Goal: Contribute content: Contribute content

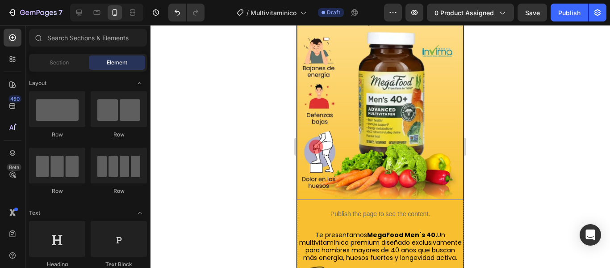
scroll to position [79, 0]
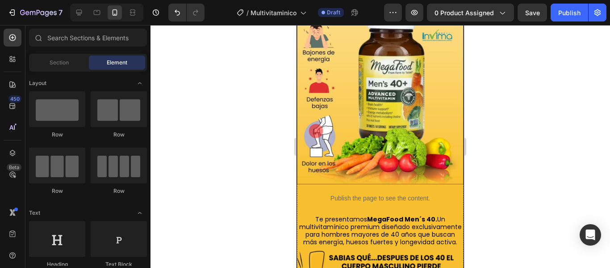
click at [369, 175] on img at bounding box center [380, 80] width 167 height 208
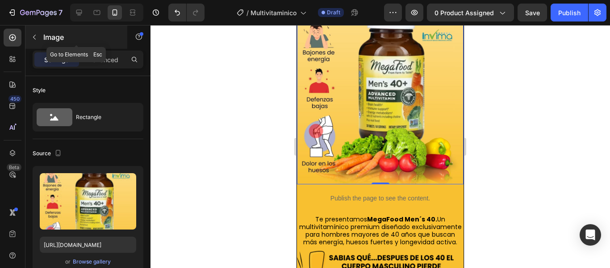
click at [40, 32] on button "button" at bounding box center [34, 37] width 14 height 14
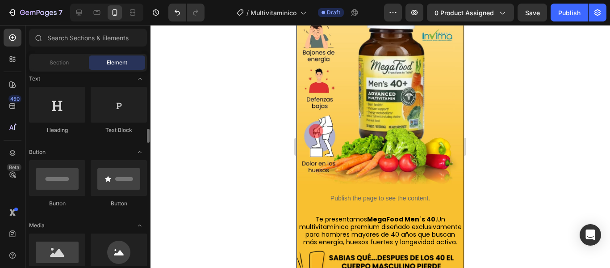
scroll to position [179, 0]
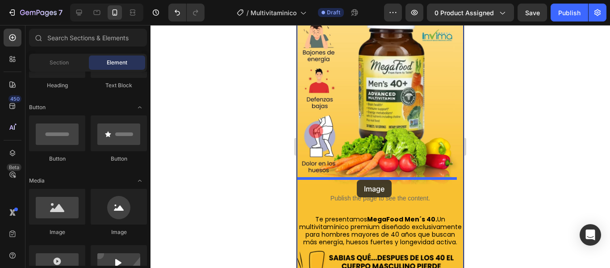
drag, startPoint x: 349, startPoint y: 235, endPoint x: 357, endPoint y: 180, distance: 55.9
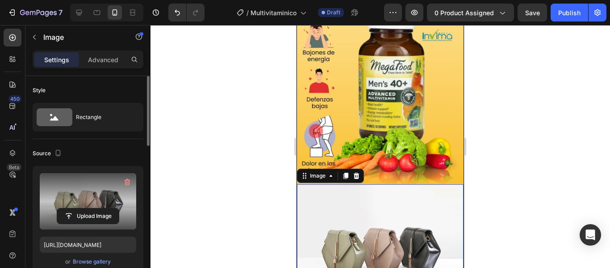
click at [94, 200] on label at bounding box center [88, 201] width 96 height 56
click at [94, 208] on input "file" at bounding box center [88, 215] width 62 height 15
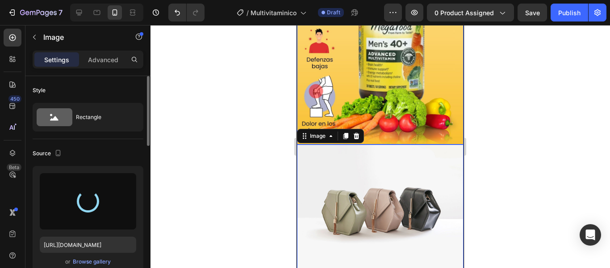
scroll to position [168, 0]
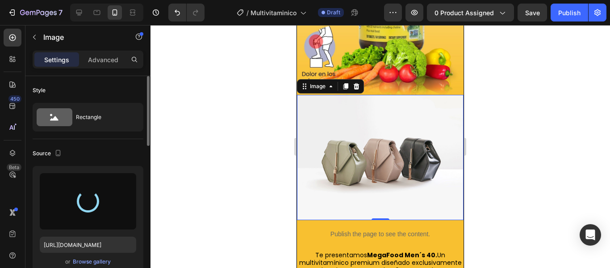
type input "[URL][DOMAIN_NAME]"
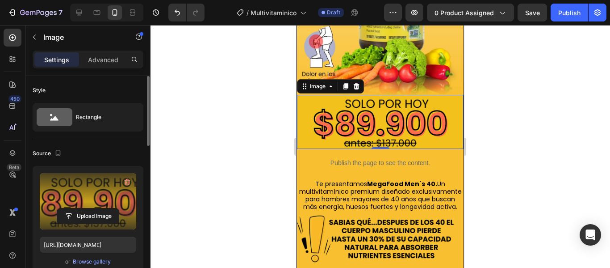
click at [511, 129] on div at bounding box center [381, 146] width 460 height 243
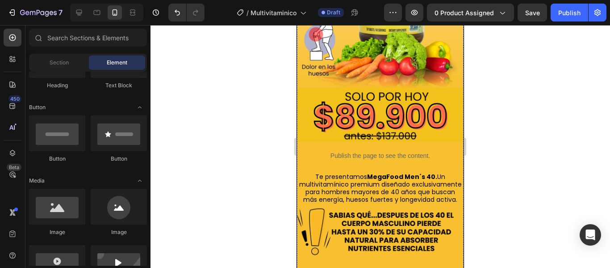
scroll to position [124, 0]
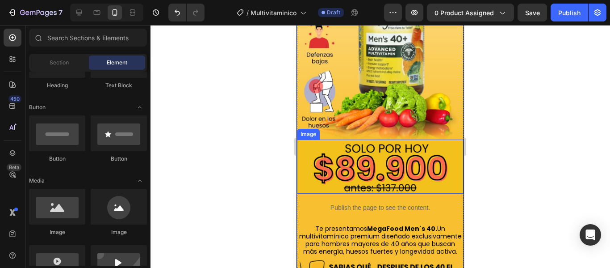
click at [298, 145] on img at bounding box center [380, 166] width 167 height 54
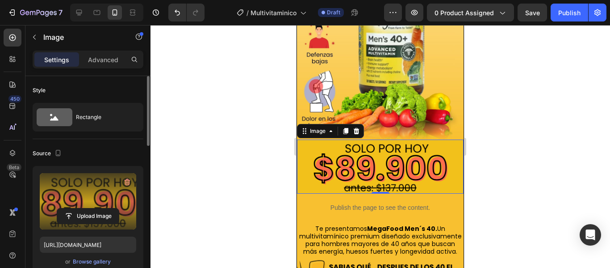
click at [118, 184] on label at bounding box center [88, 201] width 96 height 56
click at [118, 208] on input "file" at bounding box center [88, 215] width 62 height 15
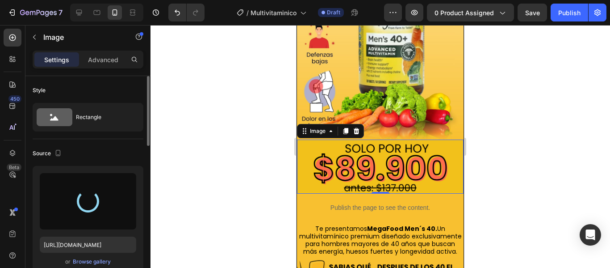
type input "[URL][DOMAIN_NAME]"
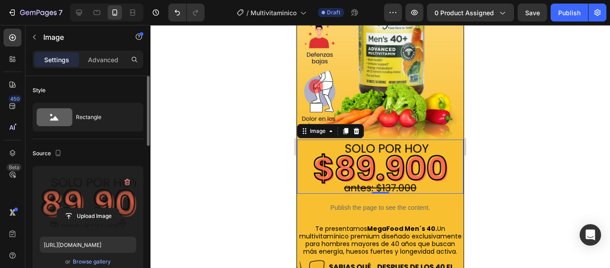
click at [507, 179] on div at bounding box center [381, 146] width 460 height 243
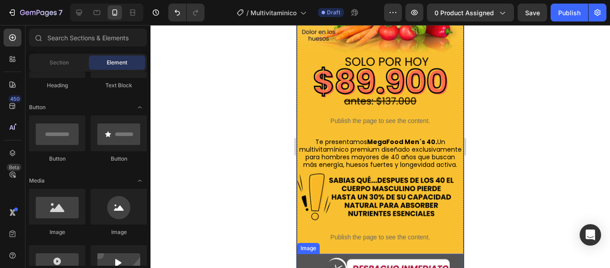
scroll to position [223, 0]
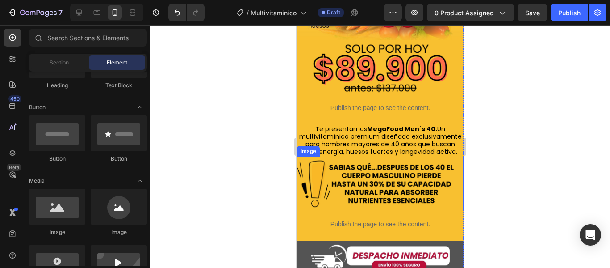
click at [367, 195] on img at bounding box center [380, 183] width 167 height 54
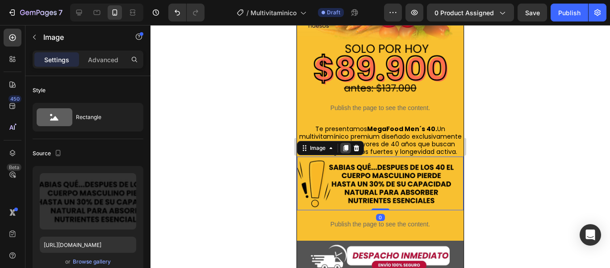
click at [346, 147] on icon at bounding box center [346, 148] width 5 height 6
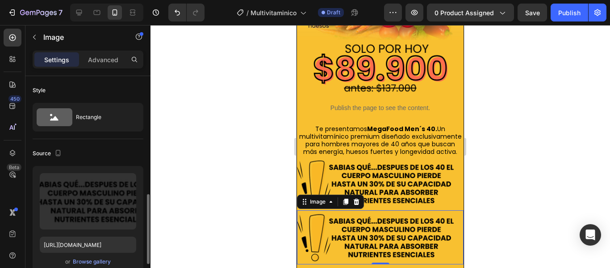
scroll to position [89, 0]
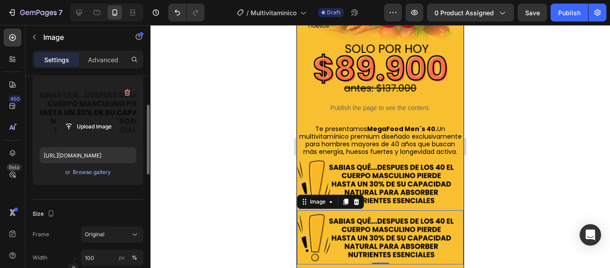
click at [91, 112] on label at bounding box center [88, 112] width 96 height 56
click at [91, 119] on input "file" at bounding box center [88, 126] width 62 height 15
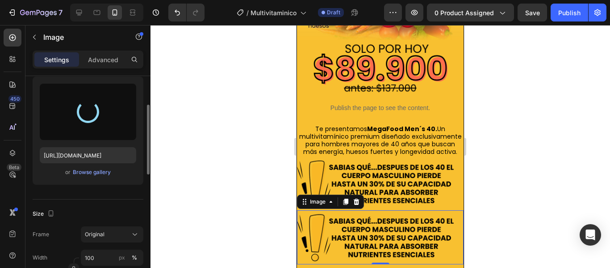
type input "[URL][DOMAIN_NAME]"
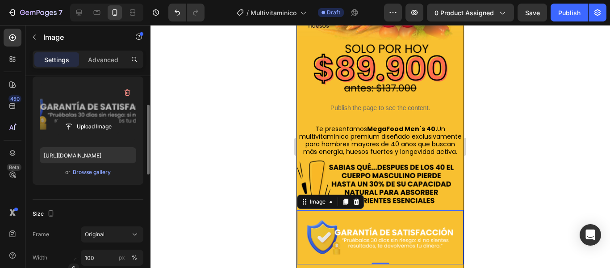
click at [502, 195] on div at bounding box center [381, 146] width 460 height 243
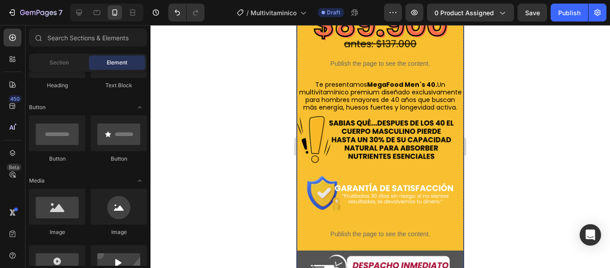
scroll to position [268, 0]
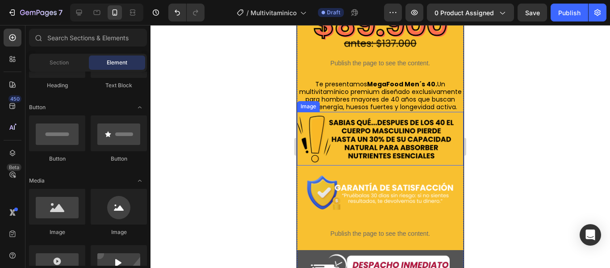
click at [382, 137] on img at bounding box center [380, 139] width 167 height 54
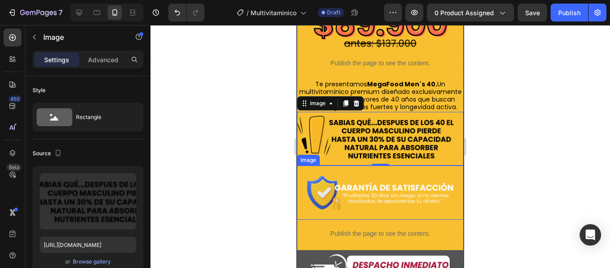
scroll to position [313, 0]
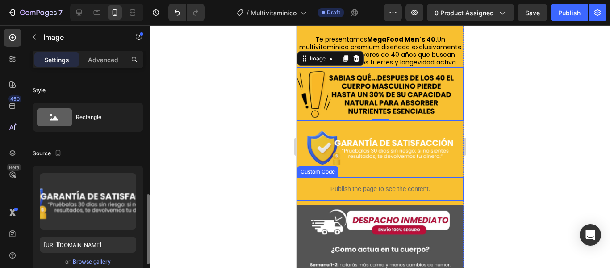
click at [379, 138] on img at bounding box center [380, 148] width 167 height 54
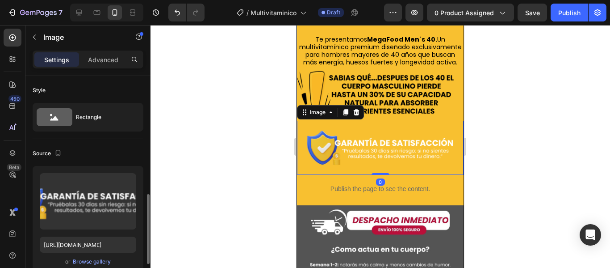
scroll to position [89, 0]
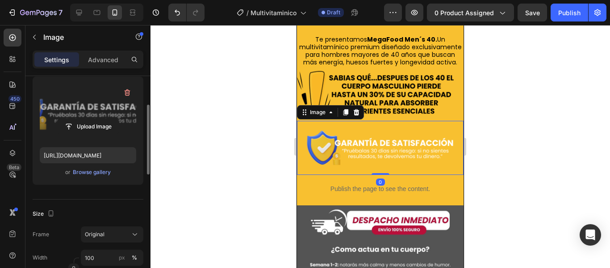
click at [88, 102] on label at bounding box center [88, 112] width 96 height 56
click at [88, 119] on input "file" at bounding box center [88, 126] width 62 height 15
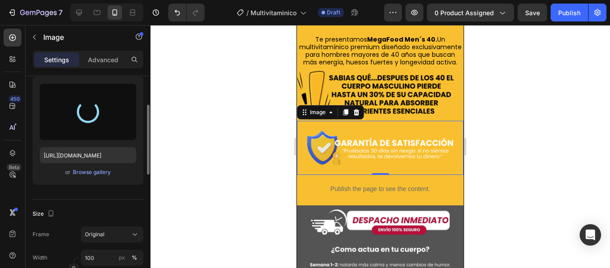
type input "[URL][DOMAIN_NAME]"
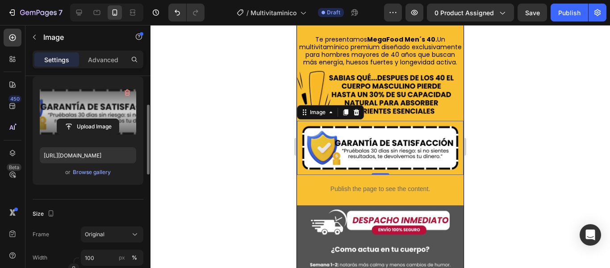
click at [534, 172] on div at bounding box center [381, 146] width 460 height 243
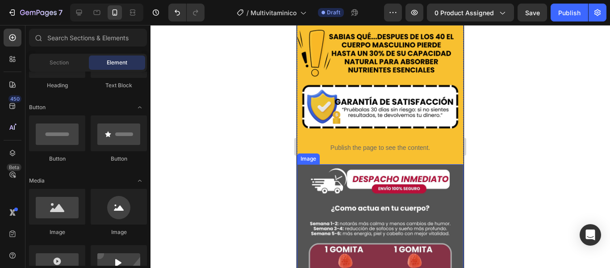
scroll to position [402, 0]
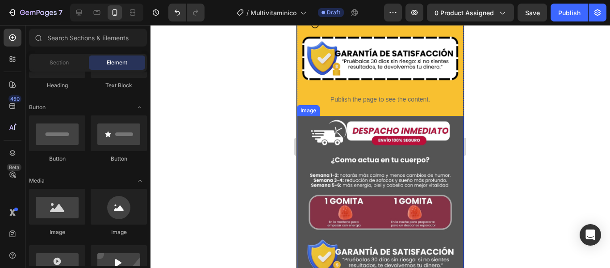
click at [345, 162] on img at bounding box center [380, 220] width 167 height 208
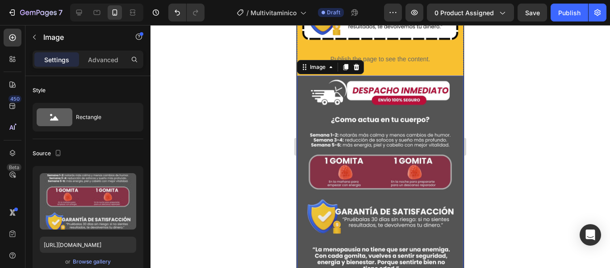
scroll to position [447, 0]
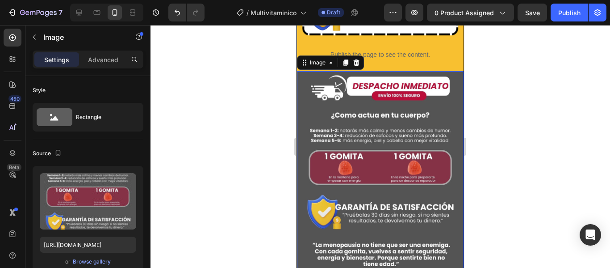
click at [361, 174] on img at bounding box center [380, 175] width 167 height 208
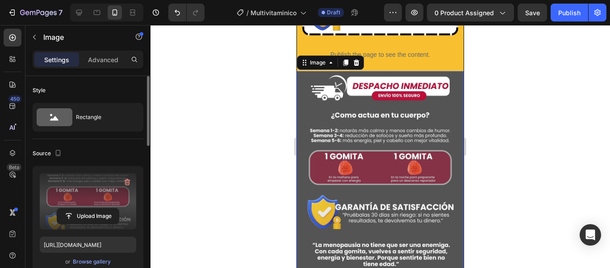
click at [86, 206] on label at bounding box center [88, 201] width 96 height 56
click at [86, 208] on input "file" at bounding box center [88, 215] width 62 height 15
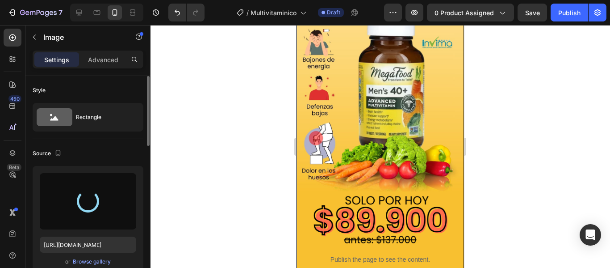
scroll to position [0, 0]
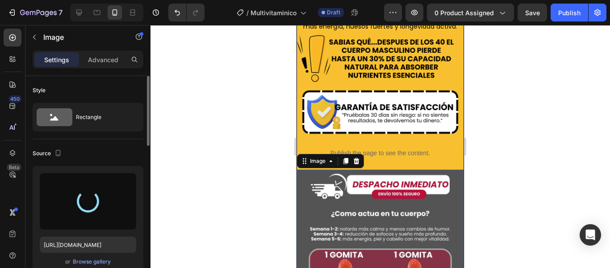
type input "[URL][DOMAIN_NAME]"
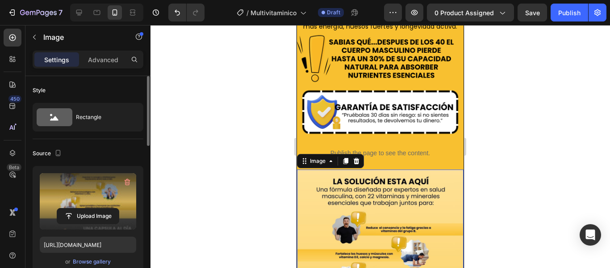
scroll to position [402, 0]
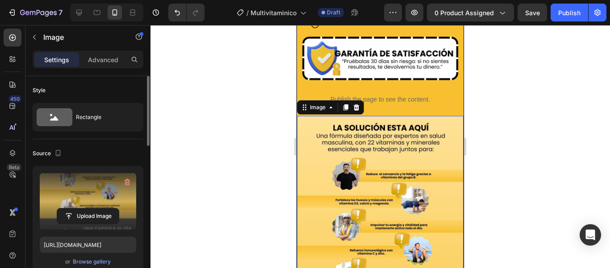
click at [529, 153] on div at bounding box center [381, 146] width 460 height 243
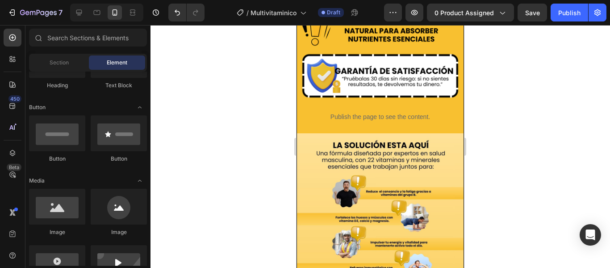
scroll to position [357, 0]
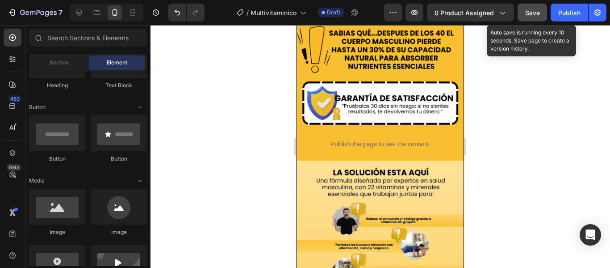
click at [540, 13] on span "Save" at bounding box center [532, 13] width 15 height 8
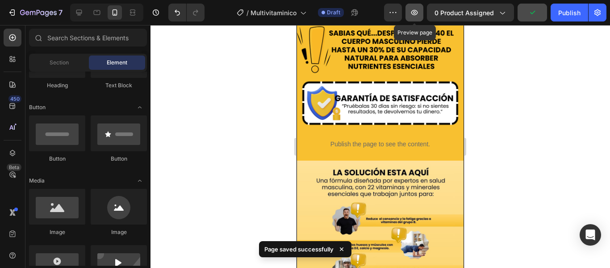
click at [424, 15] on button "button" at bounding box center [415, 13] width 18 height 18
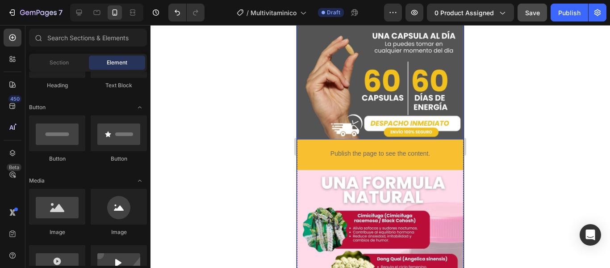
scroll to position [759, 0]
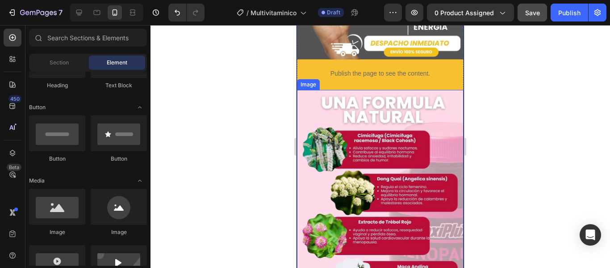
click at [371, 193] on img at bounding box center [380, 240] width 167 height 301
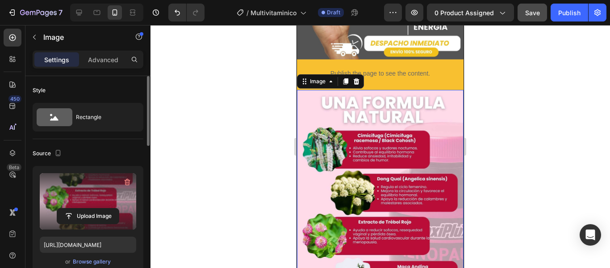
click at [76, 196] on label at bounding box center [88, 201] width 96 height 56
click at [76, 208] on input "file" at bounding box center [88, 215] width 62 height 15
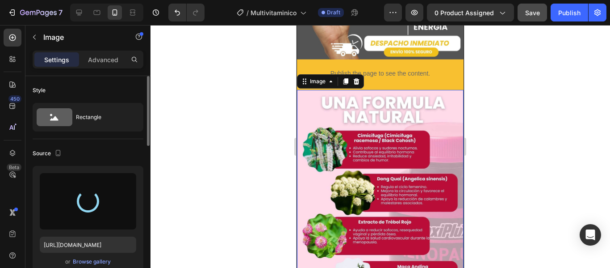
type input "[URL][DOMAIN_NAME]"
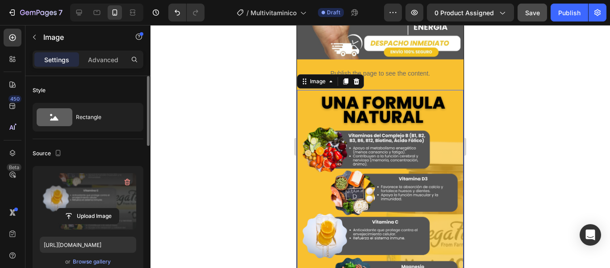
click at [520, 121] on div at bounding box center [381, 146] width 460 height 243
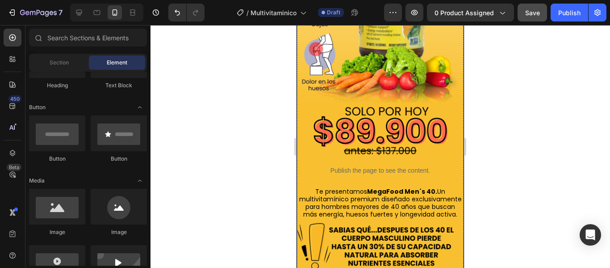
scroll to position [89, 0]
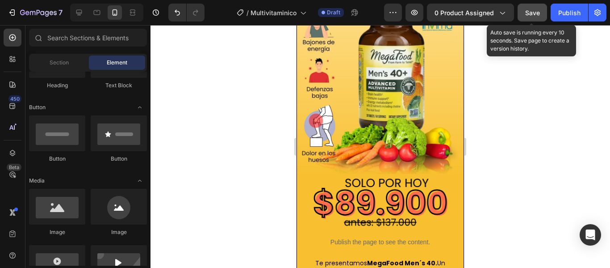
click at [542, 12] on button "Save" at bounding box center [532, 13] width 29 height 18
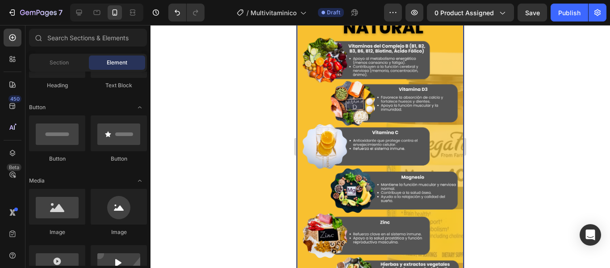
click at [359, 154] on img at bounding box center [380, 150] width 167 height 301
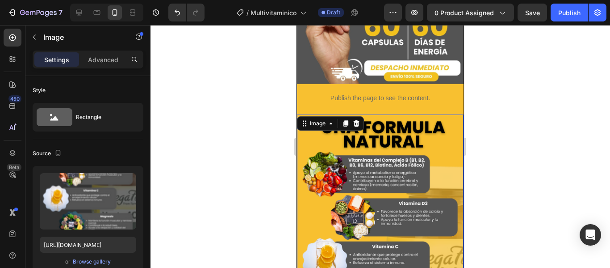
scroll to position [715, 0]
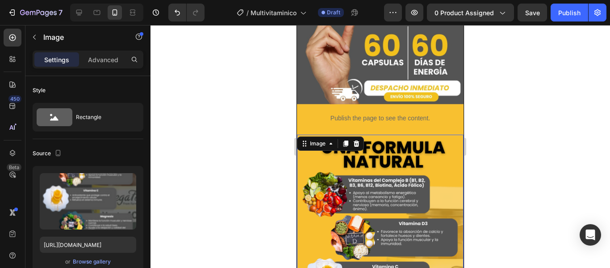
click at [346, 140] on icon at bounding box center [346, 143] width 5 height 6
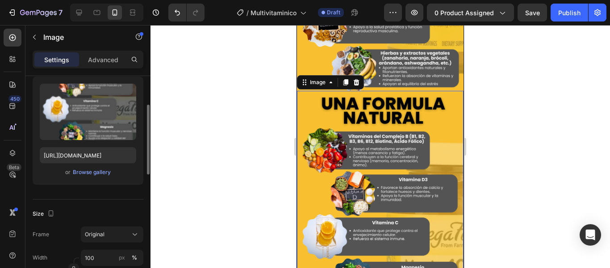
scroll to position [1062, 0]
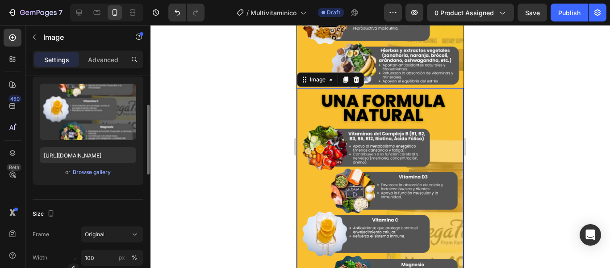
click at [380, 182] on img at bounding box center [380, 238] width 167 height 301
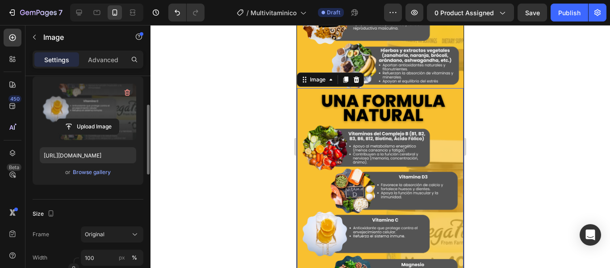
click at [74, 100] on label at bounding box center [88, 112] width 96 height 56
click at [74, 119] on input "file" at bounding box center [88, 126] width 62 height 15
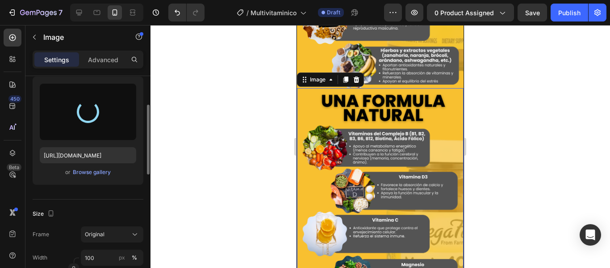
type input "[URL][DOMAIN_NAME]"
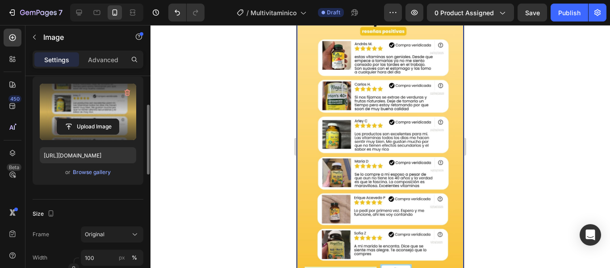
click at [503, 163] on div at bounding box center [381, 146] width 460 height 243
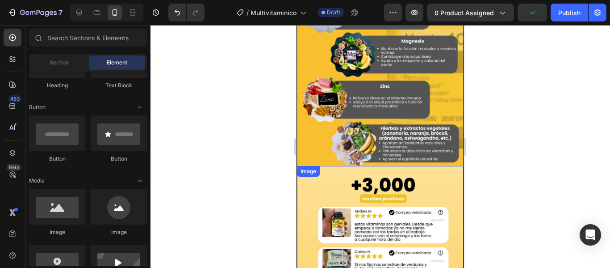
scroll to position [928, 0]
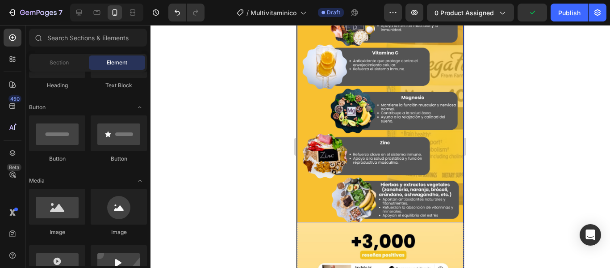
click at [521, 158] on div at bounding box center [381, 146] width 460 height 243
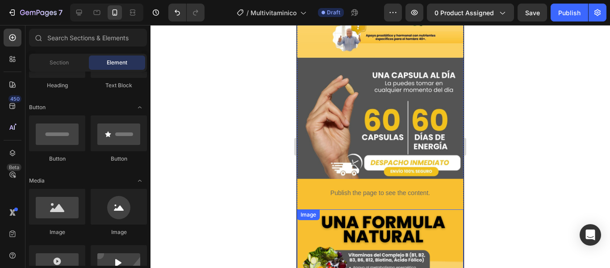
scroll to position [750, 0]
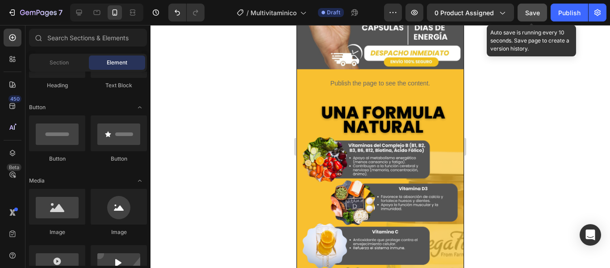
click at [538, 7] on button "Save" at bounding box center [532, 13] width 29 height 18
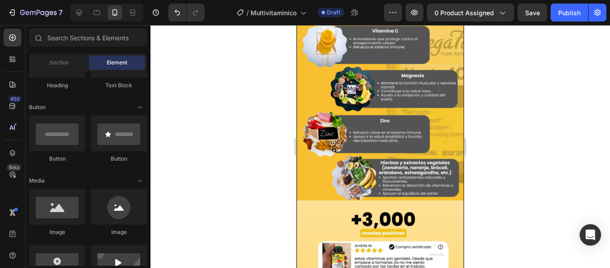
scroll to position [949, 0]
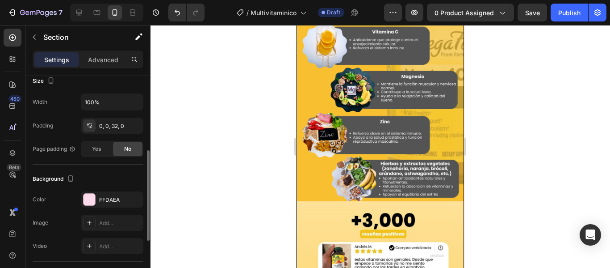
scroll to position [223, 0]
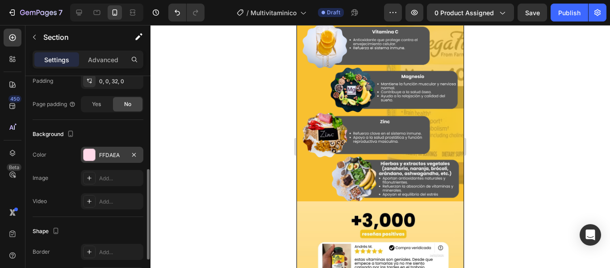
click at [86, 151] on div at bounding box center [90, 155] width 12 height 12
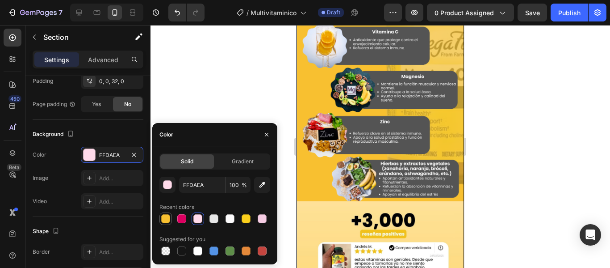
click at [168, 220] on div at bounding box center [165, 218] width 9 height 9
type input "F8C030"
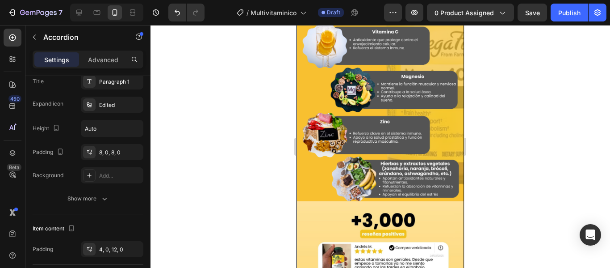
scroll to position [0, 0]
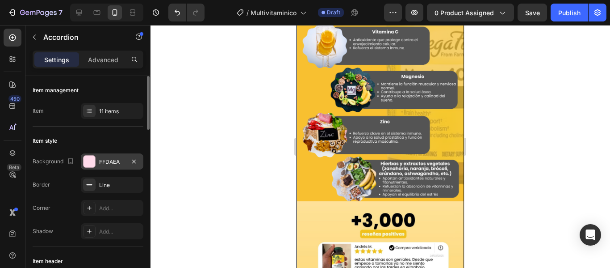
click at [87, 164] on div at bounding box center [90, 161] width 12 height 12
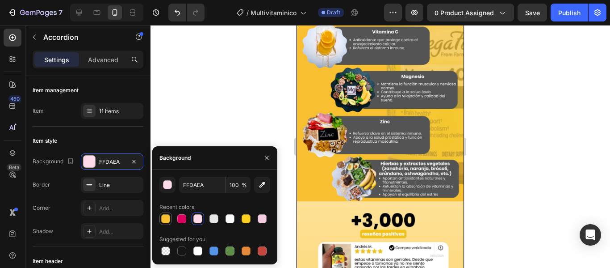
click at [168, 216] on div at bounding box center [165, 218] width 9 height 9
type input "F8C030"
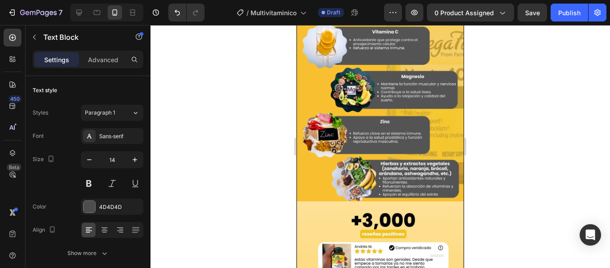
drag, startPoint x: 426, startPoint y: 184, endPoint x: 581, endPoint y: 185, distance: 154.6
click at [297, 160] on html "iPhone 13 Mini ( 375 px) iPhone 13 Mini iPhone 13 Pro iPhone 11 Pro Max iPhone …" at bounding box center [381, 58] width 168 height 1964
click at [514, 170] on div at bounding box center [381, 146] width 460 height 243
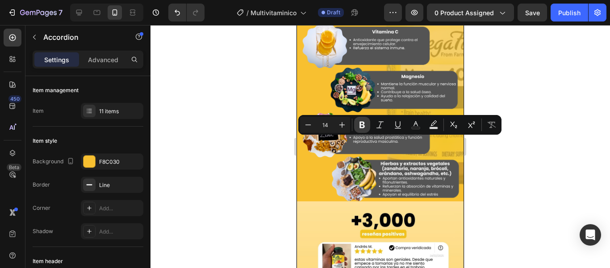
click at [365, 118] on button "Bold" at bounding box center [362, 125] width 16 height 16
click at [414, 124] on icon "Editor contextual toolbar" at bounding box center [415, 124] width 9 height 9
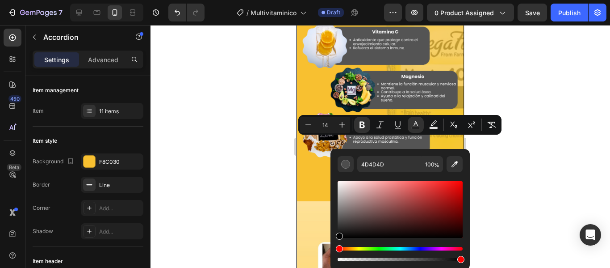
drag, startPoint x: 340, startPoint y: 221, endPoint x: 34, endPoint y: 242, distance: 306.3
click at [331, 0] on html "7 Version history / Multivitaminico Draft Preview 0 product assigned Save Publi…" at bounding box center [305, 0] width 610 height 0
type input "000000"
click at [516, 149] on div at bounding box center [381, 146] width 460 height 243
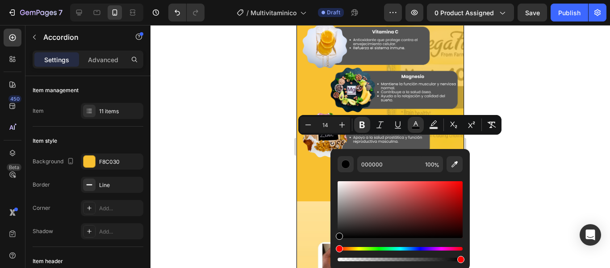
click at [516, 149] on div at bounding box center [381, 146] width 460 height 243
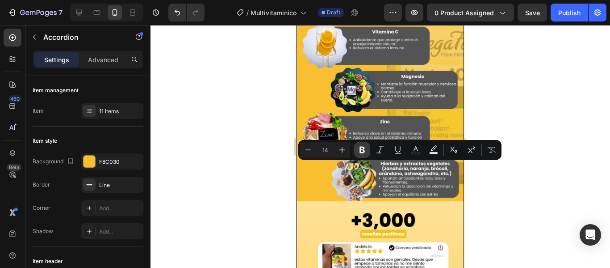
click at [365, 149] on icon "Editor contextual toolbar" at bounding box center [362, 149] width 9 height 9
click at [421, 153] on button "Text Color" at bounding box center [416, 150] width 16 height 16
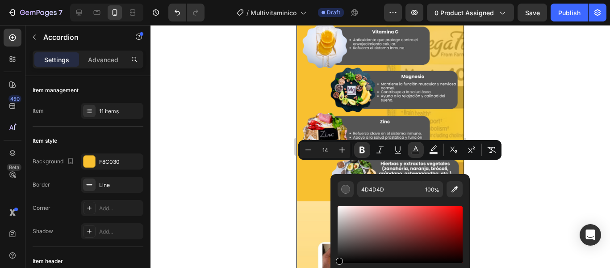
drag, startPoint x: 333, startPoint y: 253, endPoint x: 335, endPoint y: 289, distance: 35.3
click at [335, 0] on html "7 Version history / Multivitaminico Draft Preview 0 product assigned Save Publi…" at bounding box center [305, 0] width 610 height 0
type input "000000"
click at [514, 162] on div at bounding box center [381, 146] width 460 height 243
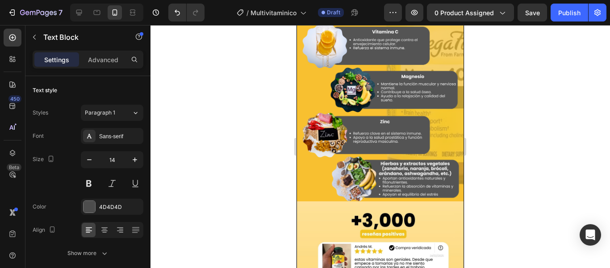
click at [512, 183] on div at bounding box center [381, 146] width 460 height 243
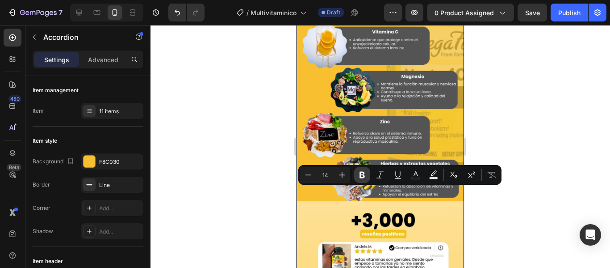
click at [364, 170] on icon "Editor contextual toolbar" at bounding box center [362, 174] width 9 height 9
click at [420, 174] on button "Text Color" at bounding box center [416, 175] width 16 height 16
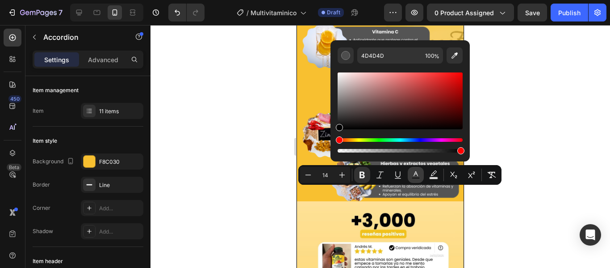
click at [415, 175] on icon "Editor contextual toolbar" at bounding box center [415, 174] width 9 height 9
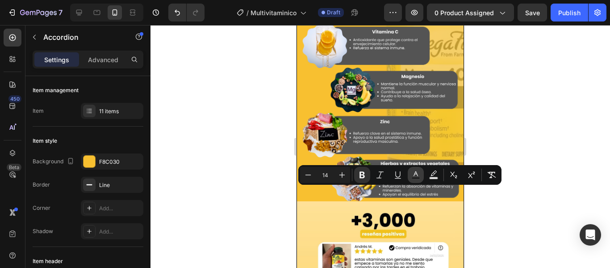
click at [415, 175] on icon "Editor contextual toolbar" at bounding box center [415, 174] width 9 height 9
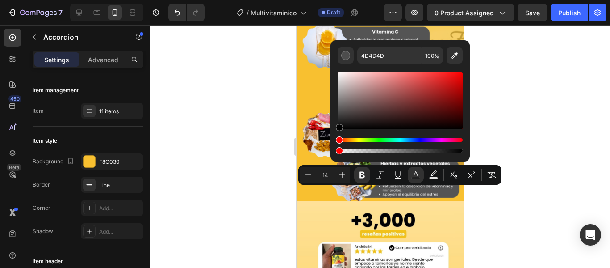
drag, startPoint x: 657, startPoint y: 132, endPoint x: 321, endPoint y: 160, distance: 336.7
type input "000000"
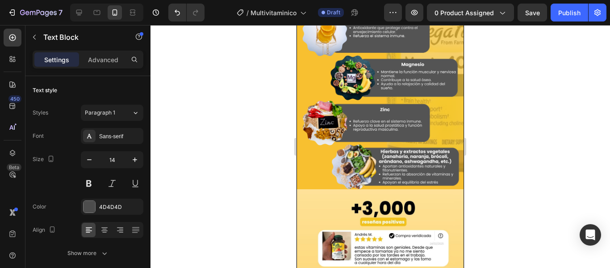
click at [518, 194] on div at bounding box center [381, 146] width 460 height 243
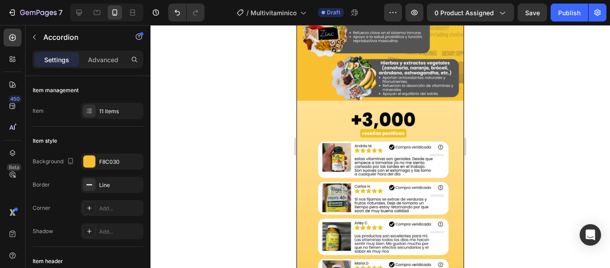
scroll to position [1051, 0]
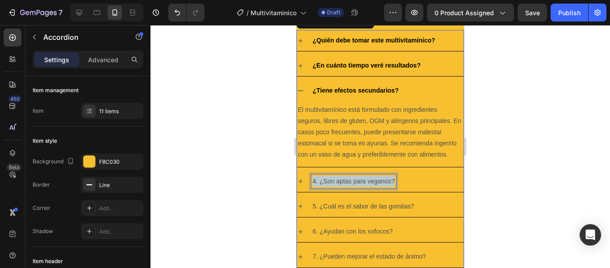
click at [337, 187] on p "4. ¿Son aptas para veganos?" at bounding box center [354, 181] width 82 height 11
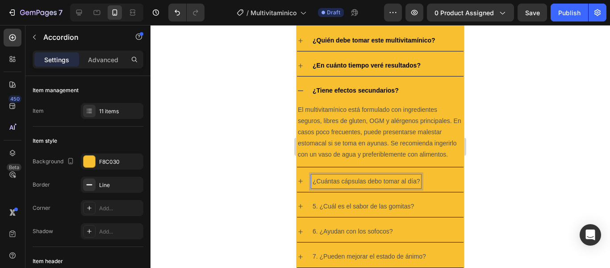
click at [385, 187] on p "¿Cuántas cápsulas debo tomar al día?" at bounding box center [366, 181] width 107 height 11
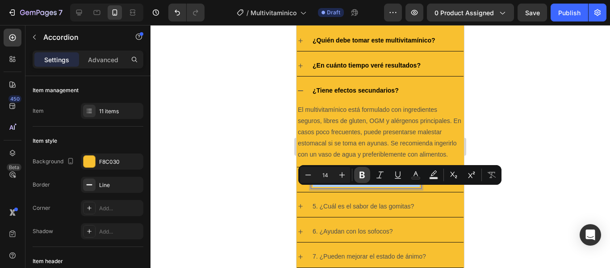
click at [358, 170] on button "Bold" at bounding box center [362, 175] width 16 height 16
click at [408, 173] on button "Text Color" at bounding box center [416, 175] width 16 height 16
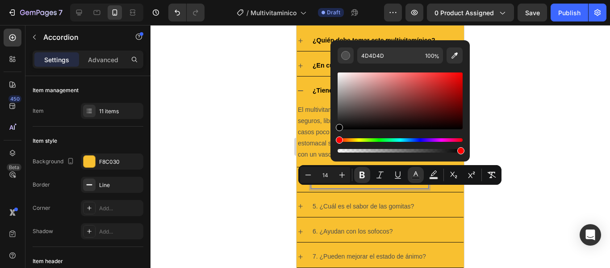
drag, startPoint x: 342, startPoint y: 117, endPoint x: 338, endPoint y: 152, distance: 35.1
click at [338, 152] on div "Editor contextual toolbar" at bounding box center [400, 113] width 125 height 84
type input "000000"
click at [539, 151] on div at bounding box center [381, 146] width 460 height 243
click at [303, 192] on div "¿Cuántas cápsulas debo tomar al día?" at bounding box center [380, 181] width 167 height 21
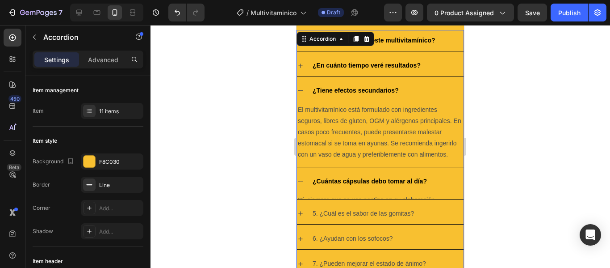
click at [299, 185] on icon at bounding box center [300, 180] width 7 height 7
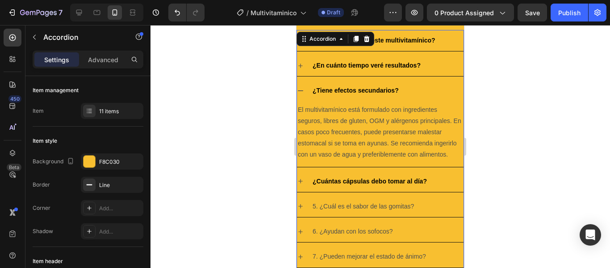
click at [299, 183] on icon at bounding box center [300, 181] width 4 height 4
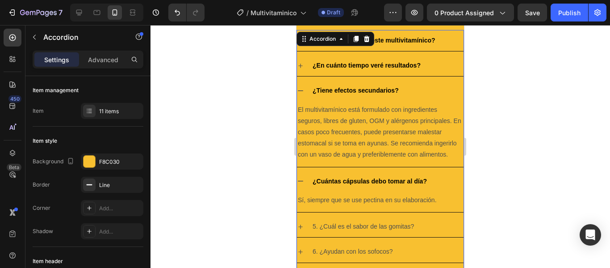
click at [303, 92] on icon at bounding box center [300, 90] width 7 height 7
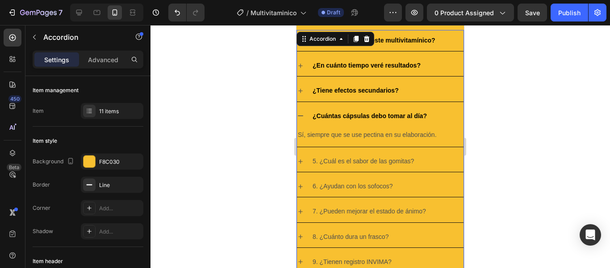
click at [351, 134] on p "Sí, siempre que se use pectina en su elaboración." at bounding box center [380, 134] width 165 height 11
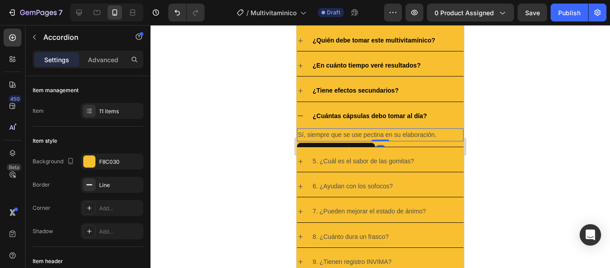
click at [351, 134] on p "Sí, siempre que se use pectina en su elaboración." at bounding box center [380, 134] width 165 height 11
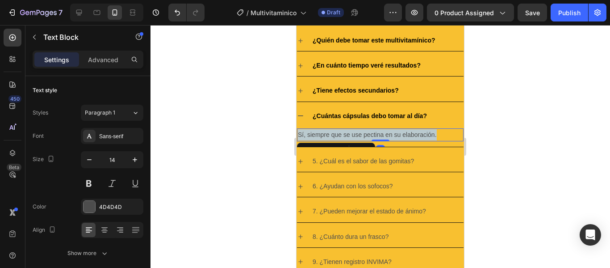
click at [351, 134] on p "Sí, siempre que se use pectina en su elaboración." at bounding box center [380, 134] width 165 height 11
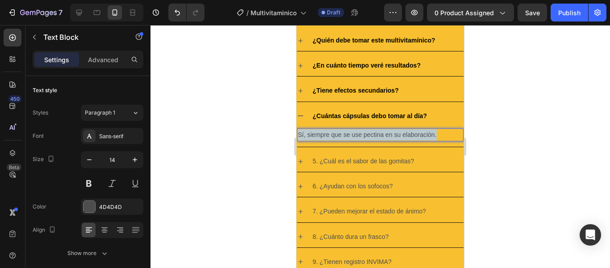
click at [351, 134] on p "Sí, siempre que se use pectina en su elaboración." at bounding box center [380, 134] width 165 height 11
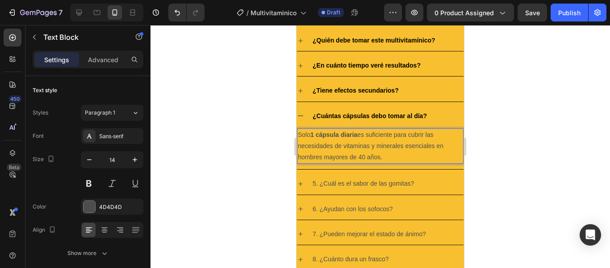
click at [512, 151] on div at bounding box center [381, 146] width 460 height 243
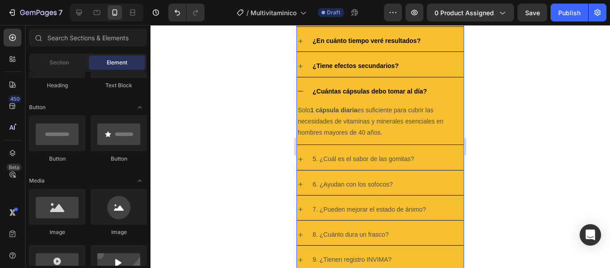
scroll to position [1095, 0]
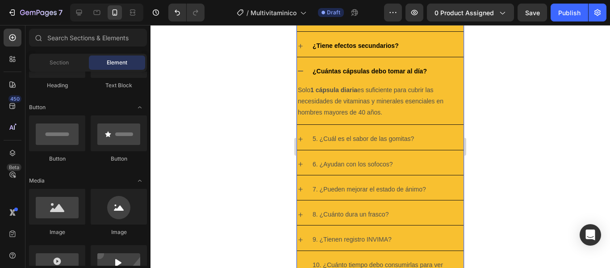
click at [303, 69] on icon at bounding box center [300, 70] width 7 height 7
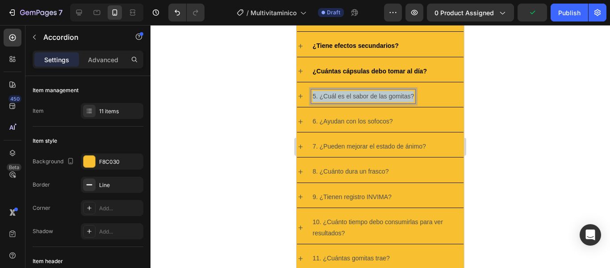
click at [336, 96] on p "5. ¿Cuál es el sabor de las gomitas?" at bounding box center [363, 96] width 101 height 11
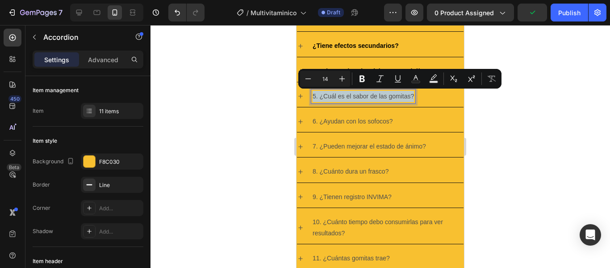
click at [336, 96] on p "5. ¿Cuál es el sabor de las gomitas?" at bounding box center [363, 96] width 101 height 11
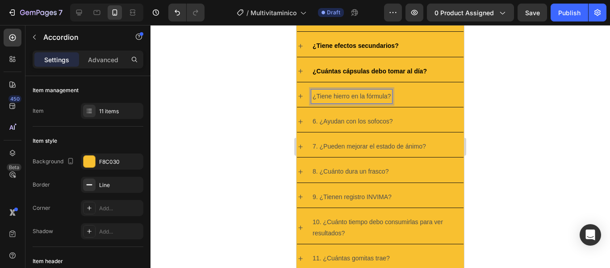
click at [337, 95] on p "¿Tiene hierro en la fórmula?" at bounding box center [352, 96] width 78 height 11
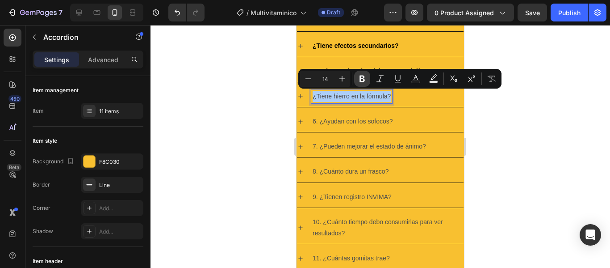
click at [368, 76] on button "Bold" at bounding box center [362, 79] width 16 height 16
click at [424, 80] on button "Text Color" at bounding box center [416, 79] width 16 height 16
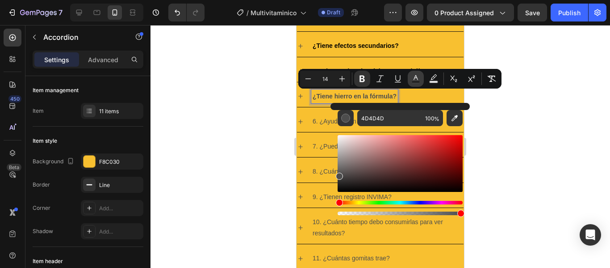
click at [412, 81] on rect "Editor contextual toolbar" at bounding box center [416, 82] width 8 height 2
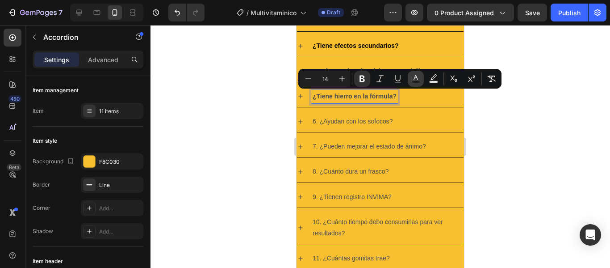
click at [416, 79] on icon "Editor contextual toolbar" at bounding box center [415, 78] width 9 height 9
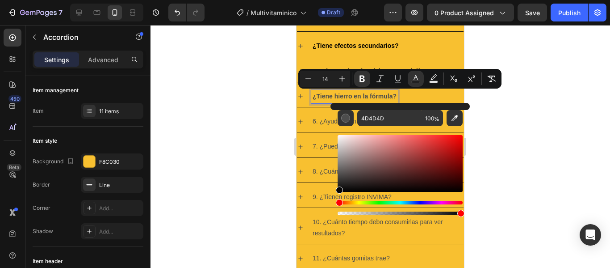
type input "050505"
drag, startPoint x: 654, startPoint y: 191, endPoint x: 321, endPoint y: 231, distance: 335.3
click at [520, 165] on div at bounding box center [381, 146] width 460 height 243
click at [519, 162] on div at bounding box center [381, 146] width 460 height 243
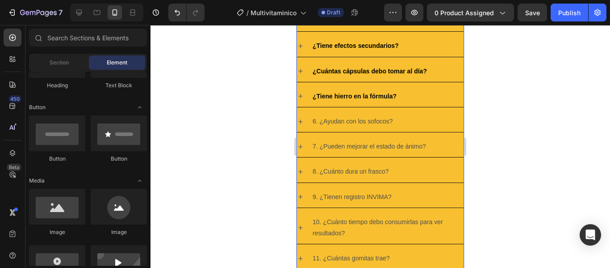
click at [302, 94] on icon at bounding box center [300, 95] width 7 height 7
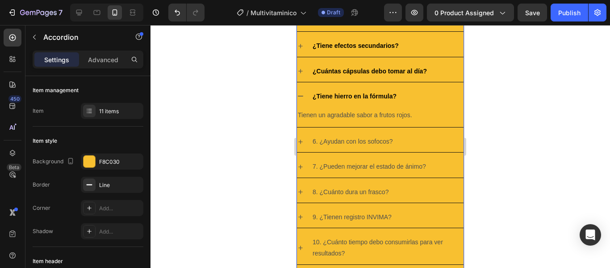
click at [340, 117] on p "Tienen un agradable sabor a frutos rojos." at bounding box center [380, 114] width 165 height 11
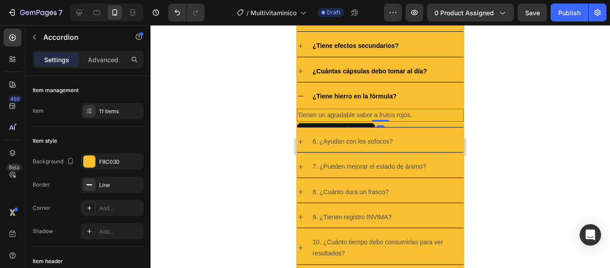
click at [340, 117] on p "Tienen un agradable sabor a frutos rojos." at bounding box center [380, 114] width 165 height 11
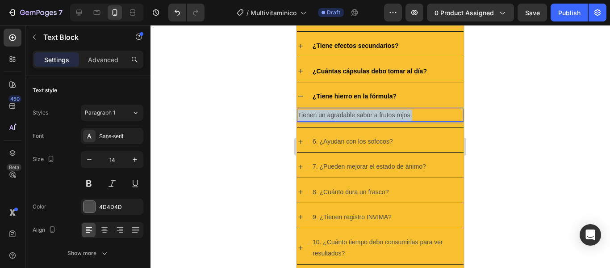
click at [340, 117] on p "Tienen un agradable sabor a frutos rojos." at bounding box center [380, 114] width 165 height 11
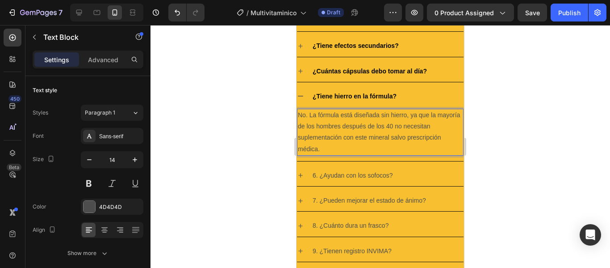
click at [301, 96] on icon at bounding box center [300, 96] width 5 height 1
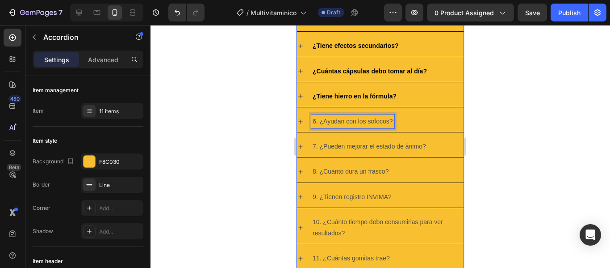
drag, startPoint x: 313, startPoint y: 125, endPoint x: 327, endPoint y: 122, distance: 14.5
click at [327, 122] on p "6. ¿Ayudan con los sofocos?" at bounding box center [353, 121] width 80 height 11
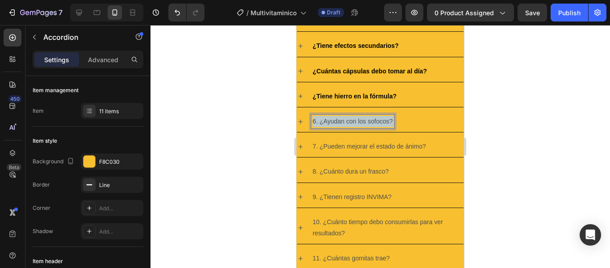
click at [327, 122] on p "6. ¿Ayudan con los sofocos?" at bounding box center [353, 121] width 80 height 11
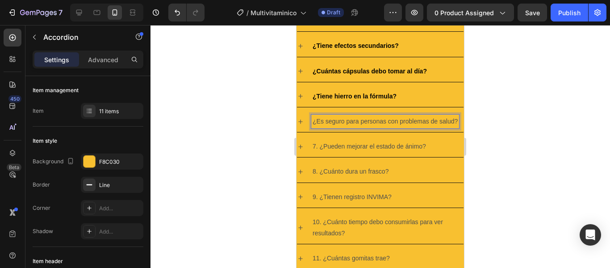
click at [305, 115] on div "¿Es seguro para personas con problemas de salud?" at bounding box center [380, 121] width 167 height 21
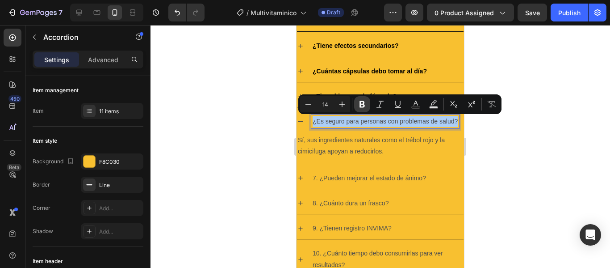
click at [360, 104] on icon "Editor contextual toolbar" at bounding box center [362, 104] width 9 height 9
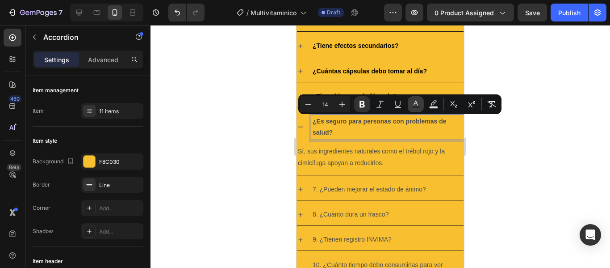
click at [418, 106] on rect "Editor contextual toolbar" at bounding box center [416, 107] width 8 height 2
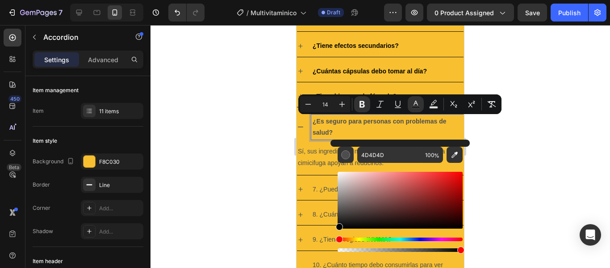
drag, startPoint x: 349, startPoint y: 222, endPoint x: 361, endPoint y: 241, distance: 21.5
click at [331, 247] on div "4D4D4D 100 %" at bounding box center [400, 196] width 139 height 114
type input "000000"
click at [552, 162] on div at bounding box center [381, 146] width 460 height 243
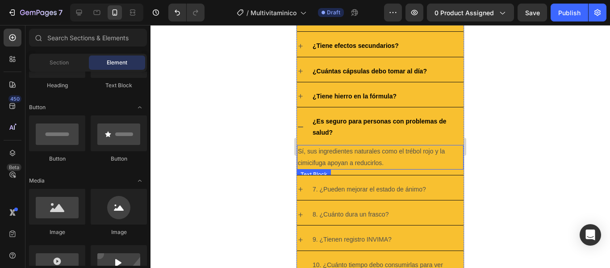
click at [318, 155] on p "Sí, sus ingredientes naturales como el trébol rojo y la cimicifuga apoyan a red…" at bounding box center [380, 157] width 165 height 22
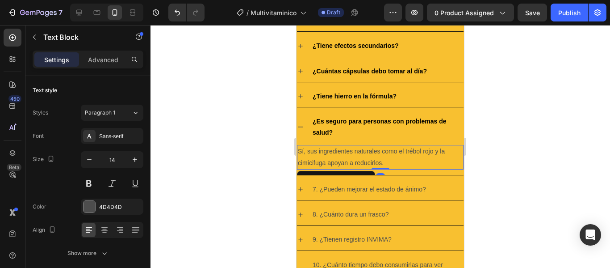
click at [318, 155] on p "Sí, sus ingredientes naturales como el trébol rojo y la cimicifuga apoyan a red…" at bounding box center [380, 157] width 165 height 22
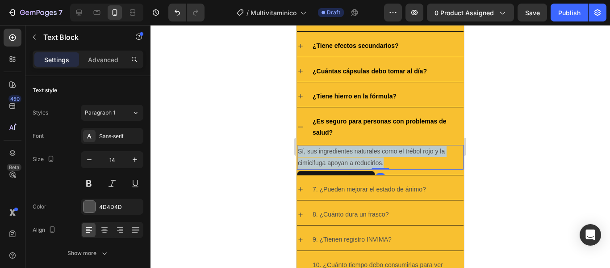
click at [318, 155] on p "Sí, sus ingredientes naturales como el trébol rojo y la cimicifuga apoyan a red…" at bounding box center [380, 157] width 165 height 22
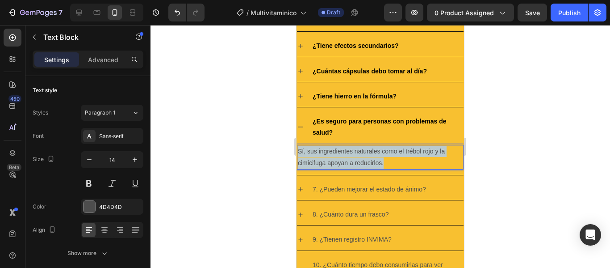
click at [318, 155] on p "Sí, sus ingredientes naturales como el trébol rojo y la cimicifuga apoyan a red…" at bounding box center [380, 157] width 165 height 22
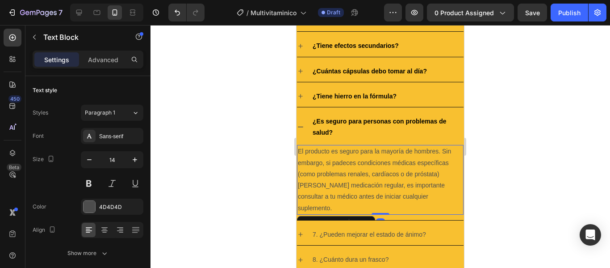
click at [523, 186] on div at bounding box center [381, 146] width 460 height 243
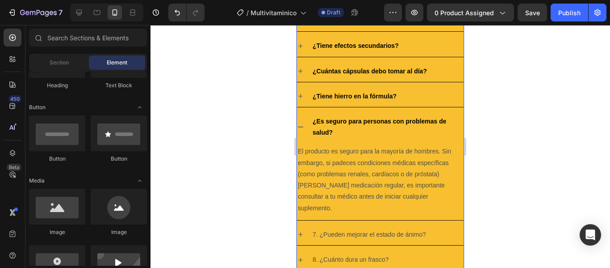
click at [302, 127] on icon at bounding box center [300, 126] width 5 height 1
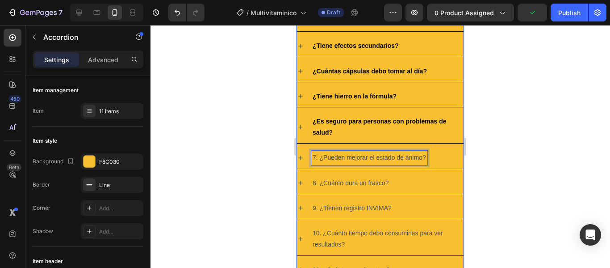
click at [319, 157] on p "7. ¿Pueden mejorar el estado de ánimo?" at bounding box center [369, 157] width 113 height 11
click at [353, 157] on p "¿Cómo se garantiza la calidad del producto?" at bounding box center [375, 157] width 124 height 11
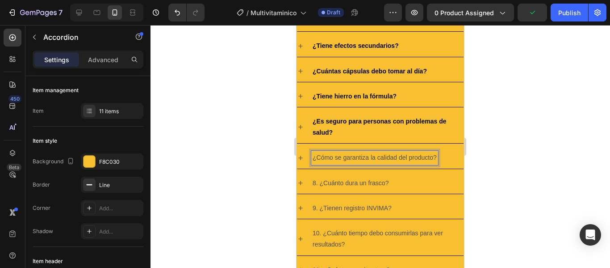
click at [353, 157] on p "¿Cómo se garantiza la calidad del producto?" at bounding box center [375, 157] width 124 height 11
click at [403, 160] on p "¿Cómo se garantiza la calidad del producto?" at bounding box center [375, 157] width 124 height 11
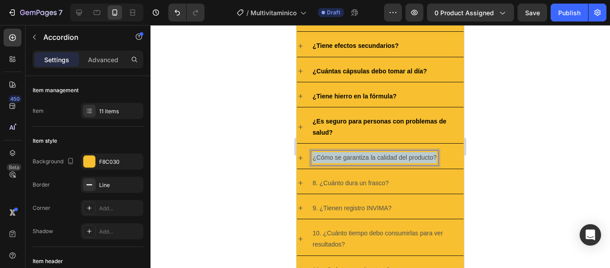
click at [403, 160] on p "¿Cómo se garantiza la calidad del producto?" at bounding box center [375, 157] width 124 height 11
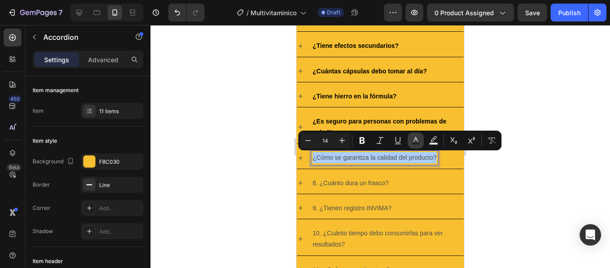
click at [419, 143] on rect "Editor contextual toolbar" at bounding box center [416, 144] width 8 height 2
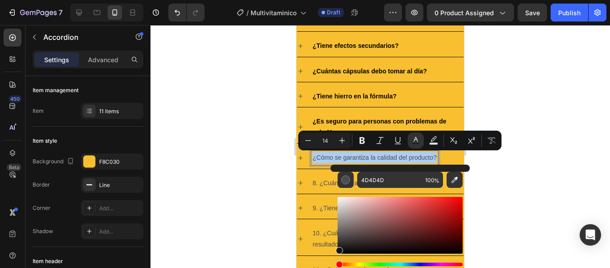
drag, startPoint x: 387, startPoint y: 225, endPoint x: 327, endPoint y: 277, distance: 79.8
click at [327, 0] on html "7 Version history / Multivitaminico Draft Preview 0 product assigned Save Publi…" at bounding box center [305, 0] width 610 height 0
type input "000000"
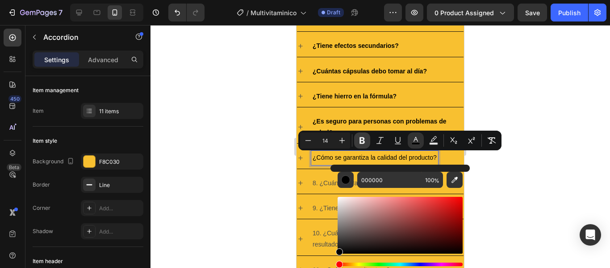
click at [366, 139] on icon "Editor contextual toolbar" at bounding box center [362, 140] width 9 height 9
click at [319, 160] on strong "¿Cómo se garantiza la calidad del producto?" at bounding box center [379, 157] width 133 height 7
click at [305, 157] on div "¿Cómo se garantiza la calidad del producto?" at bounding box center [380, 157] width 167 height 21
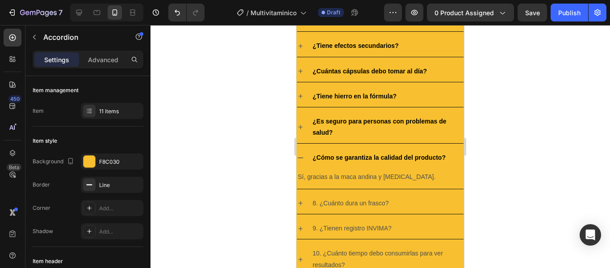
click at [302, 159] on icon at bounding box center [300, 157] width 7 height 7
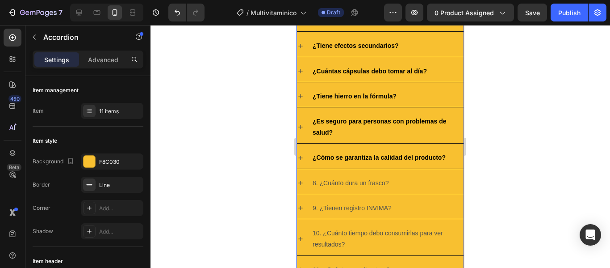
click at [302, 159] on icon at bounding box center [300, 157] width 7 height 7
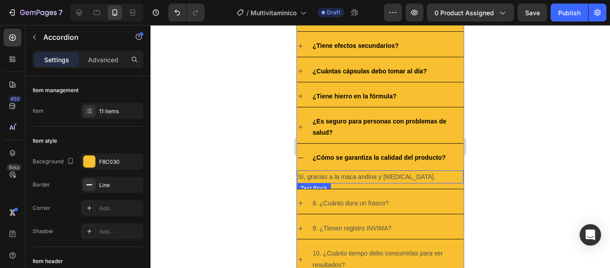
click at [347, 178] on p "Sí, gracias a la maca andina y [MEDICAL_DATA]." at bounding box center [380, 176] width 165 height 11
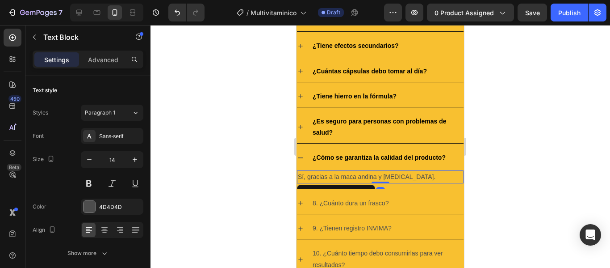
click at [347, 178] on p "Sí, gracias a la maca andina y [MEDICAL_DATA]." at bounding box center [380, 176] width 165 height 11
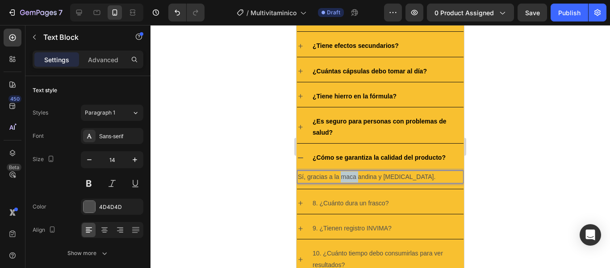
click at [347, 178] on p "Sí, gracias a la maca andina y [MEDICAL_DATA]." at bounding box center [380, 176] width 165 height 11
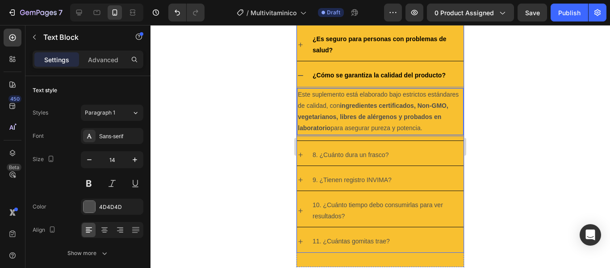
scroll to position [1185, 0]
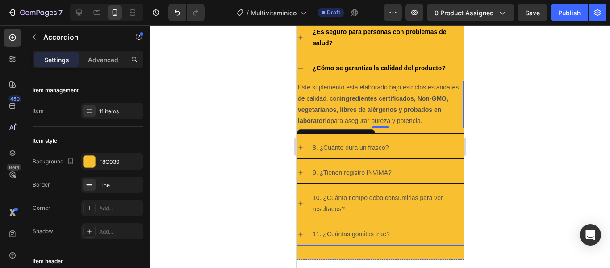
click at [325, 153] on p "8. ¿Cuánto dura un frasco?" at bounding box center [351, 147] width 76 height 11
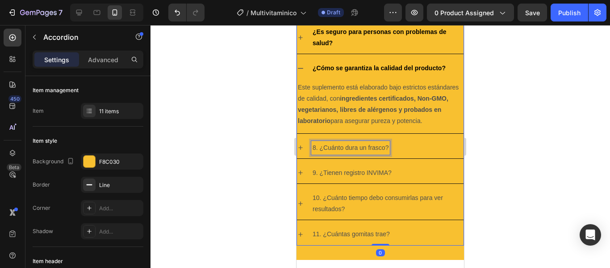
click at [325, 153] on p "8. ¿Cuánto dura un frasco?" at bounding box center [351, 147] width 76 height 11
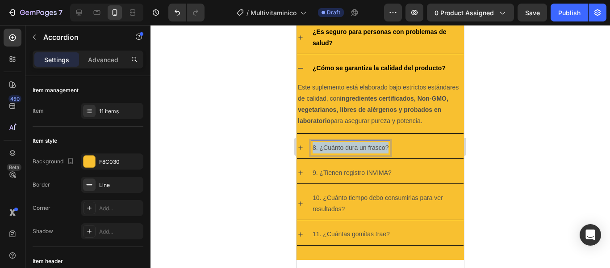
click at [325, 153] on p "8. ¿Cuánto dura un frasco?" at bounding box center [351, 147] width 76 height 11
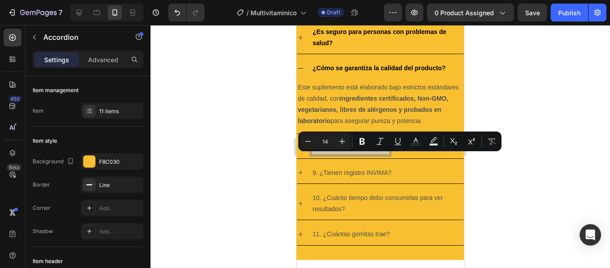
click at [322, 153] on p "8. ¿Cuánto dura un frasco?" at bounding box center [351, 147] width 76 height 11
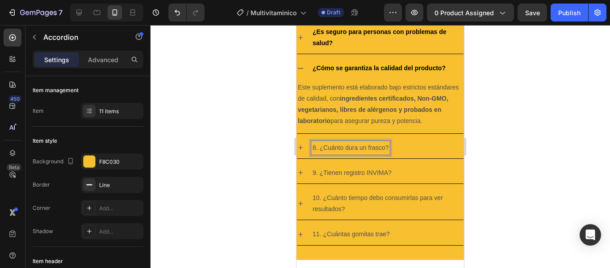
click at [320, 153] on p "8. ¿Cuánto dura un frasco?" at bounding box center [351, 147] width 76 height 11
drag, startPoint x: 319, startPoint y: 161, endPoint x: 308, endPoint y: 161, distance: 10.7
click at [308, 158] on div "8. ¿Cuánto dura un frasco?" at bounding box center [380, 147] width 167 height 21
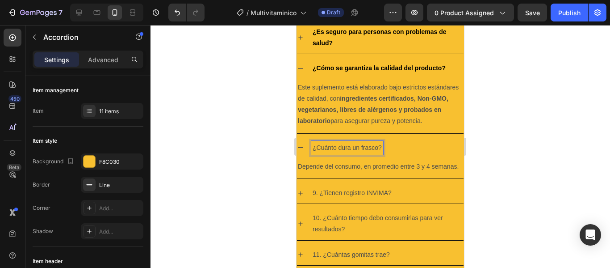
click at [335, 153] on p "¿Cuánto dura un frasco?" at bounding box center [347, 147] width 69 height 11
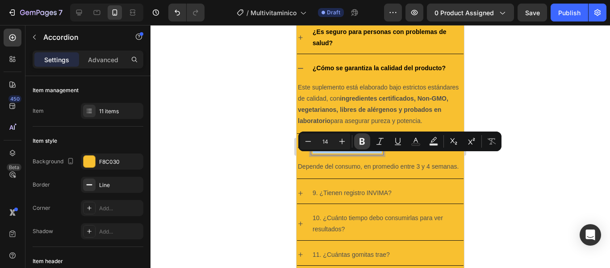
click at [365, 142] on icon "Editor contextual toolbar" at bounding box center [362, 141] width 9 height 9
click at [414, 142] on icon "Editor contextual toolbar" at bounding box center [415, 141] width 9 height 9
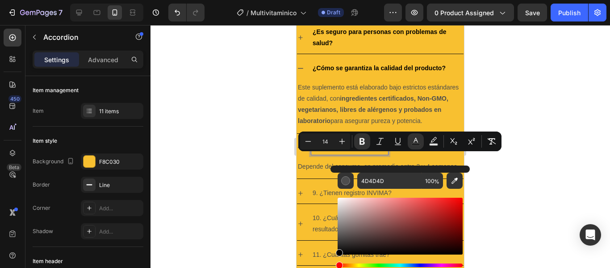
drag, startPoint x: 336, startPoint y: 243, endPoint x: 336, endPoint y: 274, distance: 31.3
click at [336, 0] on html "7 Version history / Multivitaminico Draft Preview 0 product assigned Save Publi…" at bounding box center [305, 0] width 610 height 0
type input "000000"
click at [315, 172] on p "Depende del consumo, en promedio entre 3 y 4 semanas." at bounding box center [380, 166] width 165 height 11
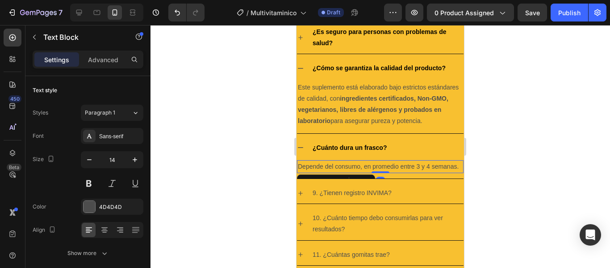
click at [537, 169] on div at bounding box center [381, 146] width 460 height 243
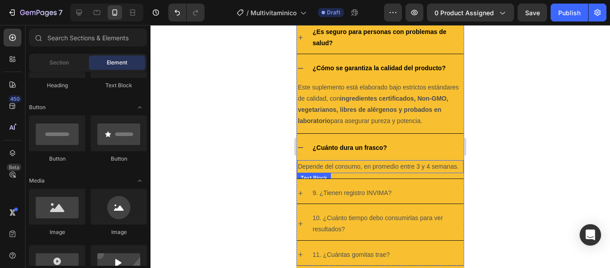
click at [379, 172] on p "Depende del consumo, en promedio entre 3 y 4 semanas." at bounding box center [380, 166] width 165 height 11
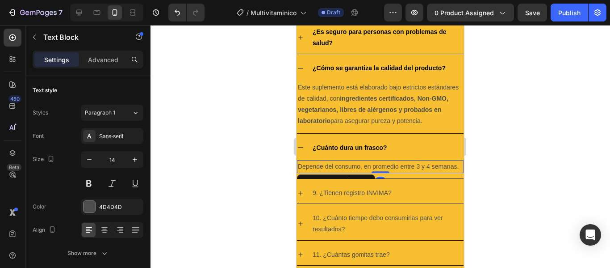
click at [496, 191] on div at bounding box center [381, 146] width 460 height 243
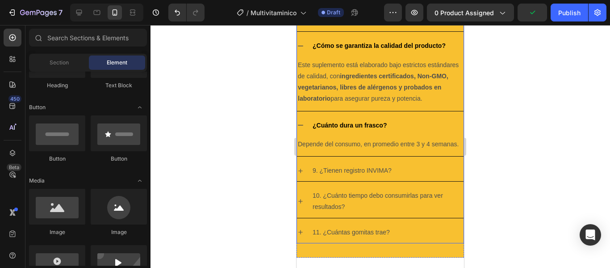
scroll to position [1229, 0]
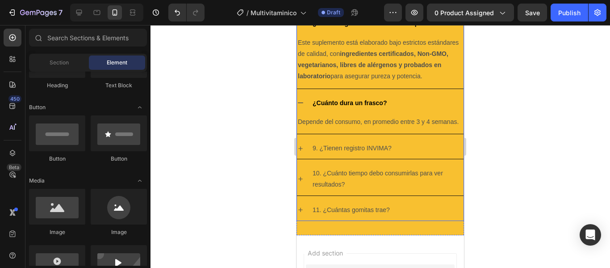
click at [344, 154] on p "9. ¿Tienen registro INVIMA?" at bounding box center [352, 148] width 79 height 11
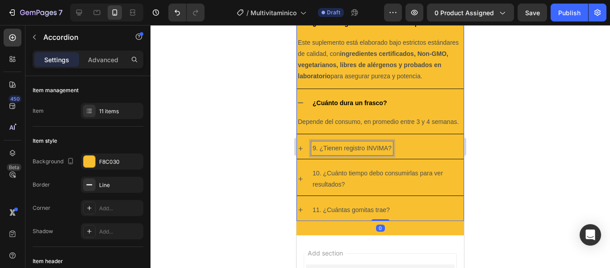
click at [344, 154] on p "9. ¿Tienen registro INVIMA?" at bounding box center [352, 148] width 79 height 11
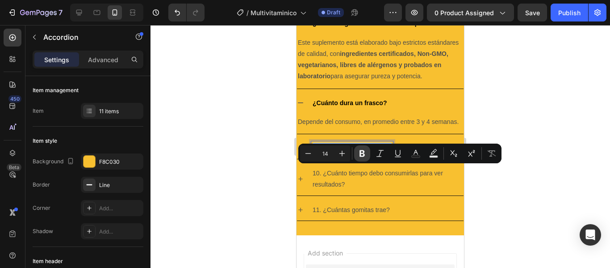
click at [363, 154] on icon "Editor contextual toolbar" at bounding box center [362, 153] width 5 height 7
click at [418, 151] on icon "Editor contextual toolbar" at bounding box center [415, 153] width 9 height 9
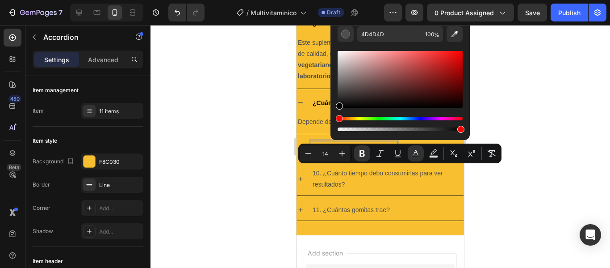
drag, startPoint x: 341, startPoint y: 94, endPoint x: 324, endPoint y: 147, distance: 56.2
click at [324, 147] on div "Minus 14 Plus Bold Italic Underline Text Color Text Background Color Subscript …" at bounding box center [399, 153] width 203 height 20
type input "000000"
click at [323, 151] on strong "9. ¿Tienen registro INVIMA?" at bounding box center [354, 147] width 83 height 7
click at [319, 151] on strong "9. ¿Tienen registro INVIMA?" at bounding box center [354, 147] width 83 height 7
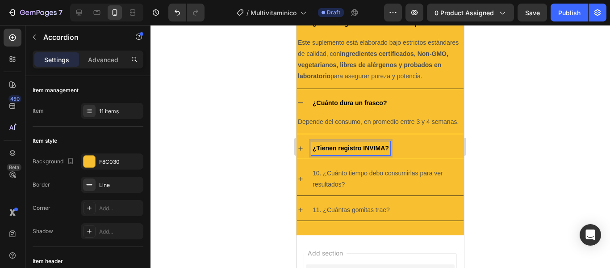
click at [367, 190] on p "10. ¿Cuánto tiempo debo consumirlas para ver resultados?" at bounding box center [388, 179] width 150 height 22
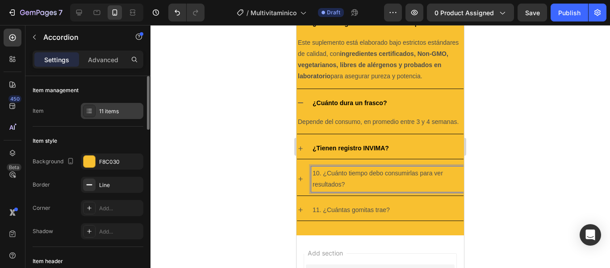
click at [94, 113] on div at bounding box center [89, 111] width 13 height 13
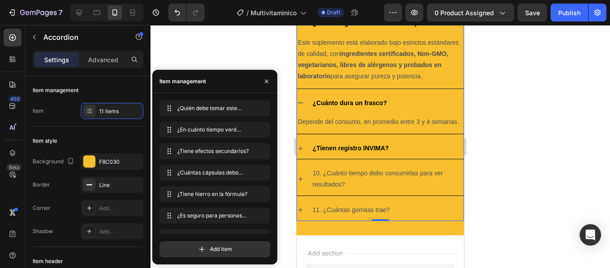
scroll to position [101, 0]
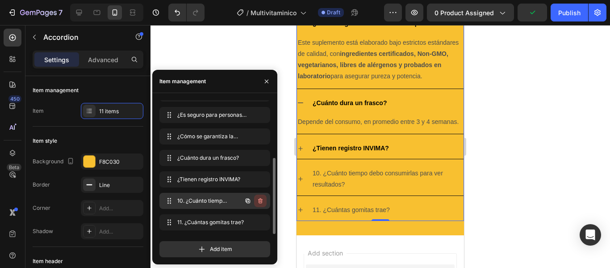
click at [260, 198] on icon "button" at bounding box center [260, 200] width 4 height 5
click at [253, 201] on div "Delete" at bounding box center [254, 201] width 17 height 8
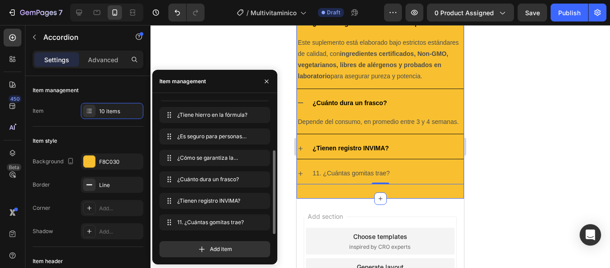
scroll to position [79, 0]
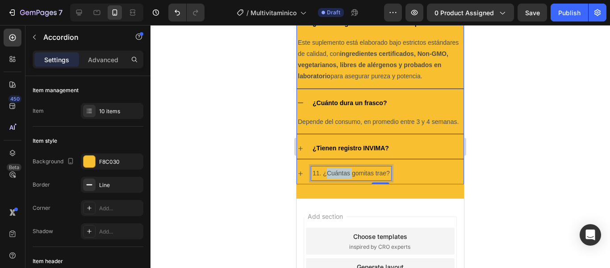
click at [339, 179] on p "11. ¿Cuántas gomitas trae?" at bounding box center [351, 173] width 77 height 11
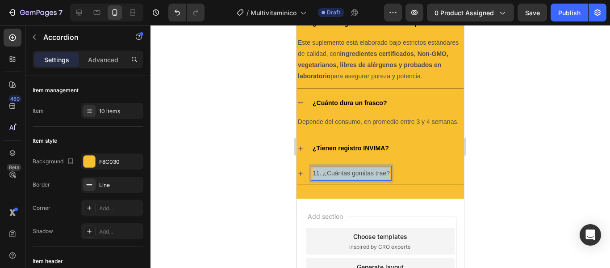
click at [339, 179] on p "11. ¿Cuántas gomitas trae?" at bounding box center [351, 173] width 77 height 11
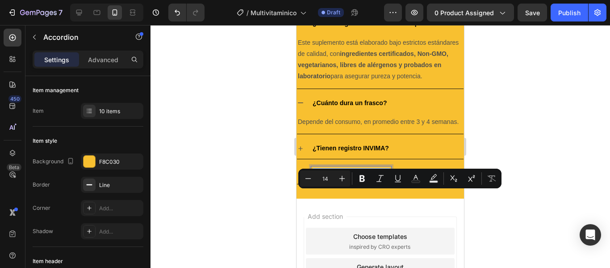
click at [329, 179] on p "11. ¿Cuántas gomitas trae?" at bounding box center [351, 173] width 77 height 11
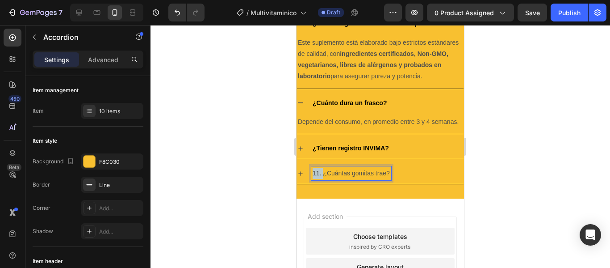
drag, startPoint x: 322, startPoint y: 197, endPoint x: 303, endPoint y: 194, distance: 19.0
click at [303, 184] on div "11. ¿Cuántas gomitas trae?" at bounding box center [380, 173] width 167 height 21
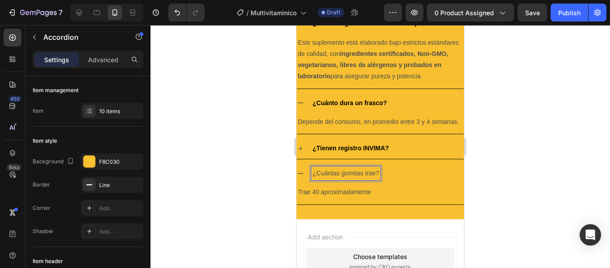
click at [327, 179] on p "¿Cuántas gomitas trae?" at bounding box center [346, 173] width 67 height 11
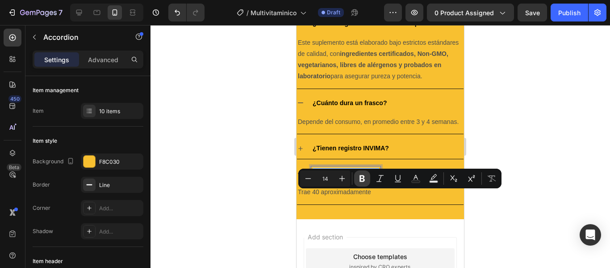
click at [361, 176] on icon "Editor contextual toolbar" at bounding box center [362, 178] width 5 height 7
click at [419, 177] on icon "Editor contextual toolbar" at bounding box center [415, 178] width 9 height 9
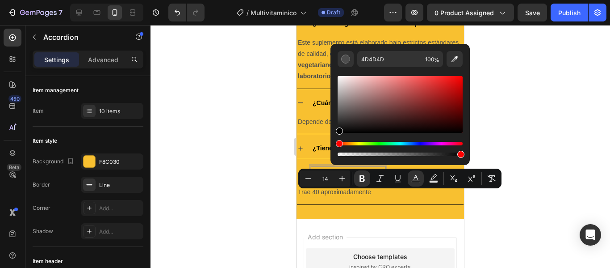
drag, startPoint x: 357, startPoint y: 108, endPoint x: 326, endPoint y: 176, distance: 75.2
click at [325, 172] on div "Minus 14 Plus Bold Italic Underline Text Color Text Background Color Subscript …" at bounding box center [399, 178] width 203 height 20
type input "000000"
click at [332, 197] on p "Trae 40 aproximadamente" at bounding box center [380, 191] width 165 height 11
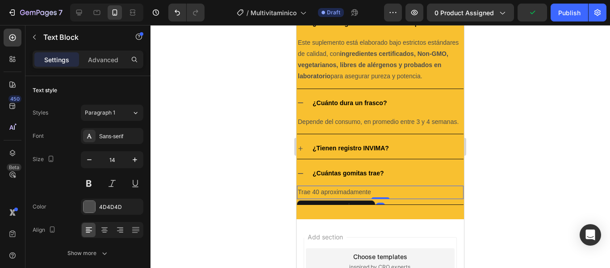
click at [317, 197] on p "Trae 40 aproximadamente" at bounding box center [380, 191] width 165 height 11
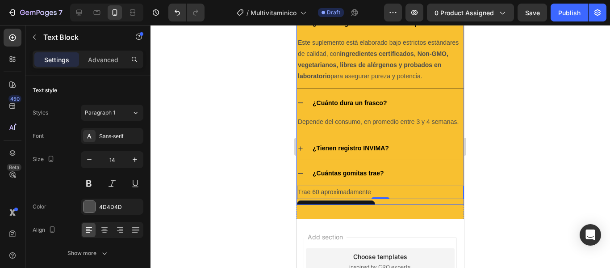
click at [541, 170] on div at bounding box center [381, 146] width 460 height 243
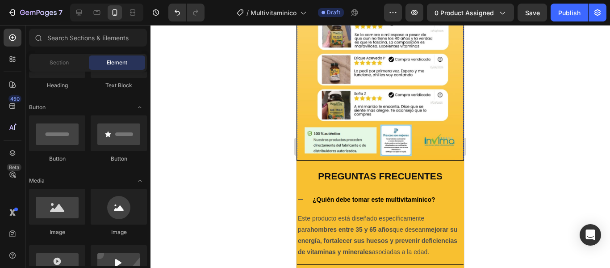
scroll to position [1311, 0]
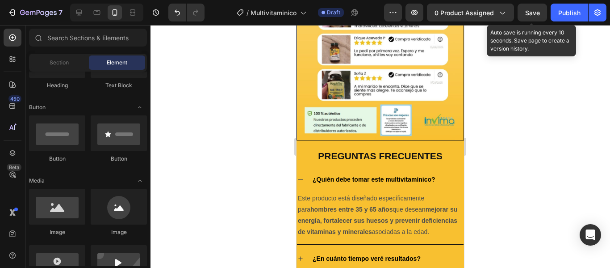
click at [539, 10] on span "Save" at bounding box center [532, 13] width 15 height 8
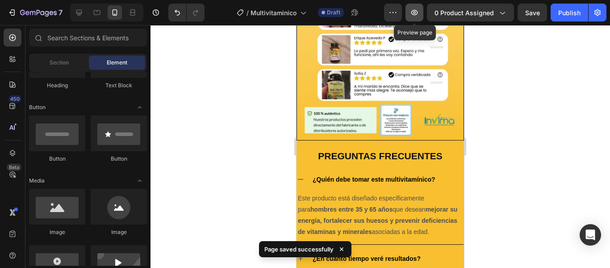
click at [413, 9] on icon "button" at bounding box center [414, 12] width 9 height 9
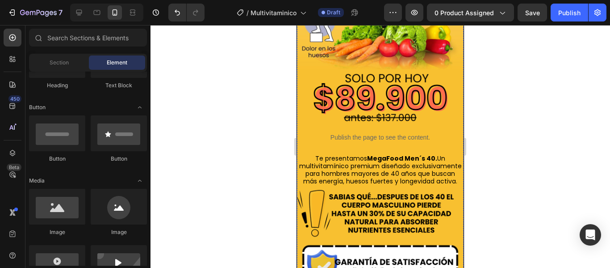
scroll to position [0, 0]
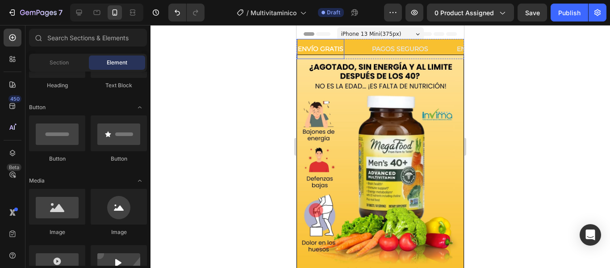
click at [325, 44] on p "ENVÍO GRATIS" at bounding box center [321, 48] width 46 height 11
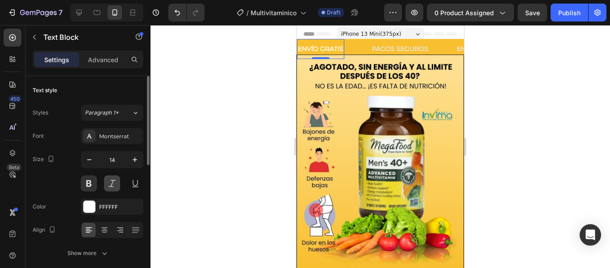
scroll to position [45, 0]
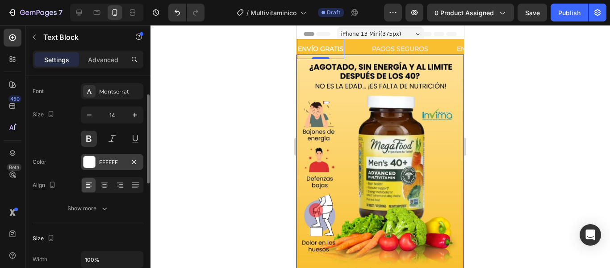
click at [92, 160] on div at bounding box center [90, 162] width 12 height 12
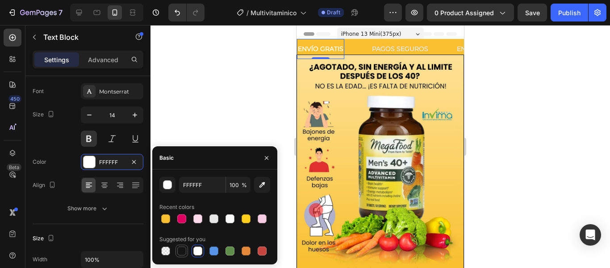
click at [185, 249] on div at bounding box center [181, 250] width 9 height 9
type input "151515"
click at [399, 47] on p "PAGOS SEGUROS" at bounding box center [400, 48] width 56 height 11
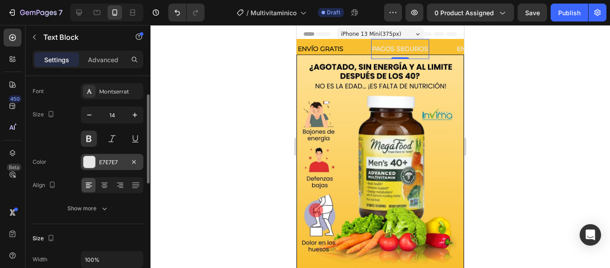
click at [90, 160] on div at bounding box center [90, 162] width 12 height 12
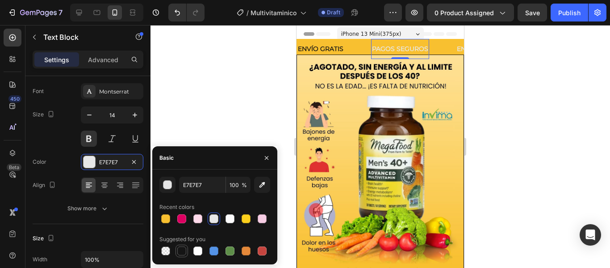
click at [180, 250] on div at bounding box center [181, 250] width 9 height 9
type input "151515"
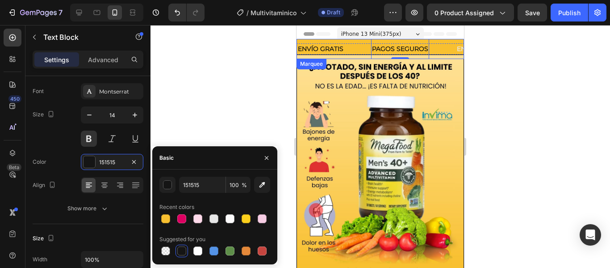
click at [452, 48] on div "PAGOS SEGUROS Text Block 0" at bounding box center [413, 49] width 85 height 20
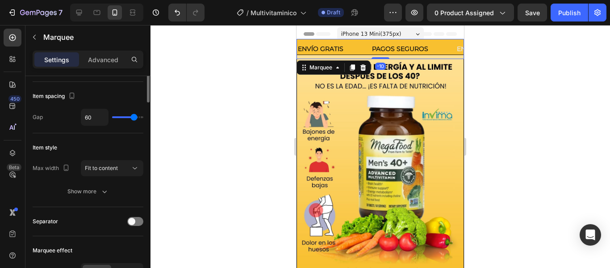
scroll to position [0, 0]
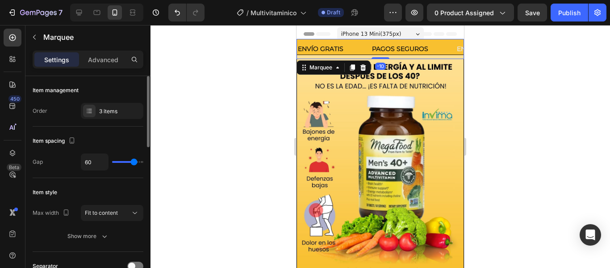
click at [454, 48] on div "PAGOS SEGUROS Text Block" at bounding box center [413, 49] width 85 height 20
click at [95, 109] on div at bounding box center [89, 111] width 13 height 13
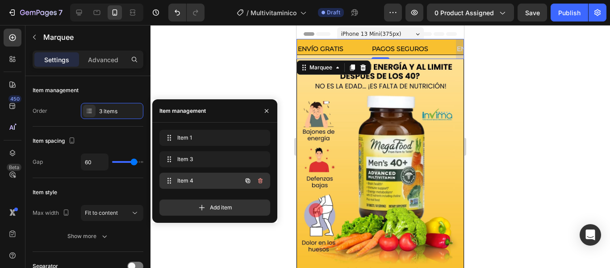
click at [208, 176] on span "Item 4" at bounding box center [202, 180] width 50 height 8
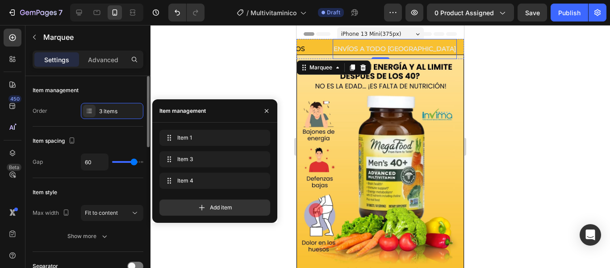
click at [360, 47] on p "ENVÍOS A TODO [GEOGRAPHIC_DATA]" at bounding box center [395, 48] width 122 height 11
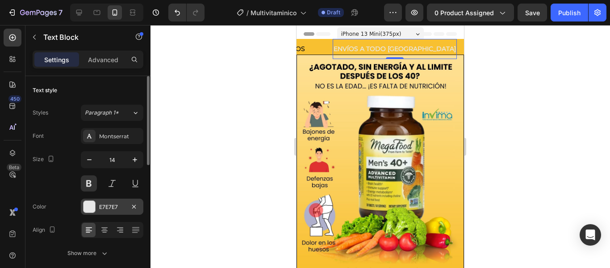
click at [85, 208] on div at bounding box center [90, 207] width 12 height 12
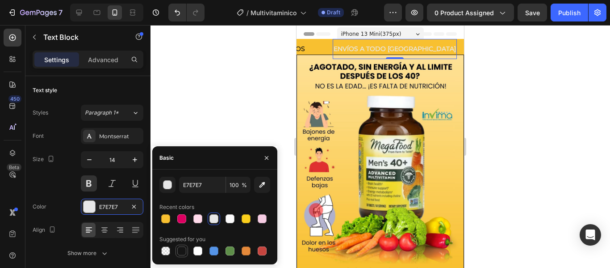
click at [179, 252] on div at bounding box center [181, 250] width 9 height 9
type input "151515"
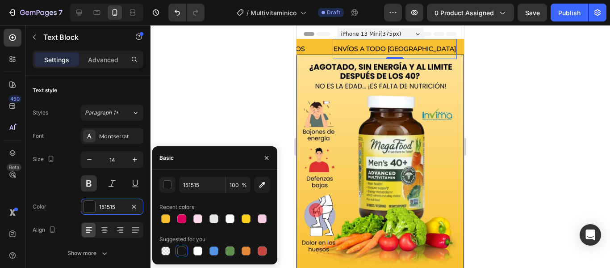
click at [533, 111] on div at bounding box center [381, 146] width 460 height 243
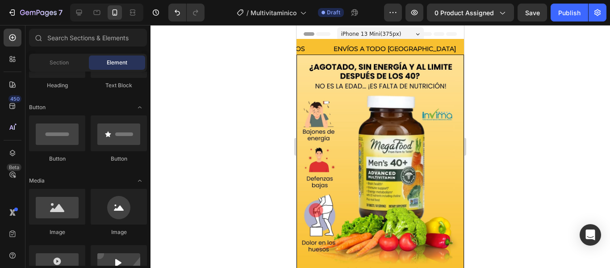
click at [531, 12] on span "Save" at bounding box center [532, 13] width 15 height 8
click at [297, 50] on p "PAGOS SEGUROS" at bounding box center [277, 48] width 56 height 11
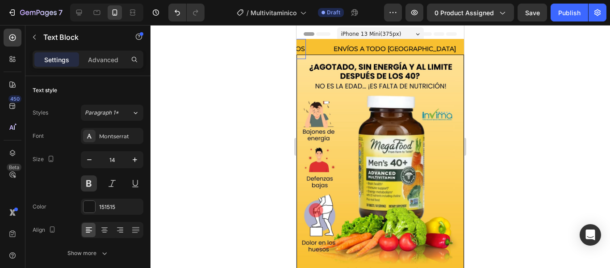
click at [298, 50] on p "PAGOS SEGUROS" at bounding box center [277, 48] width 56 height 11
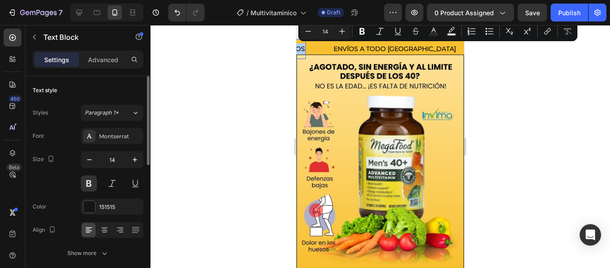
click at [114, 87] on div "Text style" at bounding box center [88, 90] width 111 height 14
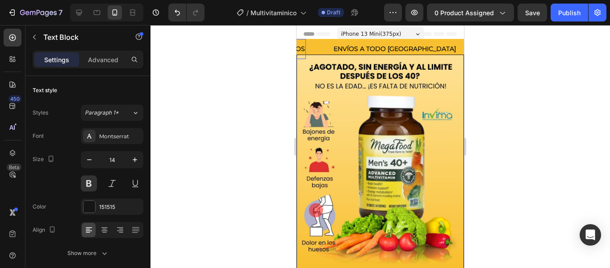
click at [333, 41] on div "ENVÍOS A TODO [GEOGRAPHIC_DATA] Text Block" at bounding box center [395, 49] width 124 height 20
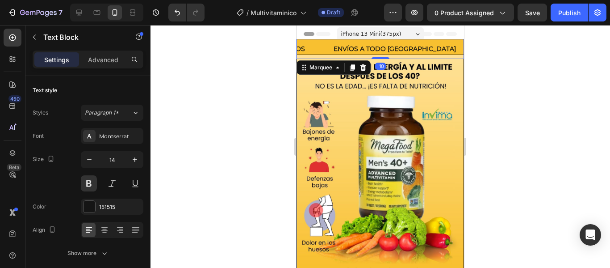
click at [307, 42] on div "PAGOS SEGUROS Text Block" at bounding box center [290, 49] width 85 height 20
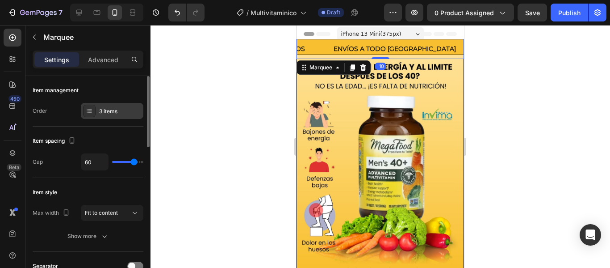
click at [100, 114] on div "3 items" at bounding box center [120, 111] width 42 height 8
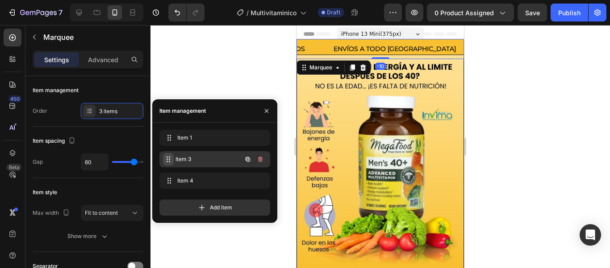
click at [164, 157] on span at bounding box center [168, 159] width 11 height 13
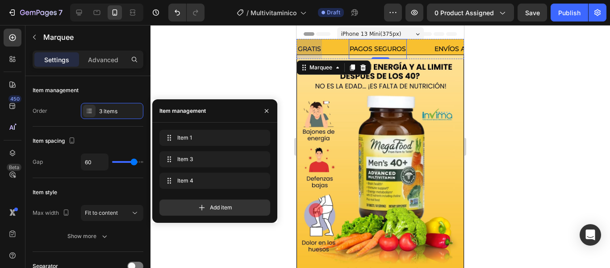
click at [389, 51] on p "PAGOS SEGUROS" at bounding box center [378, 48] width 56 height 11
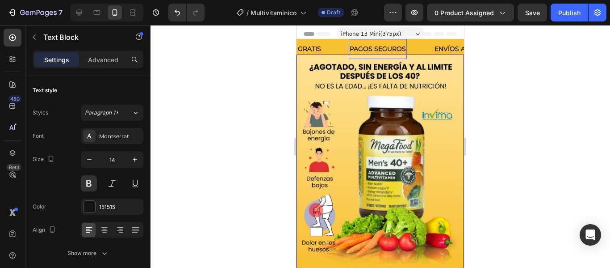
click at [369, 50] on p "PAGOS SEGUROS" at bounding box center [378, 48] width 56 height 11
drag, startPoint x: 374, startPoint y: 49, endPoint x: 403, endPoint y: 48, distance: 29.5
click at [403, 48] on p "PAGOS SEGUROS" at bounding box center [378, 48] width 56 height 11
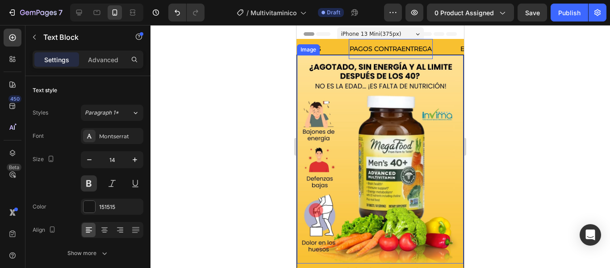
click at [509, 72] on div at bounding box center [381, 146] width 460 height 243
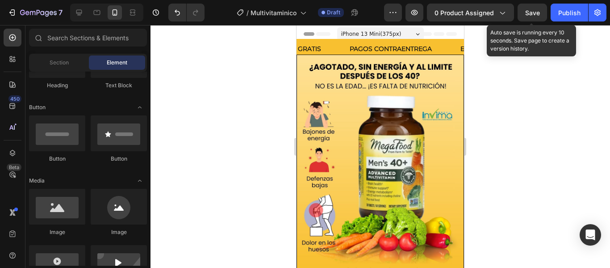
click at [531, 14] on span "Save" at bounding box center [532, 13] width 15 height 8
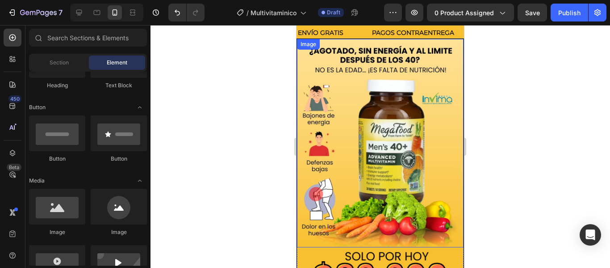
scroll to position [0, 0]
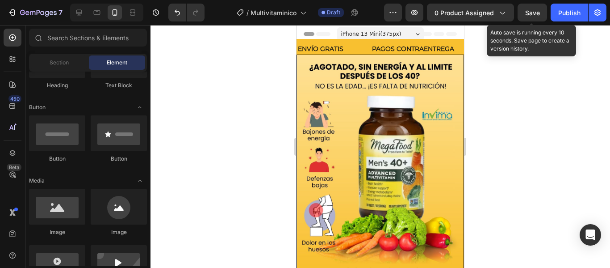
click at [534, 9] on span "Save" at bounding box center [532, 13] width 15 height 8
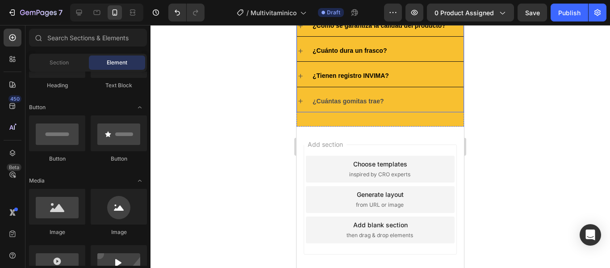
scroll to position [1586, 0]
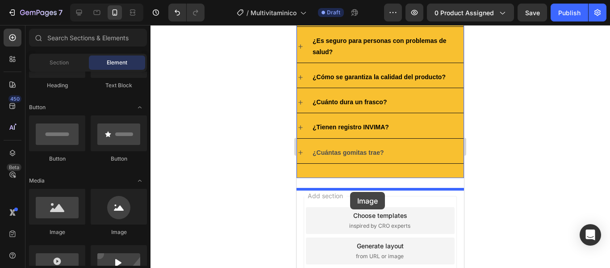
drag, startPoint x: 361, startPoint y: 237, endPoint x: 350, endPoint y: 192, distance: 46.8
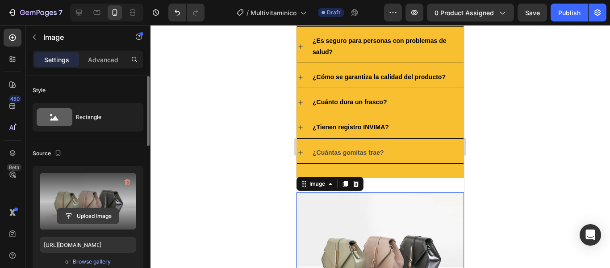
click at [93, 218] on input "file" at bounding box center [88, 215] width 62 height 15
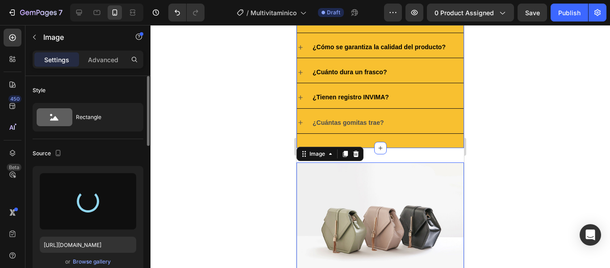
scroll to position [1675, 0]
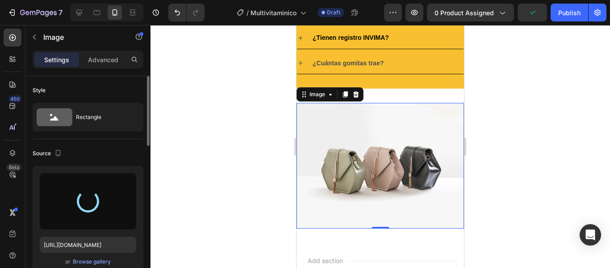
type input "[URL][DOMAIN_NAME]"
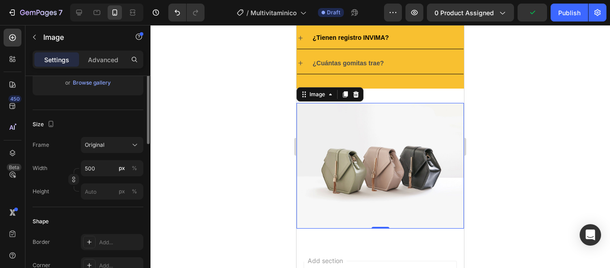
scroll to position [134, 0]
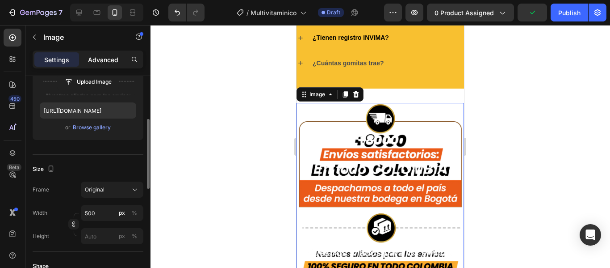
click at [102, 59] on p "Advanced" at bounding box center [103, 59] width 30 height 9
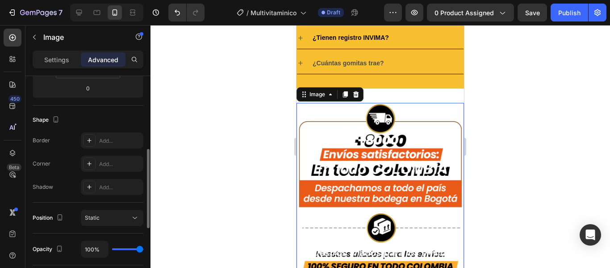
scroll to position [111, 0]
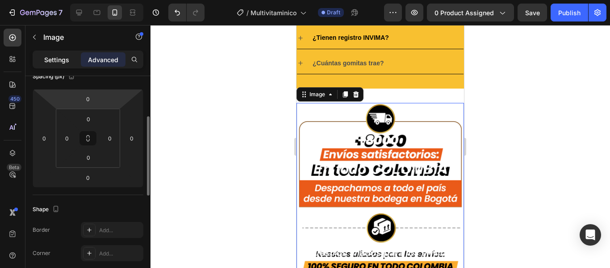
click at [56, 53] on div "Settings" at bounding box center [56, 59] width 45 height 14
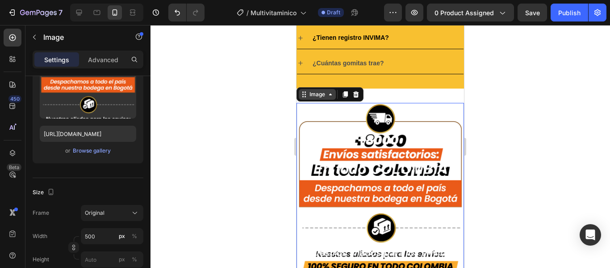
click at [314, 98] on div "Image" at bounding box center [317, 94] width 19 height 8
click at [492, 144] on div at bounding box center [381, 146] width 460 height 243
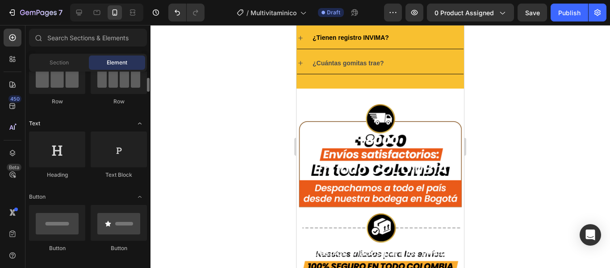
scroll to position [0, 0]
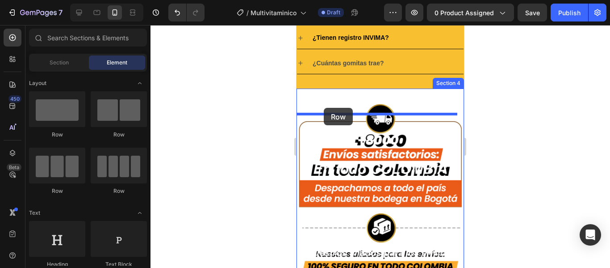
drag, startPoint x: 358, startPoint y: 140, endPoint x: 324, endPoint y: 108, distance: 47.1
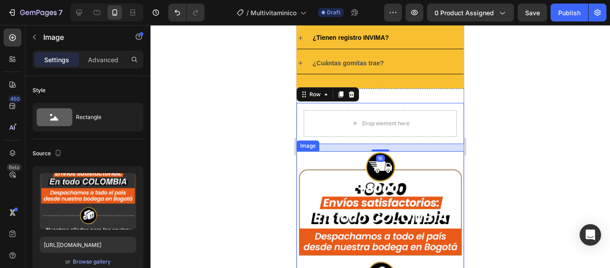
click at [356, 188] on img at bounding box center [381, 251] width 168 height 200
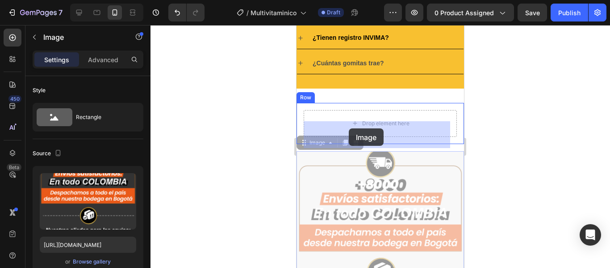
drag, startPoint x: 317, startPoint y: 152, endPoint x: 349, endPoint y: 128, distance: 40.2
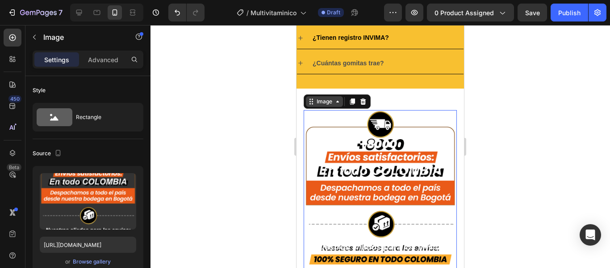
click at [319, 105] on div "Image" at bounding box center [324, 101] width 19 height 8
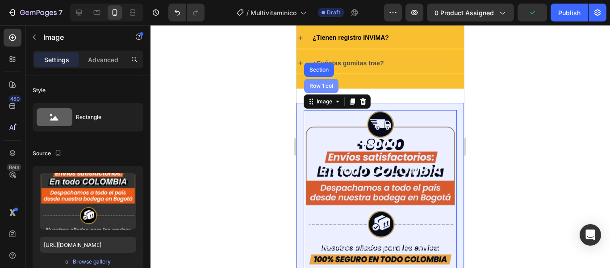
click at [315, 88] on div "Row 1 col" at bounding box center [321, 85] width 27 height 5
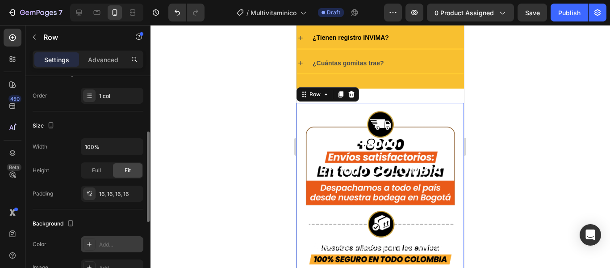
scroll to position [179, 0]
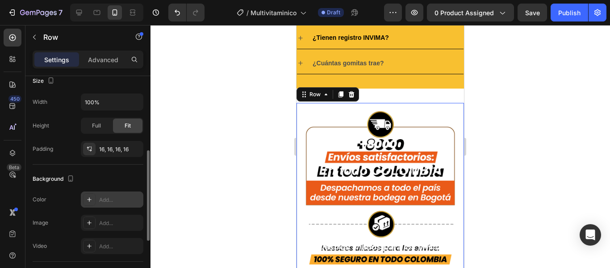
click at [90, 200] on icon at bounding box center [89, 199] width 7 height 7
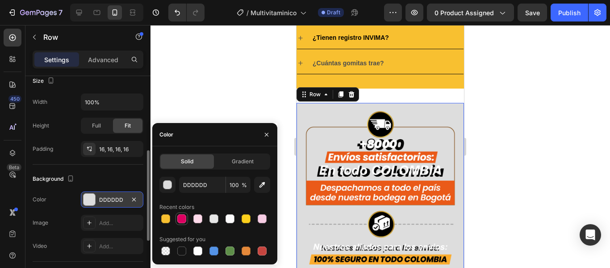
click at [182, 221] on div at bounding box center [181, 218] width 9 height 9
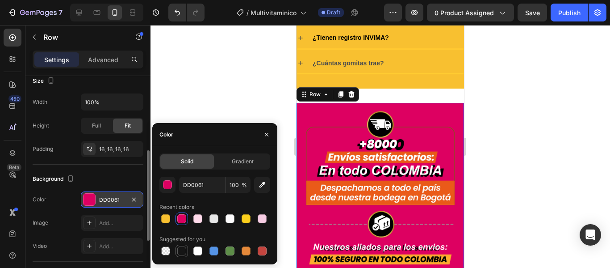
click at [182, 248] on div at bounding box center [181, 250] width 9 height 9
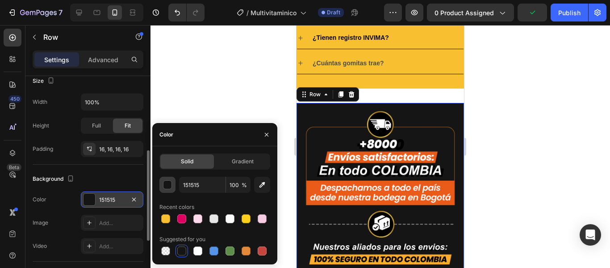
click at [171, 187] on div "button" at bounding box center [168, 184] width 9 height 9
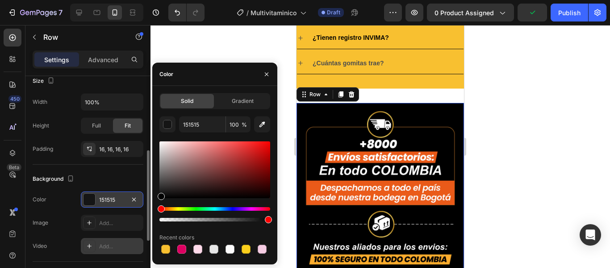
drag, startPoint x: 174, startPoint y: 180, endPoint x: 142, endPoint y: 253, distance: 80.2
click at [142, 253] on div "450 Beta Sections(18) Elements(84) Section Element Hero Section Product Detail …" at bounding box center [75, 146] width 151 height 243
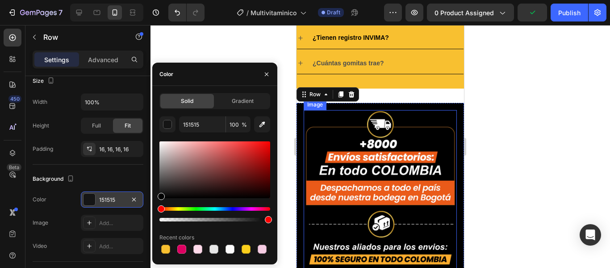
type input "000000"
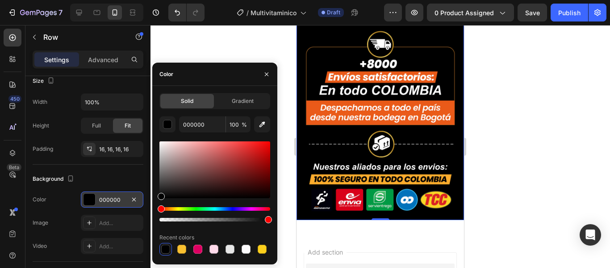
scroll to position [1809, 0]
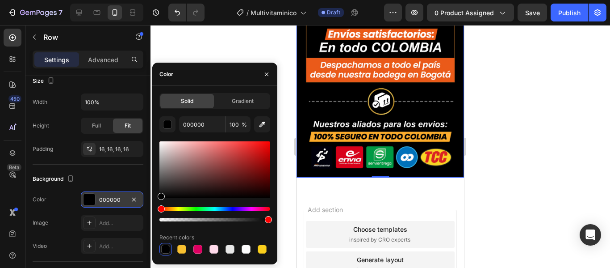
click at [529, 168] on div at bounding box center [381, 146] width 460 height 243
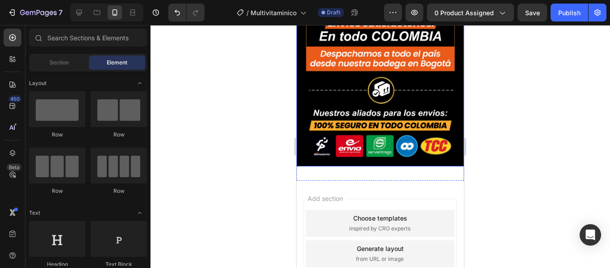
scroll to position [1675, 0]
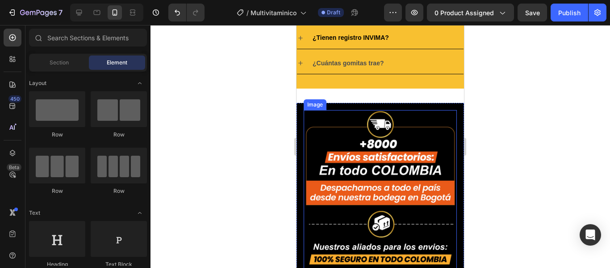
click at [382, 164] on img at bounding box center [380, 201] width 153 height 183
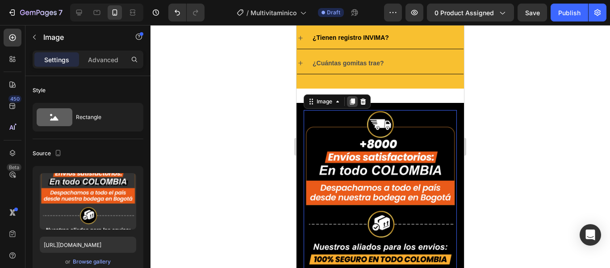
click at [350, 105] on icon at bounding box center [352, 101] width 5 height 6
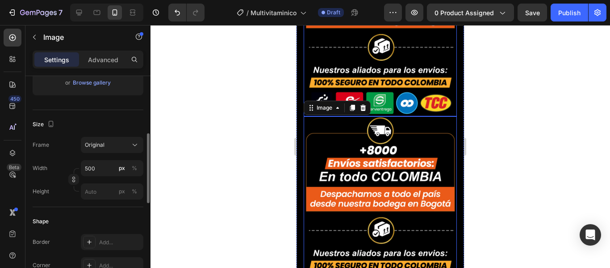
scroll to position [1781, 0]
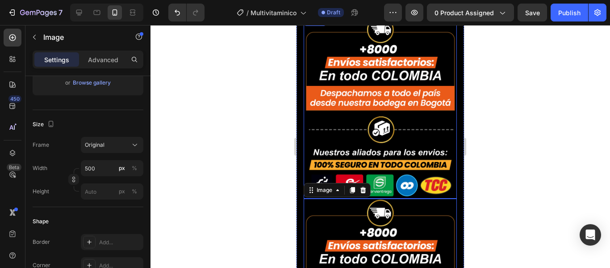
click at [358, 137] on img at bounding box center [380, 106] width 153 height 183
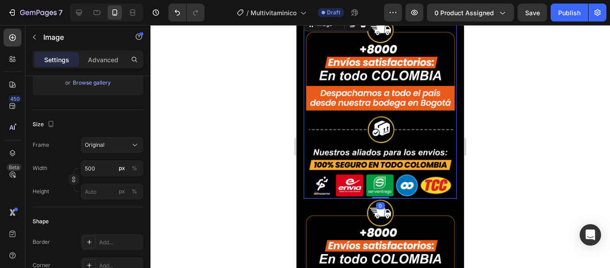
click at [337, 106] on img at bounding box center [380, 106] width 153 height 183
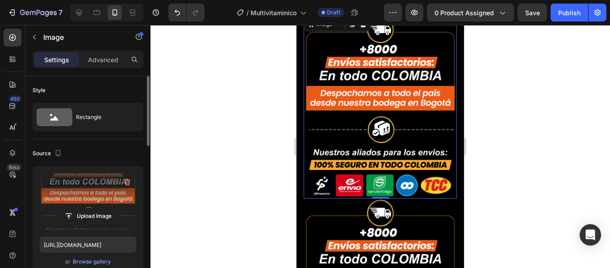
click at [83, 193] on label at bounding box center [88, 201] width 96 height 56
click at [83, 208] on input "file" at bounding box center [88, 215] width 62 height 15
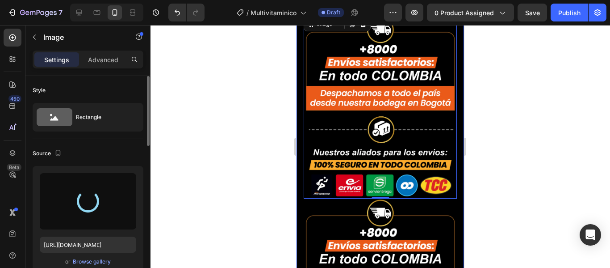
type input "[URL][DOMAIN_NAME]"
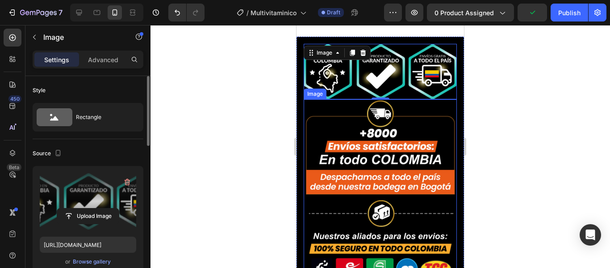
scroll to position [1691, 0]
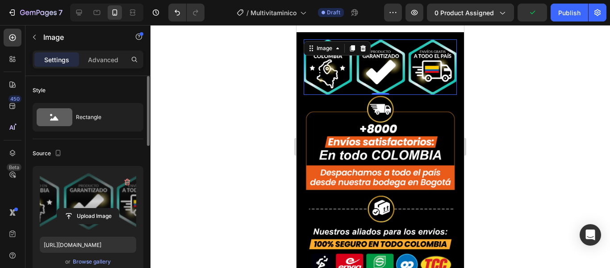
click at [505, 146] on div at bounding box center [381, 146] width 460 height 243
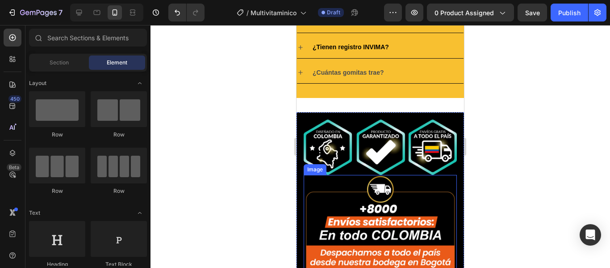
scroll to position [1623, 0]
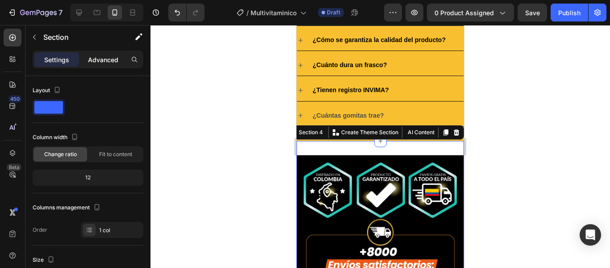
click at [101, 64] on div "Advanced" at bounding box center [103, 59] width 45 height 14
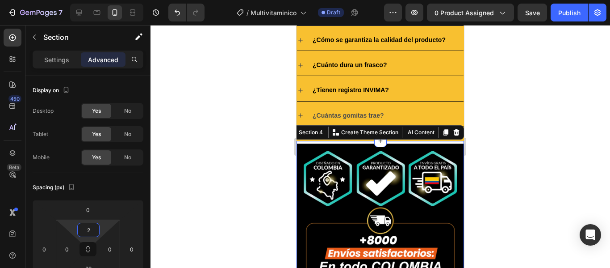
type input "0"
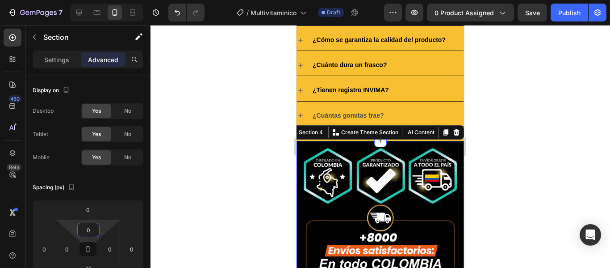
click at [102, 0] on html "7 Version history / Multivitaminico Draft Preview 0 product assigned Save Publi…" at bounding box center [305, 0] width 610 height 0
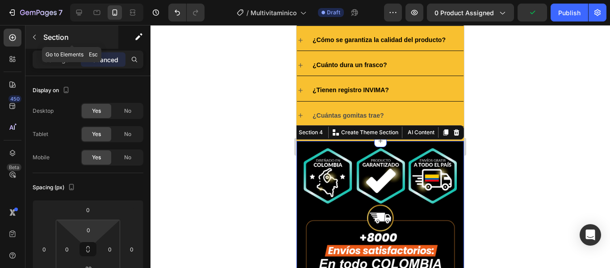
click at [32, 41] on button "button" at bounding box center [34, 37] width 14 height 14
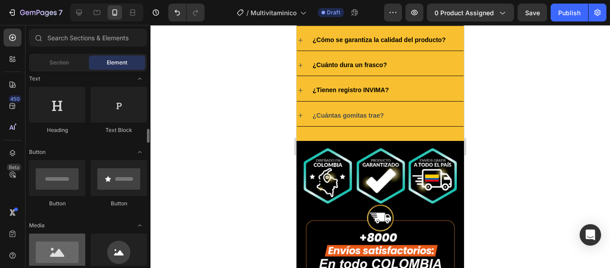
scroll to position [179, 0]
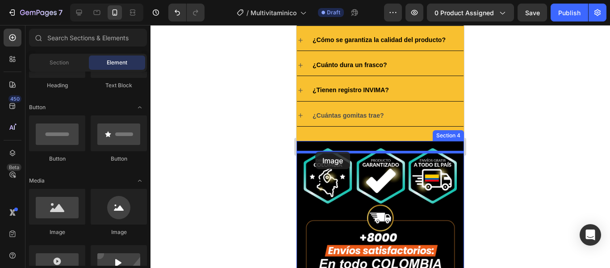
drag, startPoint x: 354, startPoint y: 231, endPoint x: 315, endPoint y: 151, distance: 88.1
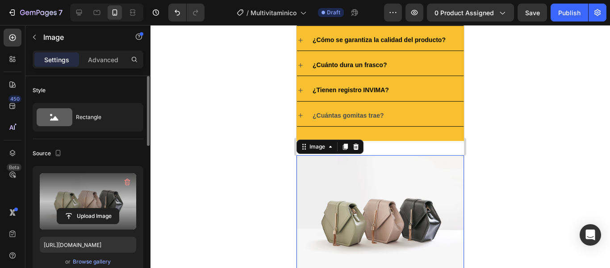
click at [111, 189] on label at bounding box center [88, 201] width 96 height 56
click at [111, 208] on input "file" at bounding box center [88, 215] width 62 height 15
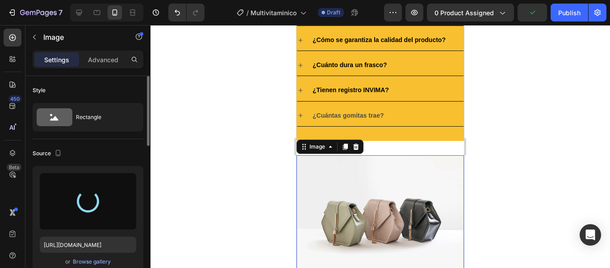
type input "[URL][DOMAIN_NAME]"
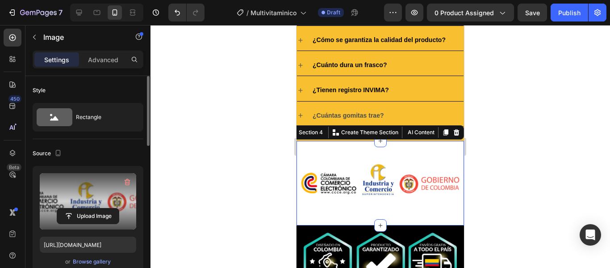
click at [401, 223] on div "Image Section 4 You can create reusable sections Create Theme Section AI Conten…" at bounding box center [381, 183] width 168 height 84
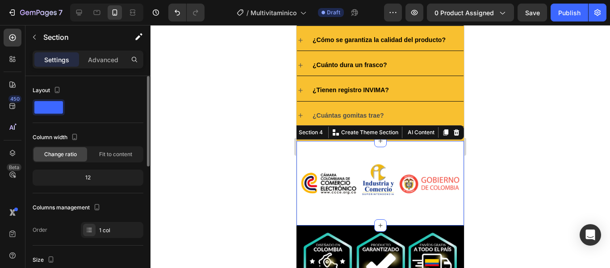
click at [357, 224] on div "Image Section 4 You can create reusable sections Create Theme Section AI Conten…" at bounding box center [381, 183] width 168 height 84
click at [95, 60] on p "Advanced" at bounding box center [103, 59] width 30 height 9
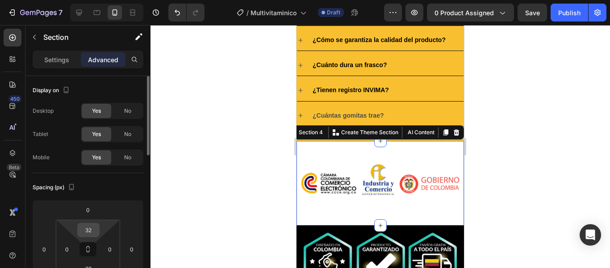
click at [92, 229] on input "32" at bounding box center [89, 229] width 18 height 13
click at [100, 0] on html "7 Version history / Multivitaminico Draft Preview 0 product assigned Save Publi…" at bounding box center [305, 0] width 610 height 0
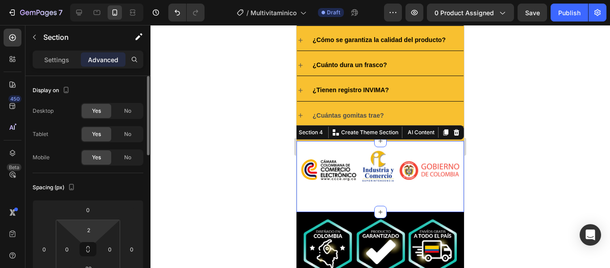
click at [100, 0] on html "7 Version history / Multivitaminico Draft Preview 0 product assigned Save Publi…" at bounding box center [305, 0] width 610 height 0
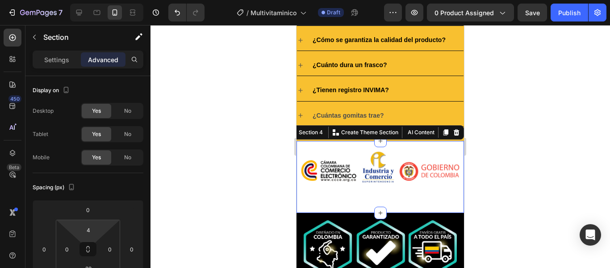
type input "0"
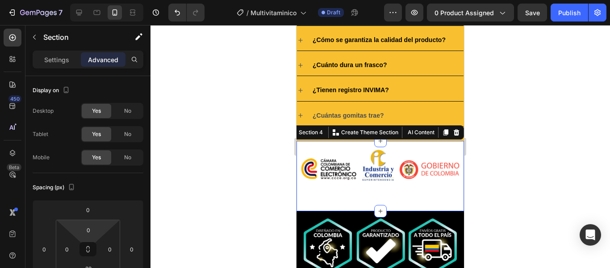
click at [101, 0] on html "7 Version history / Multivitaminico Draft Preview 0 product assigned Save Publi…" at bounding box center [305, 0] width 610 height 0
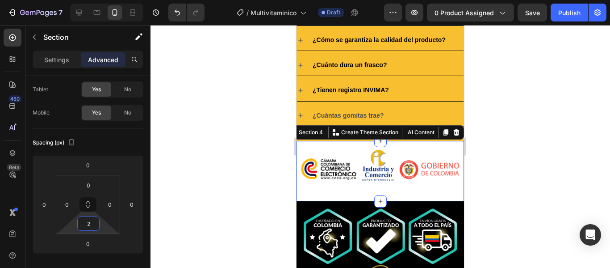
type input "0"
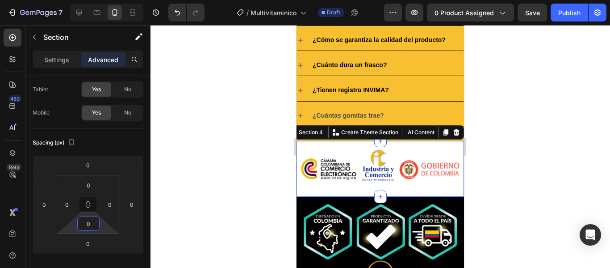
click at [101, 0] on html "7 Version history / Multivitaminico Draft Preview 0 product assigned Save Publi…" at bounding box center [305, 0] width 610 height 0
click at [546, 164] on div at bounding box center [381, 146] width 460 height 243
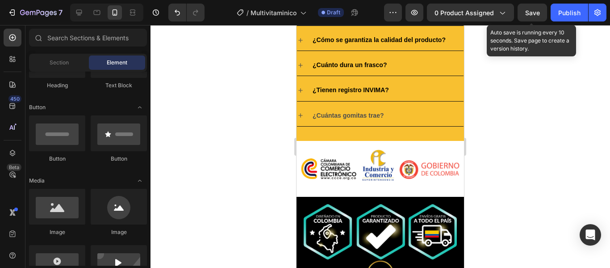
click at [539, 10] on span "Save" at bounding box center [532, 13] width 15 height 8
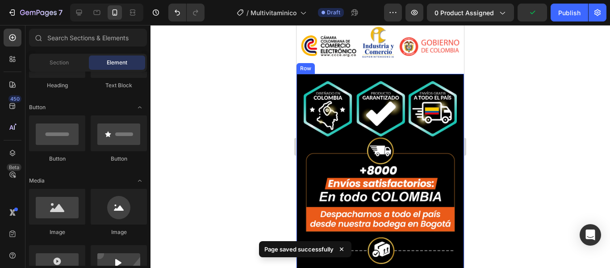
scroll to position [1801, 0]
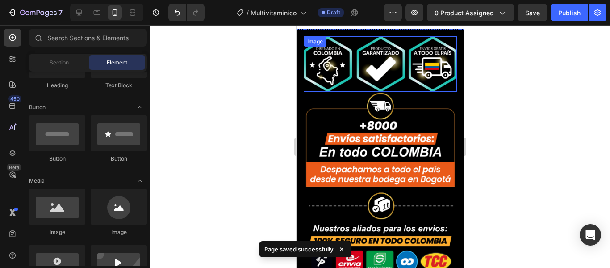
click at [389, 76] on img at bounding box center [380, 63] width 153 height 55
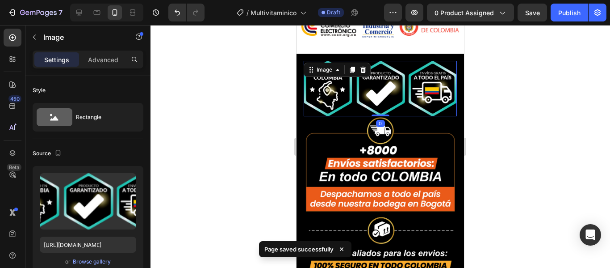
scroll to position [1757, 0]
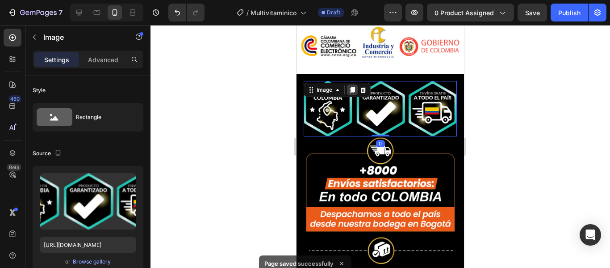
click at [354, 87] on icon at bounding box center [352, 90] width 5 height 6
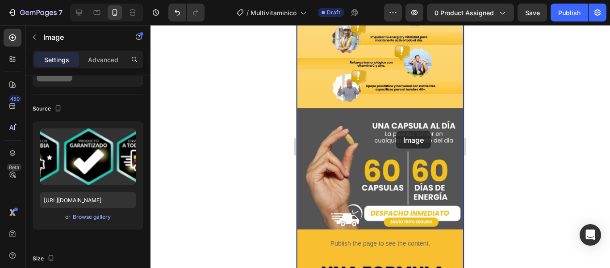
scroll to position [591, 0]
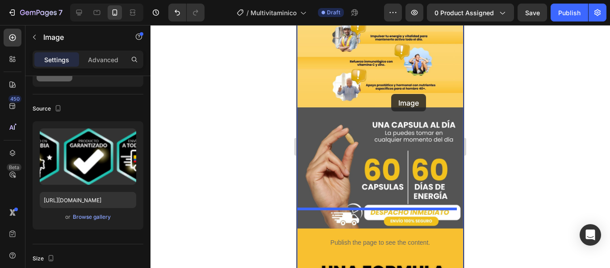
drag, startPoint x: 383, startPoint y: 164, endPoint x: 391, endPoint y: 94, distance: 70.7
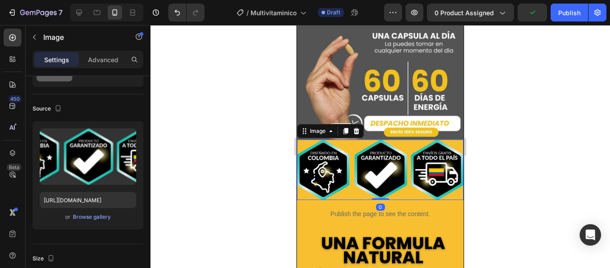
scroll to position [680, 0]
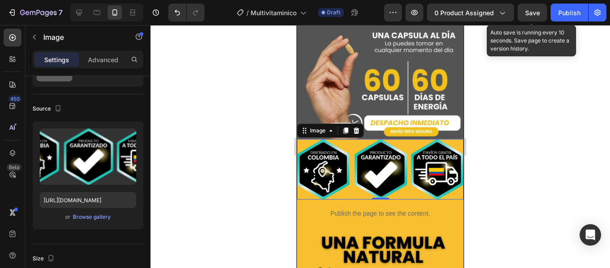
click at [537, 10] on span "Save" at bounding box center [532, 13] width 15 height 8
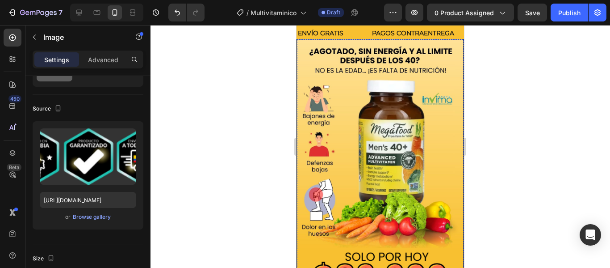
scroll to position [0, 0]
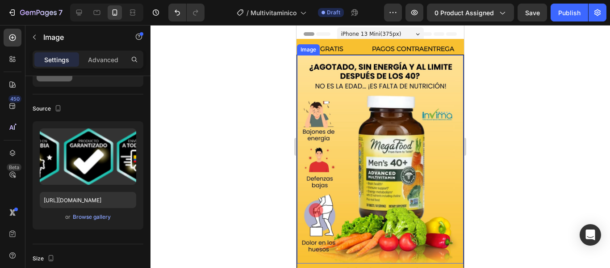
click at [381, 72] on img at bounding box center [380, 159] width 167 height 208
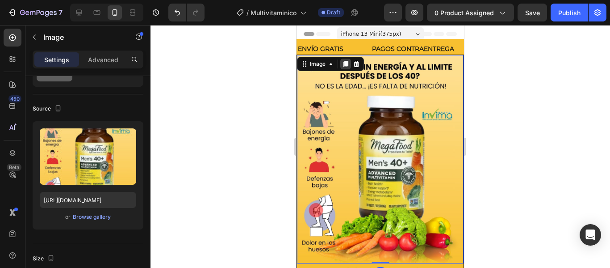
click at [343, 65] on icon at bounding box center [345, 63] width 7 height 7
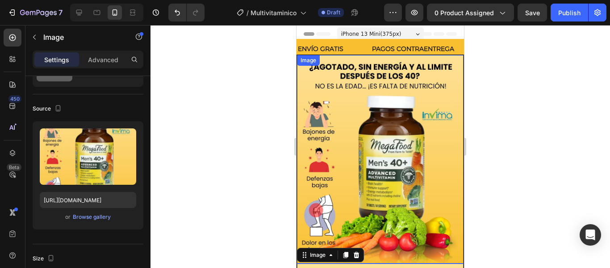
click at [387, 134] on img at bounding box center [380, 159] width 167 height 208
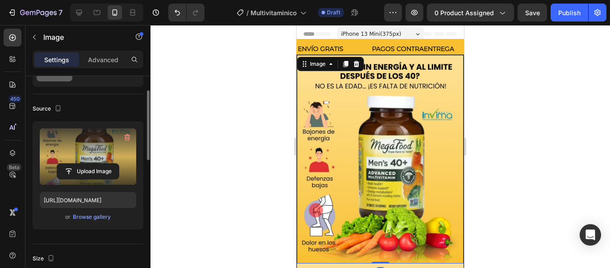
click at [99, 146] on label at bounding box center [88, 156] width 96 height 56
click at [99, 164] on input "file" at bounding box center [88, 171] width 62 height 15
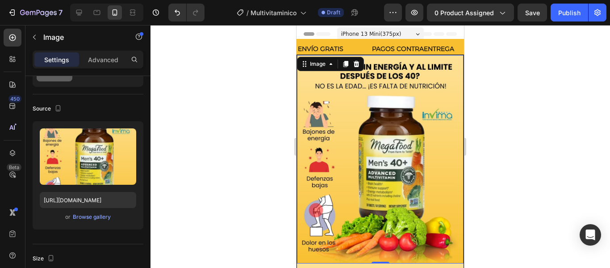
click at [367, 107] on img at bounding box center [380, 159] width 167 height 208
click at [356, 59] on div at bounding box center [356, 64] width 11 height 11
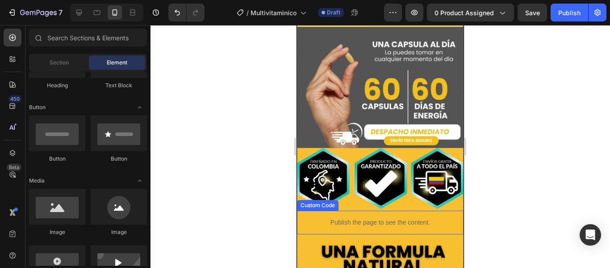
scroll to position [670, 0]
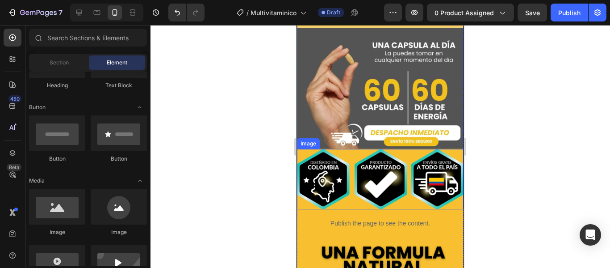
click at [376, 149] on img at bounding box center [380, 179] width 167 height 60
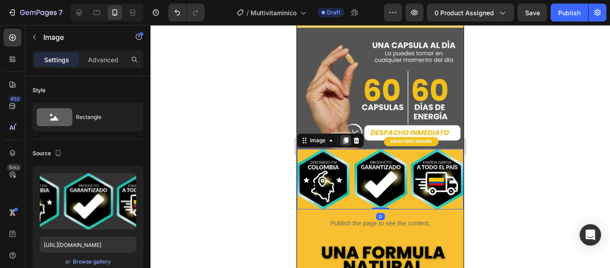
click at [345, 137] on icon at bounding box center [346, 140] width 5 height 6
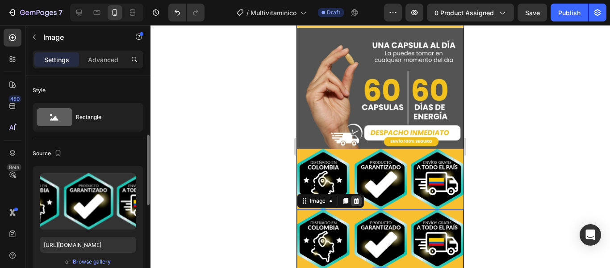
scroll to position [45, 0]
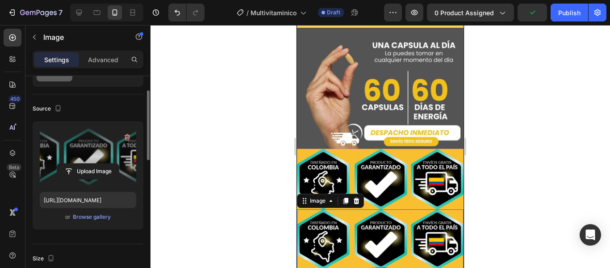
click at [74, 159] on label at bounding box center [88, 156] width 96 height 56
click at [74, 164] on input "file" at bounding box center [88, 171] width 62 height 15
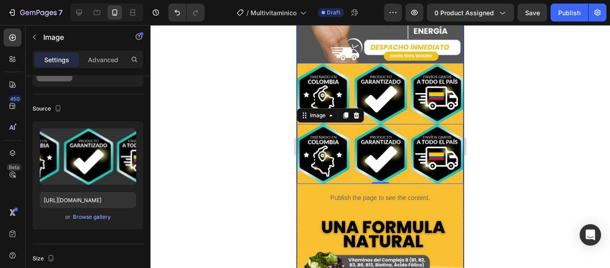
scroll to position [759, 0]
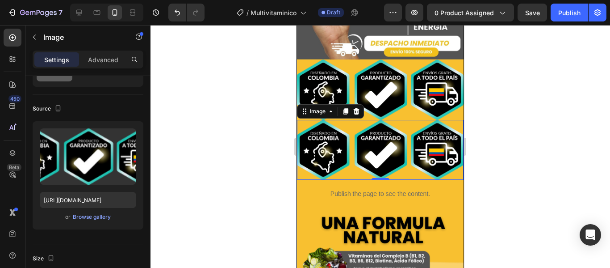
click at [379, 120] on img at bounding box center [380, 150] width 167 height 60
click at [350, 106] on div at bounding box center [345, 111] width 11 height 11
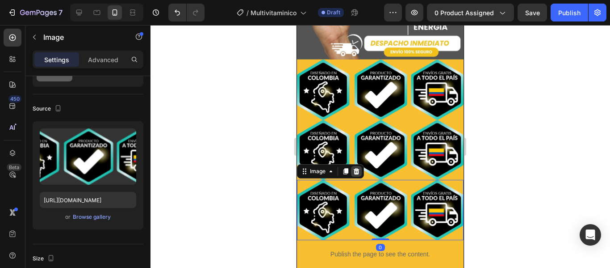
click at [357, 168] on icon at bounding box center [356, 171] width 7 height 7
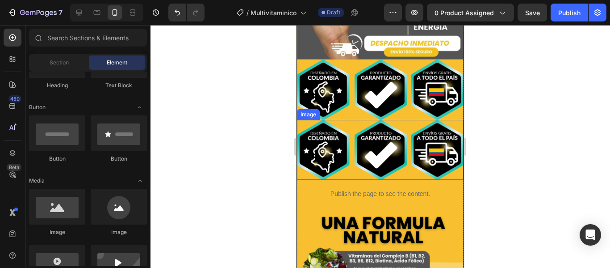
click at [357, 125] on img at bounding box center [380, 150] width 167 height 60
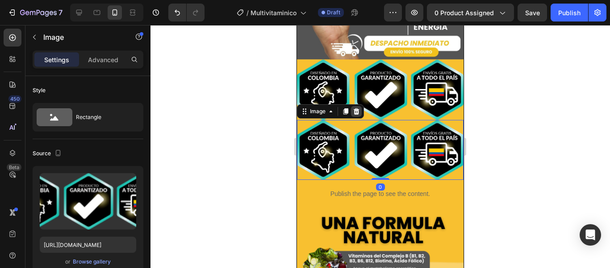
click at [360, 108] on icon at bounding box center [356, 111] width 7 height 7
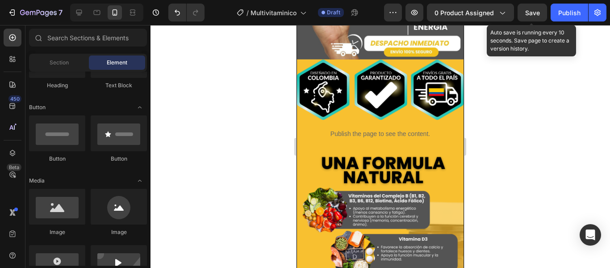
click at [540, 11] on span "Save" at bounding box center [532, 13] width 15 height 8
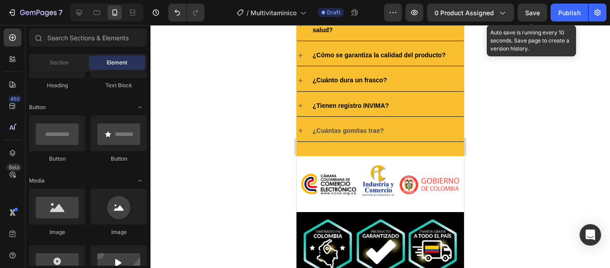
scroll to position [1653, 0]
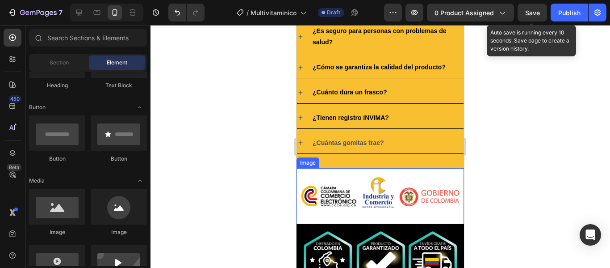
click at [311, 185] on img at bounding box center [381, 196] width 168 height 56
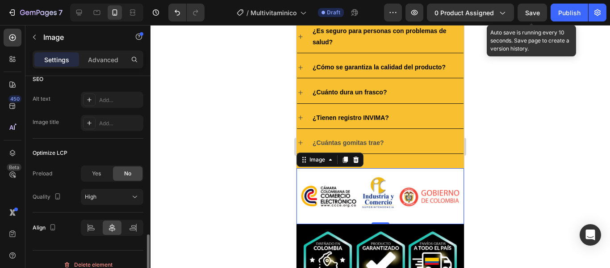
scroll to position [457, 0]
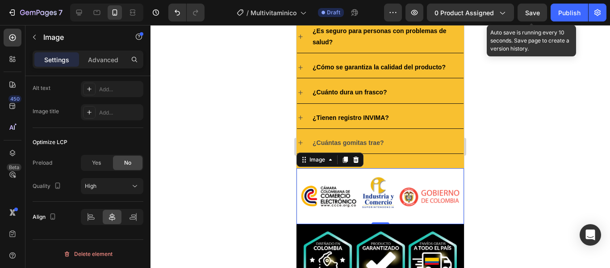
click at [479, 186] on div at bounding box center [381, 146] width 460 height 243
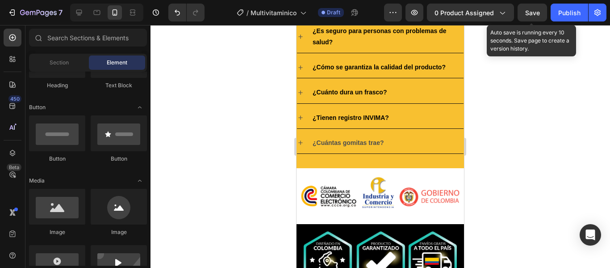
click at [342, 201] on img at bounding box center [381, 196] width 168 height 56
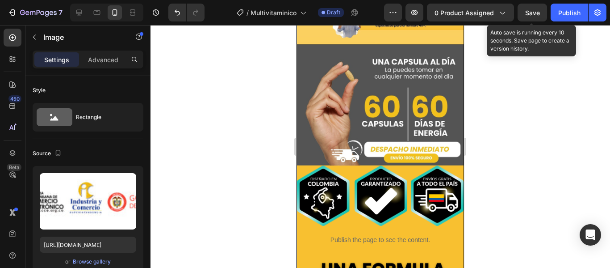
scroll to position [609, 0]
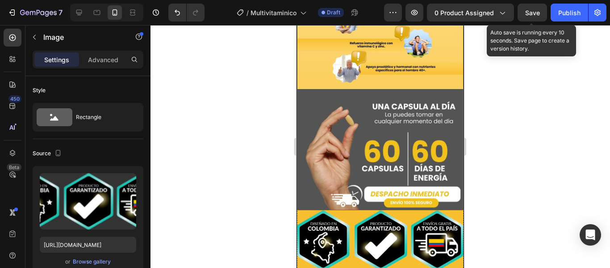
click at [369, 210] on img at bounding box center [380, 240] width 167 height 60
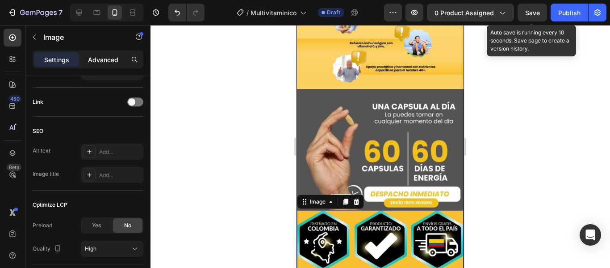
click at [103, 60] on p "Advanced" at bounding box center [103, 59] width 30 height 9
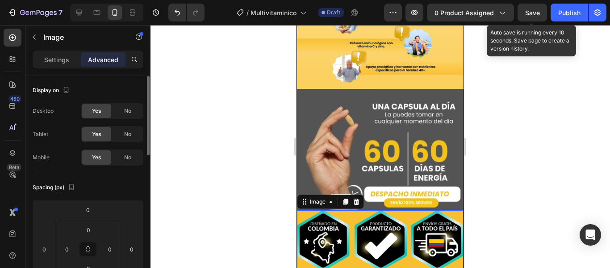
scroll to position [89, 0]
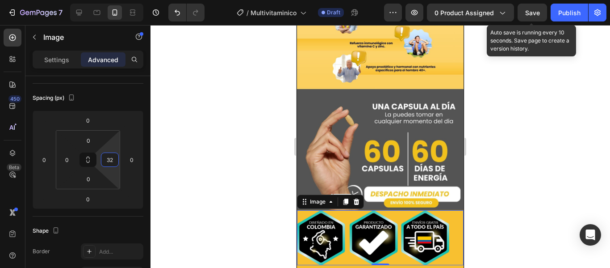
type input "30"
drag, startPoint x: 116, startPoint y: 147, endPoint x: 117, endPoint y: 140, distance: 6.8
click at [117, 0] on html "7 Version history / Multivitaminico Draft Preview 0 product assigned Save Auto …" at bounding box center [305, 0] width 610 height 0
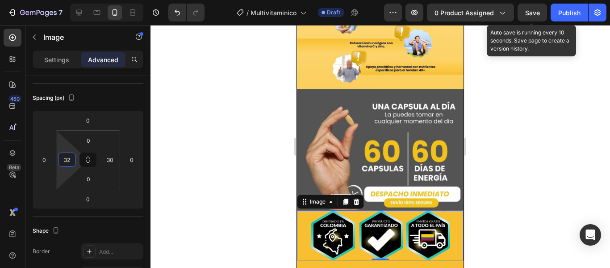
type input "30"
drag, startPoint x: 67, startPoint y: 147, endPoint x: 67, endPoint y: 140, distance: 6.8
click at [67, 0] on html "7 Version history / Multivitaminico Draft Preview 0 product assigned Save Auto …" at bounding box center [305, 0] width 610 height 0
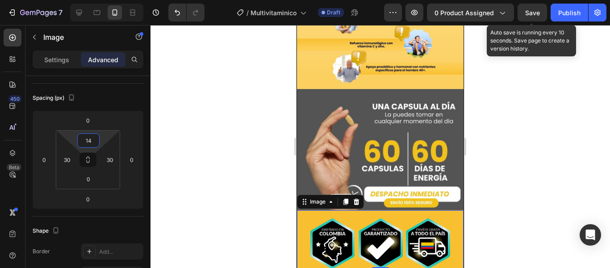
type input "10"
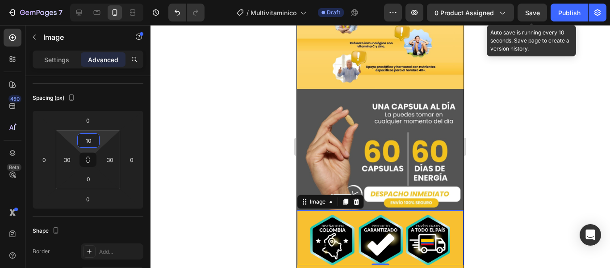
click at [105, 0] on html "7 Version history / Multivitaminico Draft Preview 0 product assigned Save Auto …" at bounding box center [305, 0] width 610 height 0
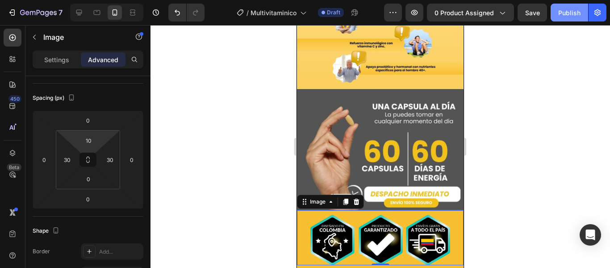
click at [567, 16] on div "Publish" at bounding box center [569, 12] width 22 height 9
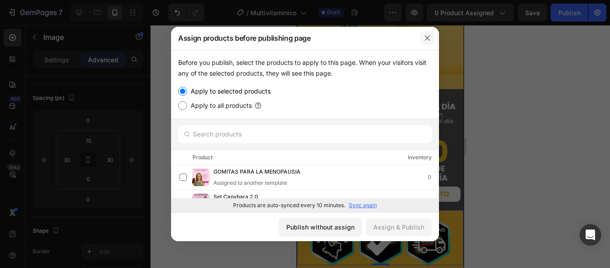
click at [424, 37] on button "button" at bounding box center [427, 38] width 14 height 14
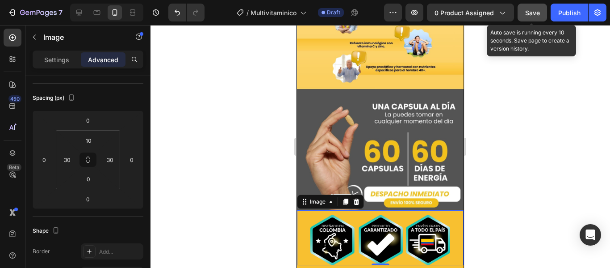
click at [542, 15] on button "Save" at bounding box center [532, 13] width 29 height 18
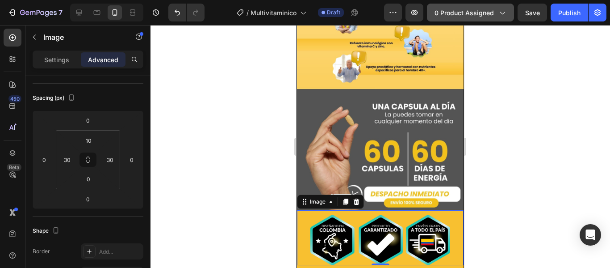
click at [468, 11] on span "0 product assigned" at bounding box center [464, 12] width 59 height 9
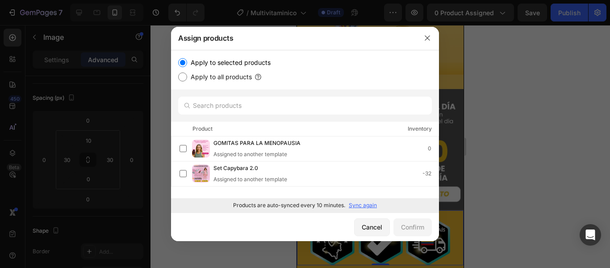
click at [357, 205] on p "Sync again" at bounding box center [363, 205] width 28 height 8
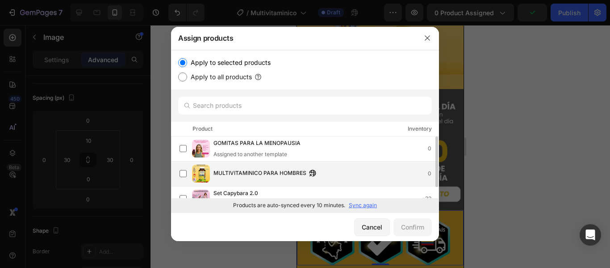
click at [237, 177] on span "MULTIVITAMINICO PARA HOMBRES" at bounding box center [260, 173] width 93 height 10
click at [399, 221] on button "Confirm" at bounding box center [413, 227] width 38 height 18
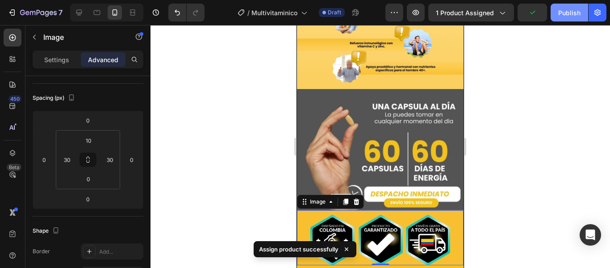
click at [570, 16] on div "Publish" at bounding box center [569, 12] width 22 height 9
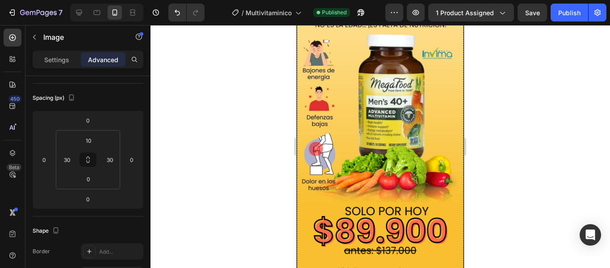
scroll to position [0, 0]
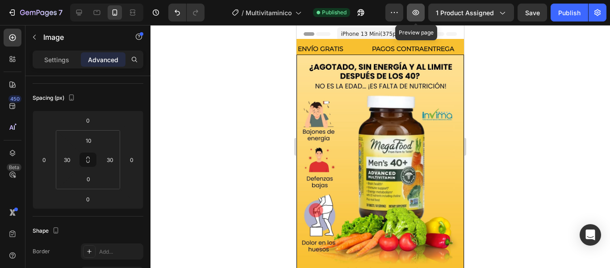
click at [423, 13] on button "button" at bounding box center [416, 13] width 18 height 18
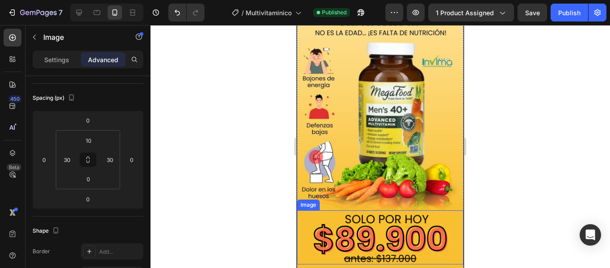
scroll to position [134, 0]
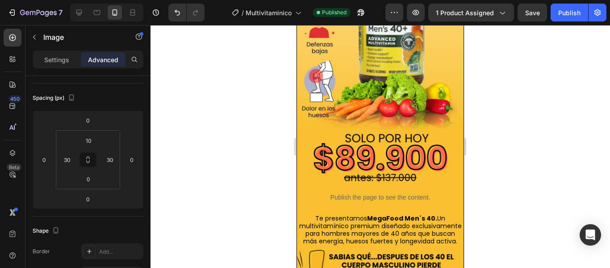
click at [520, 172] on div at bounding box center [381, 146] width 460 height 243
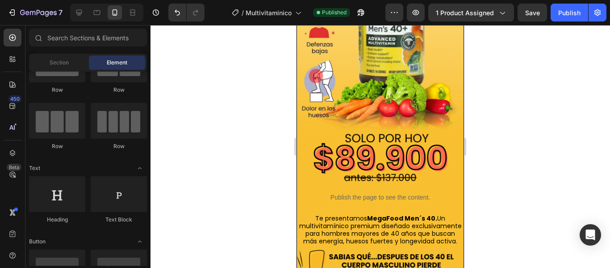
scroll to position [0, 0]
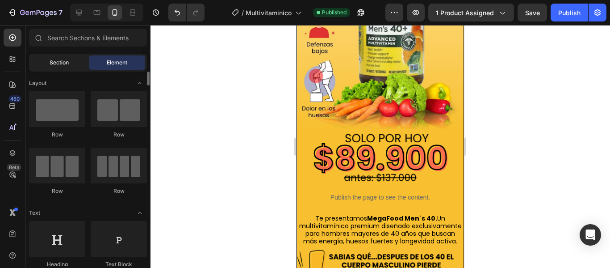
click at [53, 57] on div "Section" at bounding box center [59, 62] width 56 height 14
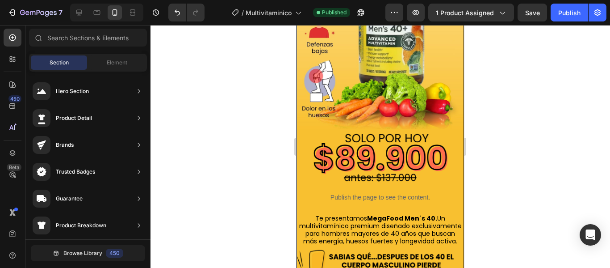
click at [117, 54] on div "Section Element" at bounding box center [88, 63] width 118 height 18
click at [105, 66] on div "Element" at bounding box center [117, 62] width 56 height 14
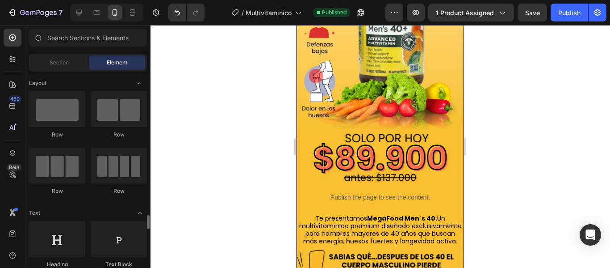
scroll to position [134, 0]
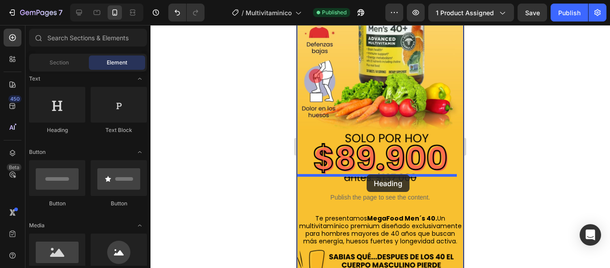
drag, startPoint x: 362, startPoint y: 136, endPoint x: 367, endPoint y: 174, distance: 38.2
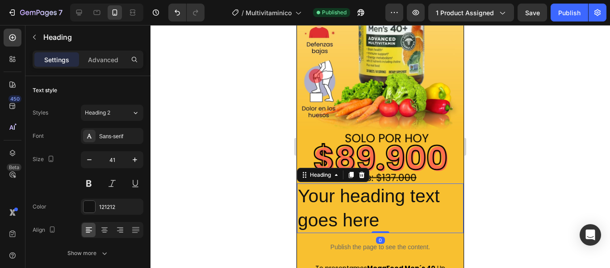
click at [383, 198] on h2 "Your heading text goes here" at bounding box center [380, 208] width 167 height 50
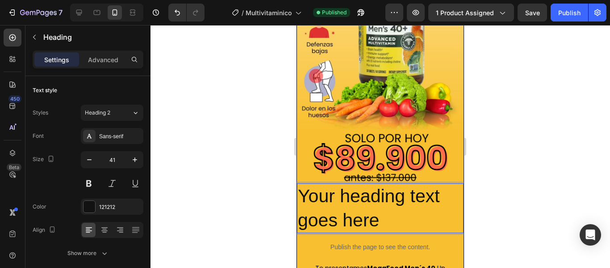
click at [383, 198] on p "Your heading text goes here" at bounding box center [380, 208] width 165 height 48
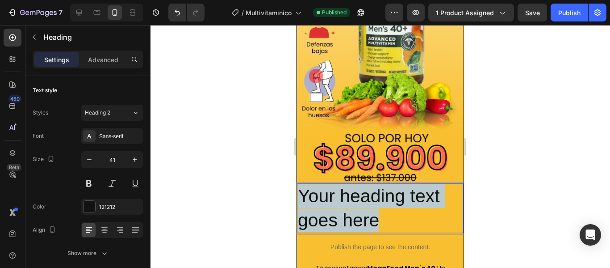
click at [383, 198] on p "Your heading text goes here" at bounding box center [380, 208] width 165 height 48
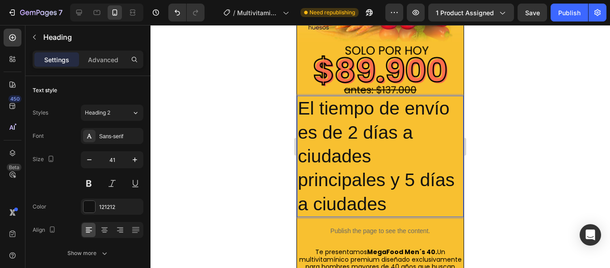
scroll to position [223, 0]
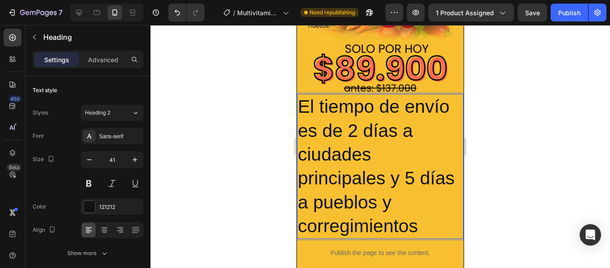
click at [428, 209] on p "El tiempo de envío es de 2 días a ciudades principales y 5 días a pueblos y cor…" at bounding box center [380, 166] width 165 height 143
click at [411, 96] on p "El tiempo de envío es de 2 días a ciudades principales y 5 días a pueblos y cor…" at bounding box center [380, 166] width 165 height 143
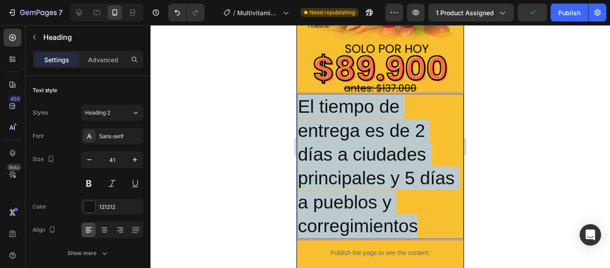
drag, startPoint x: 422, startPoint y: 219, endPoint x: 302, endPoint y: 92, distance: 174.1
click at [302, 95] on p "El tiempo de entrega es de 2 días a ciudades principales y 5 días a pueblos y c…" at bounding box center [380, 166] width 165 height 143
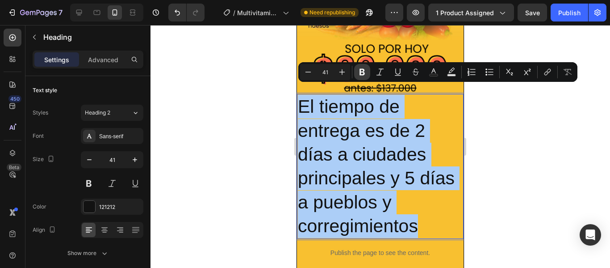
click at [363, 76] on icon "Editor contextual toolbar" at bounding box center [362, 71] width 9 height 9
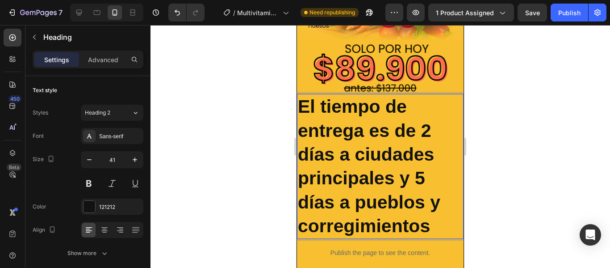
click at [436, 224] on p "El tiempo de entrega es de 2 días a ciudades principales y 5 días a pueblos y c…" at bounding box center [380, 166] width 165 height 143
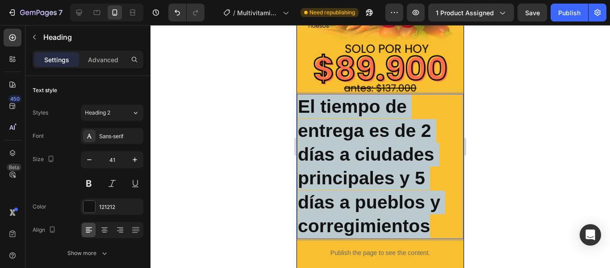
drag, startPoint x: 437, startPoint y: 218, endPoint x: 302, endPoint y: 91, distance: 185.5
click at [302, 95] on p "El tiempo de entrega es de 2 días a ciudades principales y 5 días a pueblos y c…" at bounding box center [380, 166] width 165 height 143
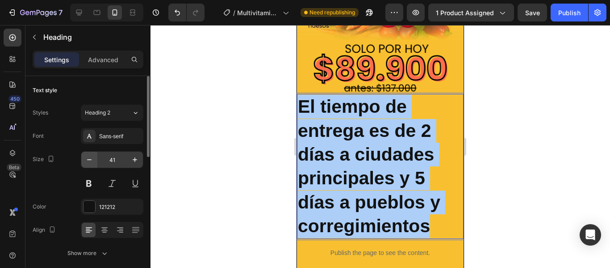
click at [95, 159] on button "button" at bounding box center [89, 159] width 16 height 16
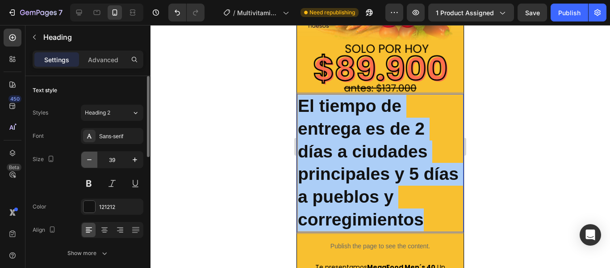
click at [95, 159] on button "button" at bounding box center [89, 159] width 16 height 16
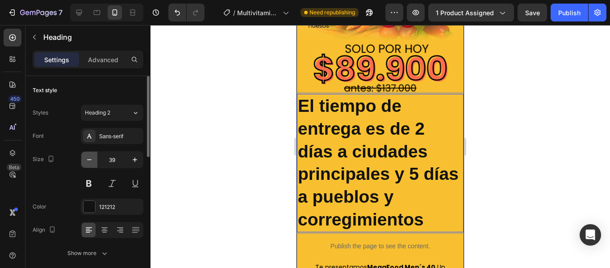
click at [95, 159] on button "button" at bounding box center [89, 159] width 16 height 16
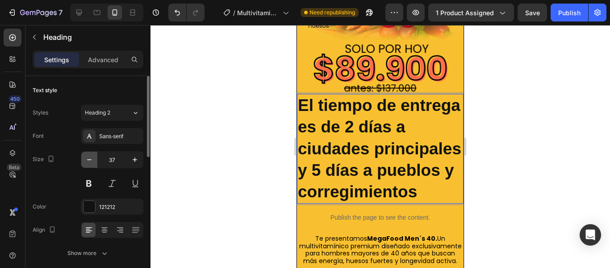
click at [95, 159] on button "button" at bounding box center [89, 159] width 16 height 16
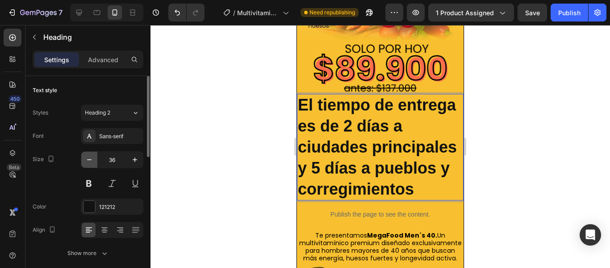
click at [95, 159] on button "button" at bounding box center [89, 159] width 16 height 16
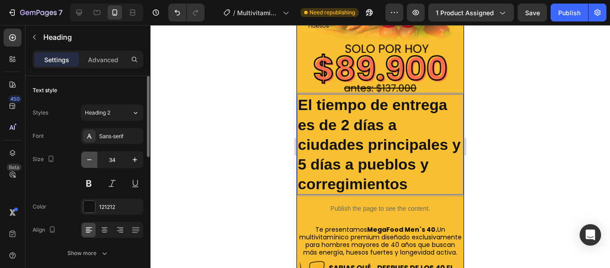
click at [95, 159] on button "button" at bounding box center [89, 159] width 16 height 16
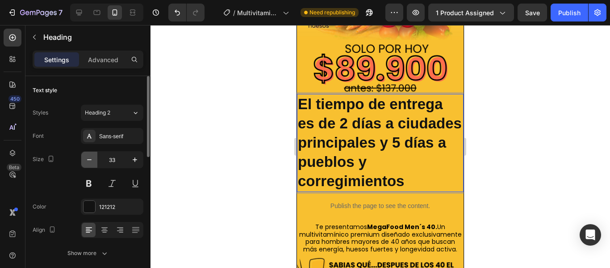
click at [95, 159] on button "button" at bounding box center [89, 159] width 16 height 16
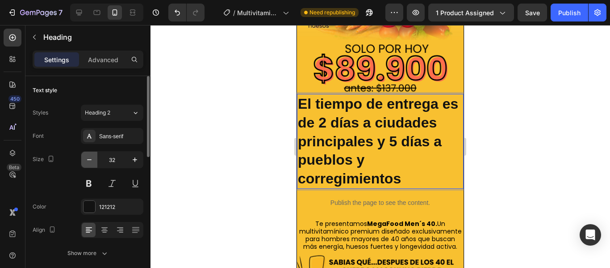
click at [95, 159] on button "button" at bounding box center [89, 159] width 16 height 16
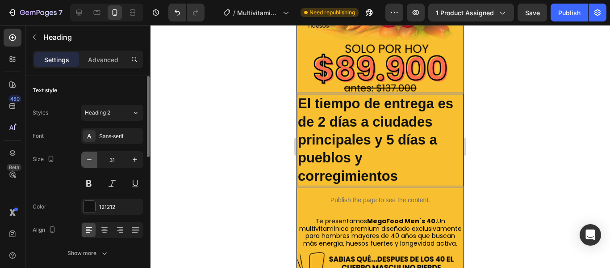
click at [95, 159] on button "button" at bounding box center [89, 159] width 16 height 16
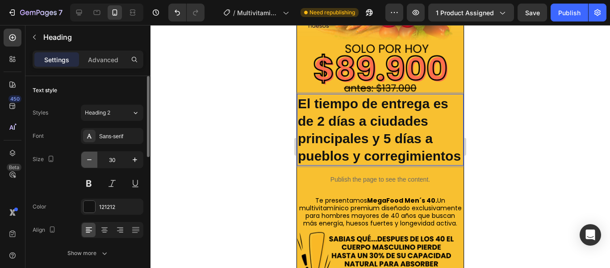
click at [95, 159] on button "button" at bounding box center [89, 159] width 16 height 16
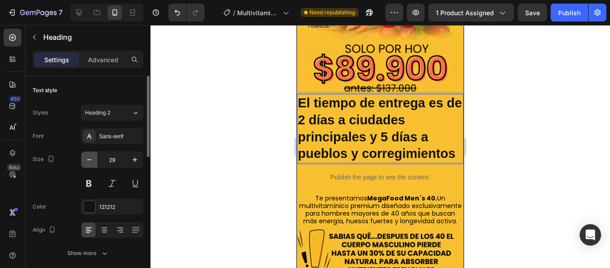
click at [95, 159] on button "button" at bounding box center [89, 159] width 16 height 16
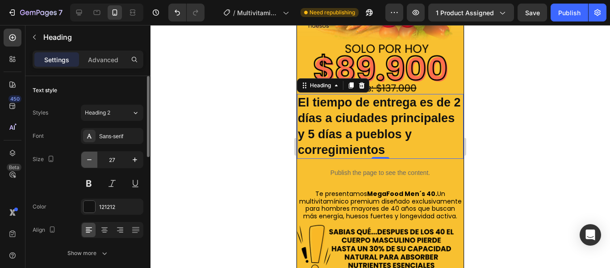
click at [95, 159] on button "button" at bounding box center [89, 159] width 16 height 16
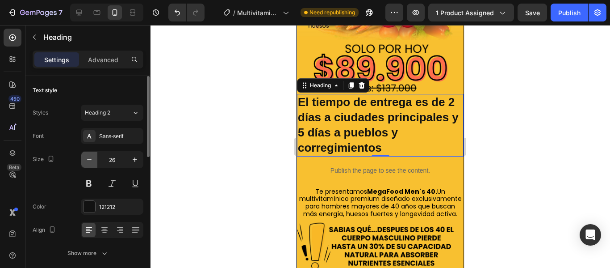
click at [95, 159] on button "button" at bounding box center [89, 159] width 16 height 16
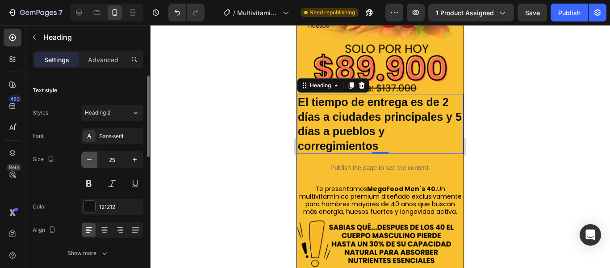
click at [95, 159] on button "button" at bounding box center [89, 159] width 16 height 16
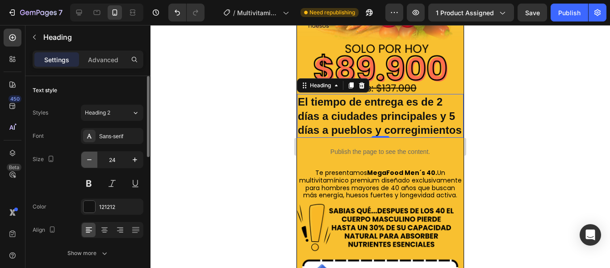
click at [95, 159] on button "button" at bounding box center [89, 159] width 16 height 16
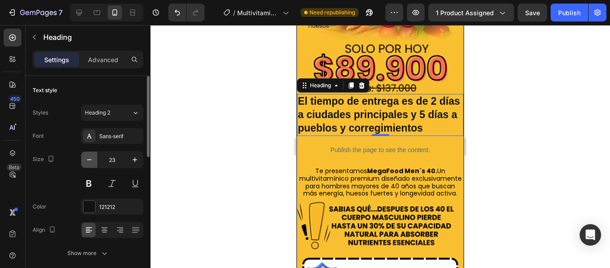
click at [95, 159] on button "button" at bounding box center [89, 159] width 16 height 16
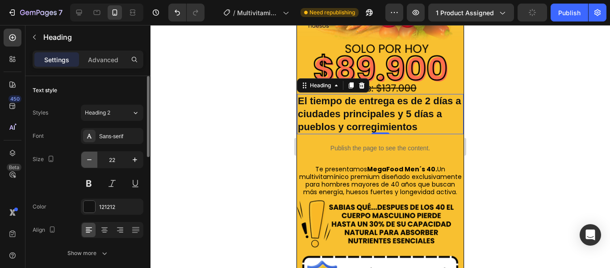
click at [95, 159] on button "button" at bounding box center [89, 159] width 16 height 16
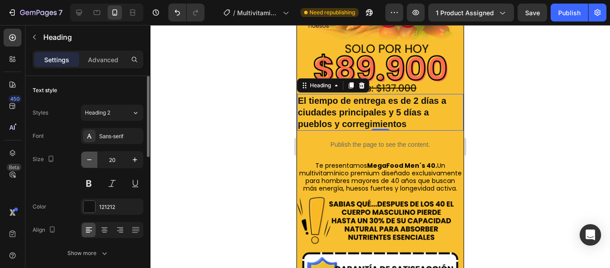
click at [95, 159] on button "button" at bounding box center [89, 159] width 16 height 16
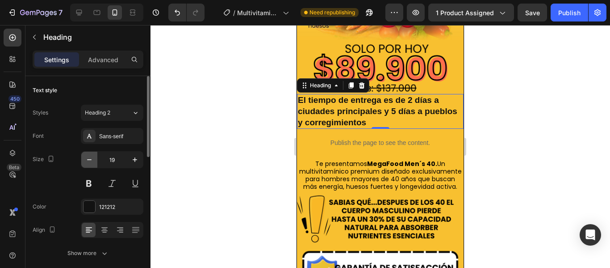
click at [95, 159] on button "button" at bounding box center [89, 159] width 16 height 16
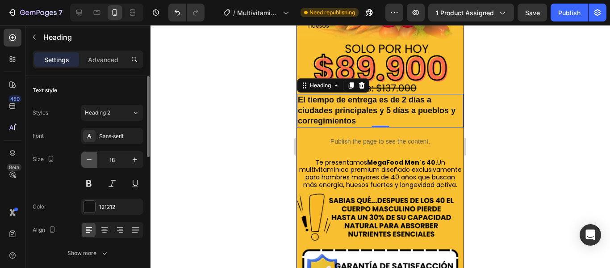
click at [95, 159] on button "button" at bounding box center [89, 159] width 16 height 16
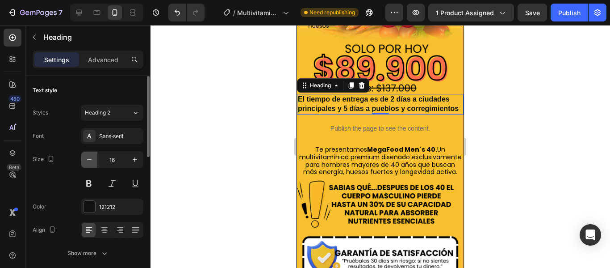
click at [95, 159] on button "button" at bounding box center [89, 159] width 16 height 16
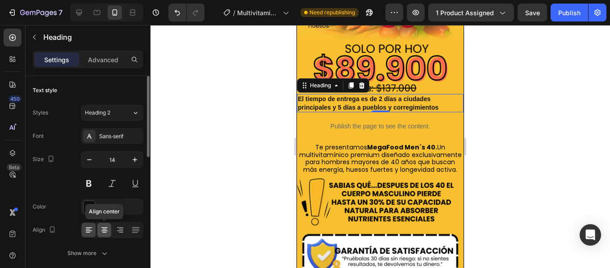
click at [108, 226] on icon at bounding box center [104, 229] width 9 height 9
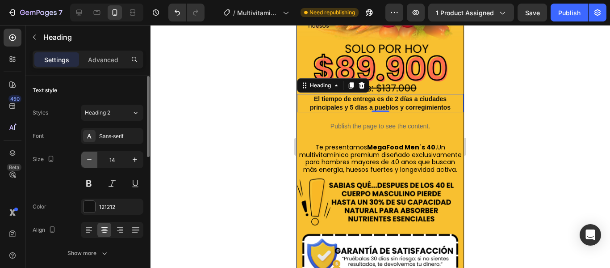
click at [85, 159] on icon "button" at bounding box center [89, 159] width 9 height 9
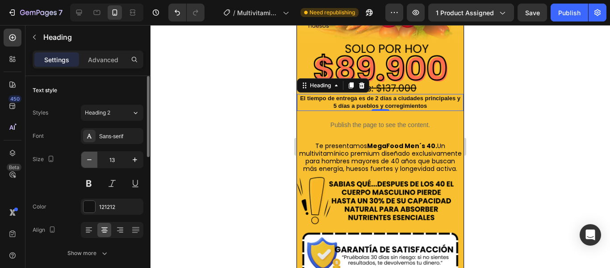
click at [86, 160] on icon "button" at bounding box center [89, 159] width 9 height 9
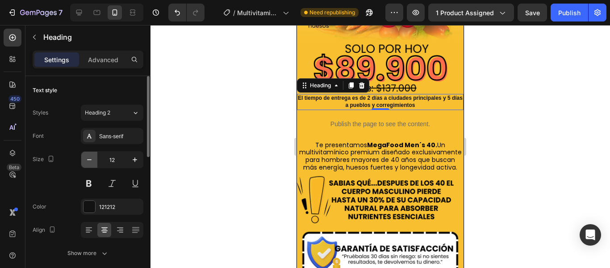
click at [86, 160] on icon "button" at bounding box center [89, 159] width 9 height 9
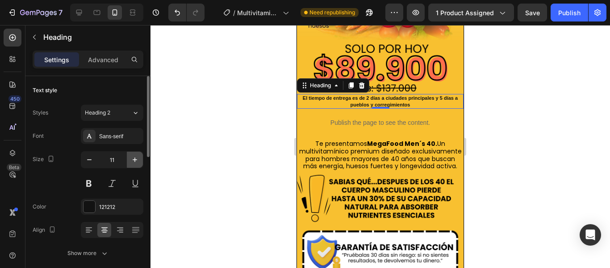
click at [131, 162] on icon "button" at bounding box center [134, 159] width 9 height 9
type input "12"
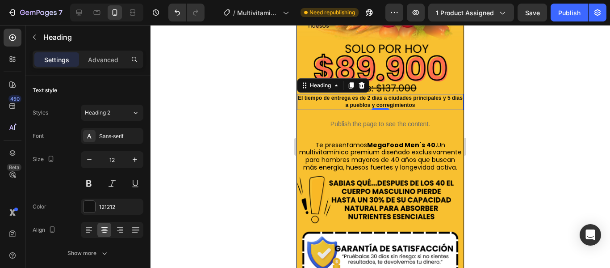
click at [353, 95] on strong "El tiempo de entrega es de 2 días a ciudades principales y 5 días a pueblos y c…" at bounding box center [380, 101] width 165 height 13
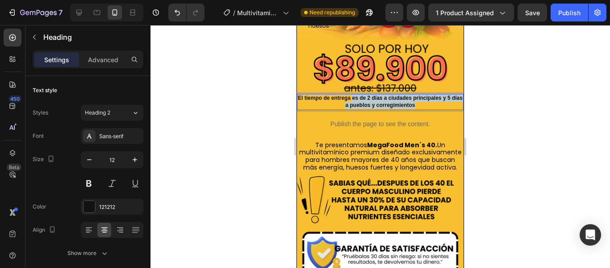
drag, startPoint x: 355, startPoint y: 88, endPoint x: 424, endPoint y: 93, distance: 69.4
click at [424, 95] on p "El tiempo de entrega es de 2 días a ciudades principales y 5 días a pueblos y c…" at bounding box center [380, 102] width 165 height 14
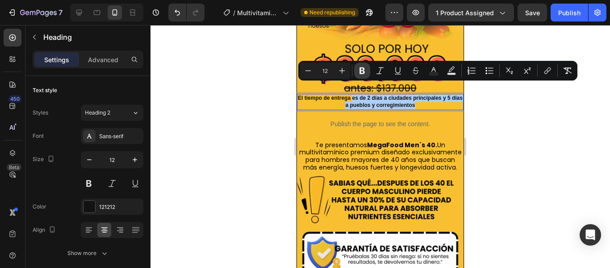
click at [366, 72] on icon "Editor contextual toolbar" at bounding box center [362, 70] width 9 height 9
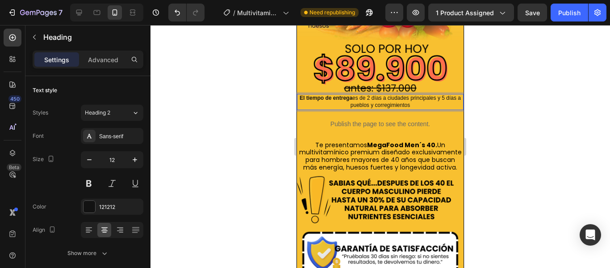
click at [352, 95] on strong "El tiempo de entrega" at bounding box center [326, 98] width 53 height 6
click at [539, 118] on div at bounding box center [381, 146] width 460 height 243
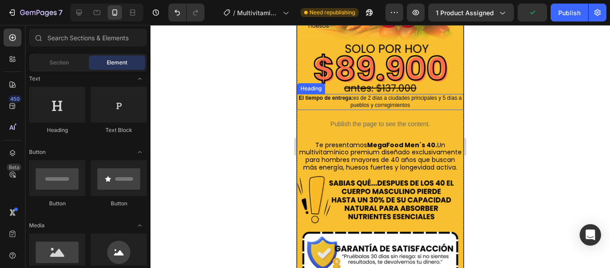
click at [420, 95] on p "⁠⁠⁠⁠⁠⁠⁠ El tiempo de entrega: es de 2 días a ciudades principales y 5 días a pu…" at bounding box center [380, 102] width 165 height 14
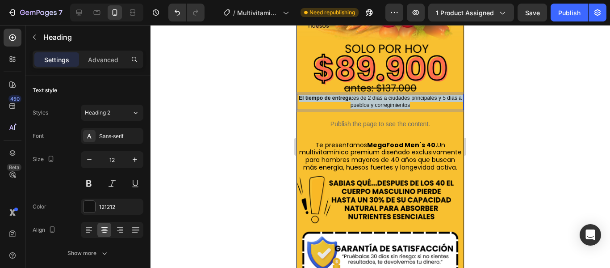
drag, startPoint x: 424, startPoint y: 95, endPoint x: 300, endPoint y: 86, distance: 124.6
click at [300, 95] on p "El tiempo de entrega: es de 2 días a ciudades principales y 5 días a pueblos y …" at bounding box center [380, 102] width 165 height 14
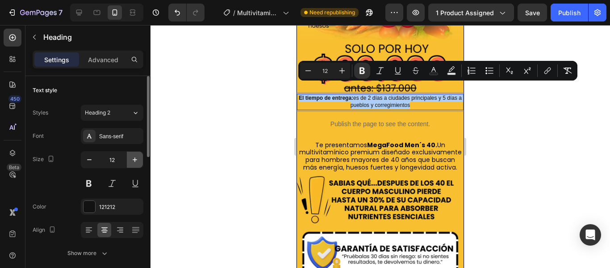
click at [136, 160] on icon "button" at bounding box center [134, 159] width 9 height 9
type input "13"
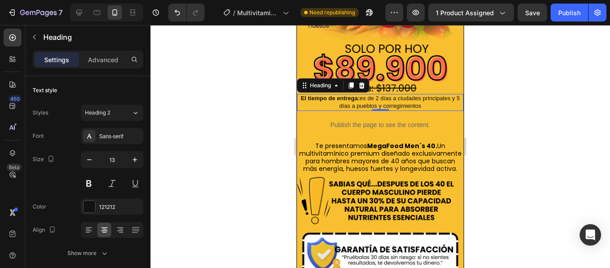
click at [508, 121] on div at bounding box center [381, 146] width 460 height 243
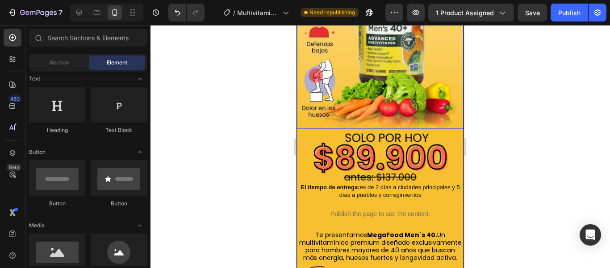
scroll to position [134, 0]
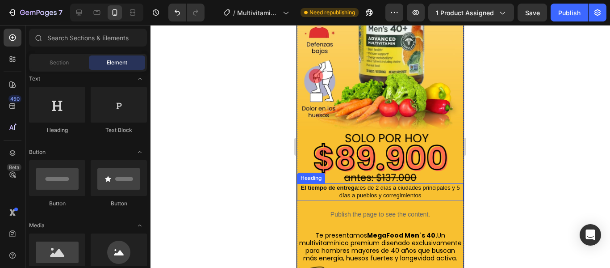
click at [362, 184] on p "⁠⁠⁠⁠⁠⁠⁠ El tiempo de entrega: es de 2 días a ciudades principales y 5 días a pu…" at bounding box center [380, 191] width 165 height 15
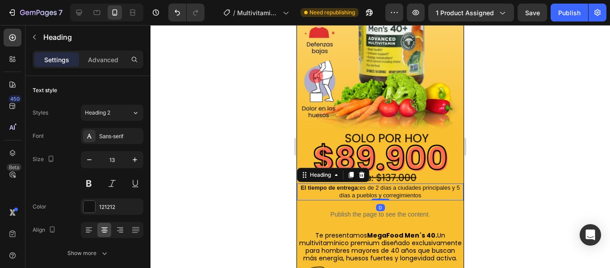
click at [516, 179] on div at bounding box center [381, 146] width 460 height 243
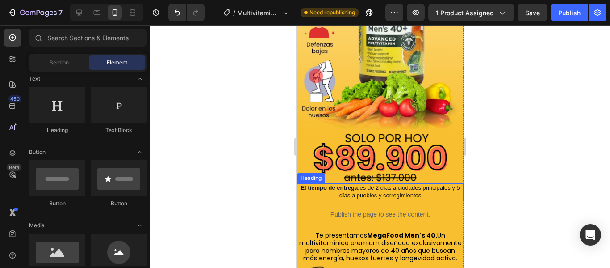
click at [326, 184] on p "⁠⁠⁠⁠⁠⁠⁠ El tiempo de entrega: es de 2 días a ciudades principales y 5 días a pu…" at bounding box center [380, 191] width 165 height 15
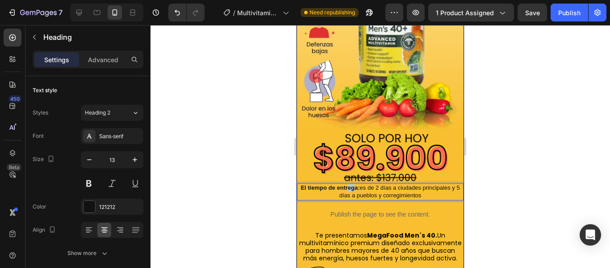
drag, startPoint x: 354, startPoint y: 177, endPoint x: 346, endPoint y: 177, distance: 8.0
click at [346, 184] on strong "El tiempo de entrega:" at bounding box center [330, 187] width 59 height 7
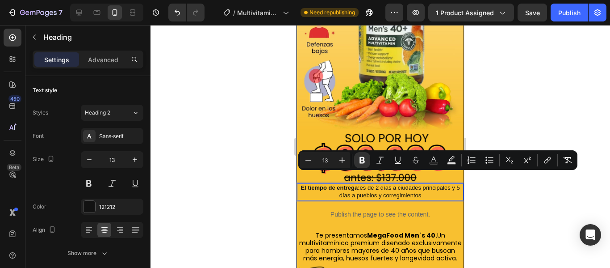
click at [355, 184] on strong "El tiempo de entrega:" at bounding box center [330, 187] width 59 height 7
drag, startPoint x: 357, startPoint y: 178, endPoint x: 298, endPoint y: 176, distance: 58.6
click at [298, 184] on p "El tiempo de entrega: es de 2 días a ciudades principales y 5 días a pueblos y …" at bounding box center [380, 191] width 165 height 15
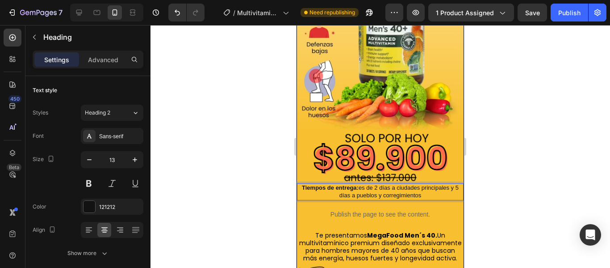
click at [516, 167] on div at bounding box center [381, 146] width 460 height 243
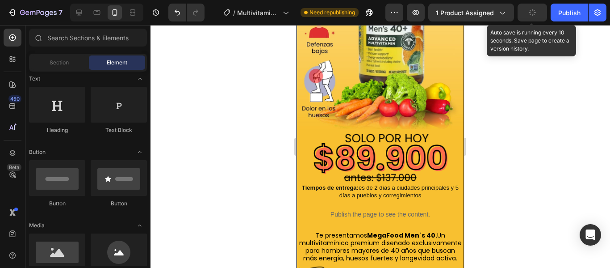
click at [544, 12] on button "button" at bounding box center [532, 13] width 29 height 18
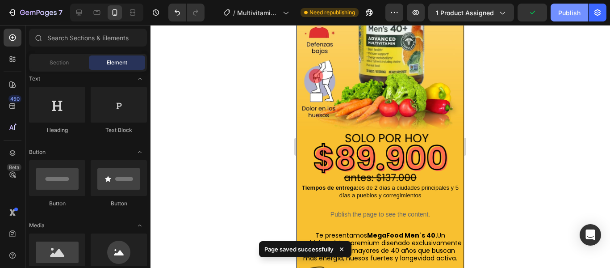
click at [574, 12] on div "Publish" at bounding box center [569, 12] width 22 height 9
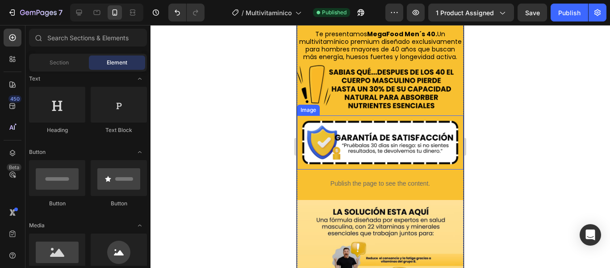
scroll to position [357, 0]
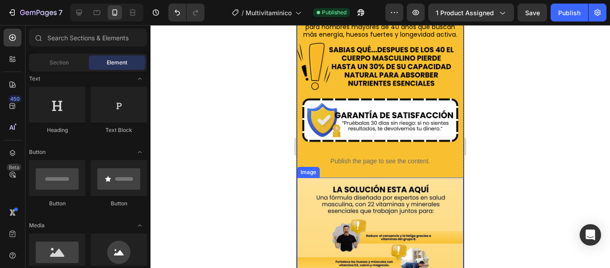
click at [382, 162] on div "Publish the page to see the content." at bounding box center [380, 161] width 131 height 24
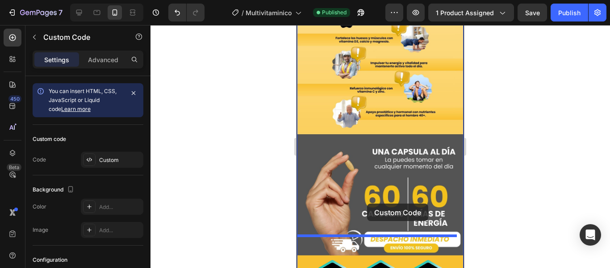
drag, startPoint x: 336, startPoint y: 135, endPoint x: 369, endPoint y: 218, distance: 89.5
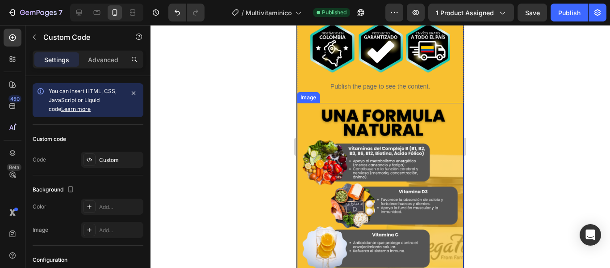
scroll to position [684, 0]
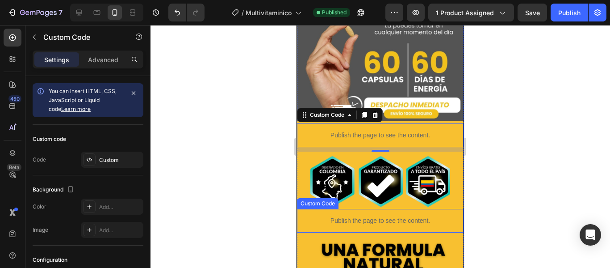
click at [370, 209] on div "Publish the page to see the content." at bounding box center [380, 221] width 131 height 24
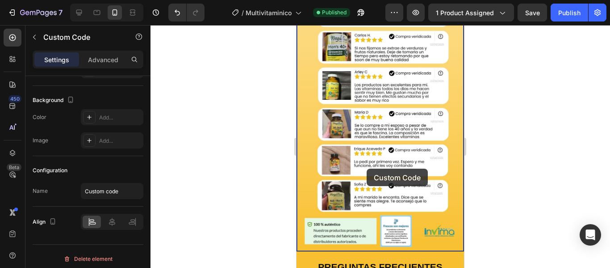
scroll to position [1355, 0]
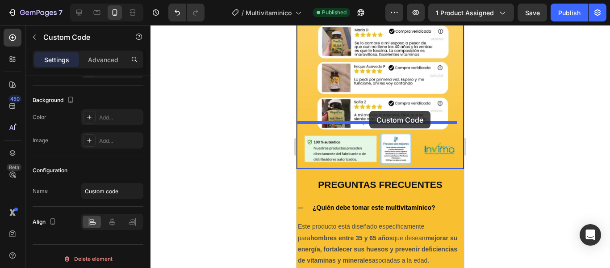
drag, startPoint x: 321, startPoint y: 177, endPoint x: 369, endPoint y: 111, distance: 82.2
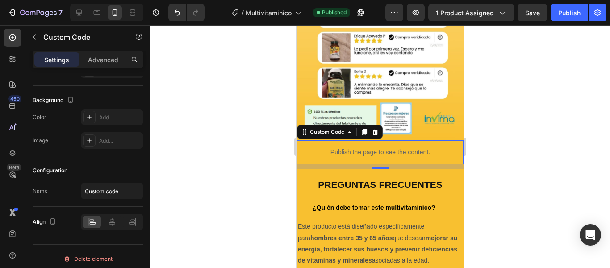
scroll to position [1324, 0]
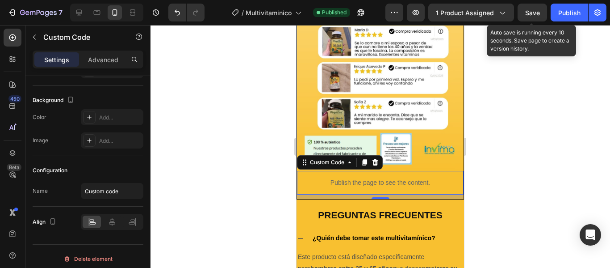
click at [533, 16] on span "Save" at bounding box center [532, 13] width 15 height 8
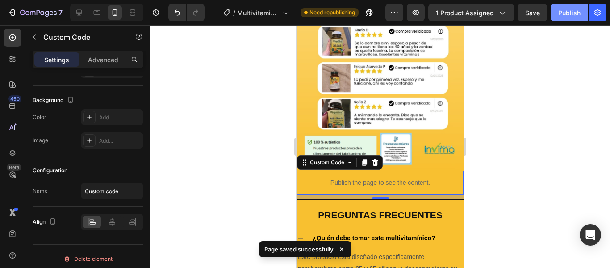
click at [567, 13] on div "Publish" at bounding box center [569, 12] width 22 height 9
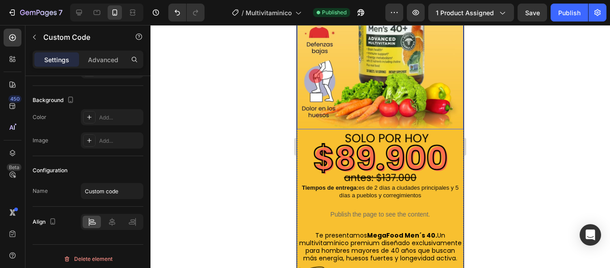
scroll to position [0, 0]
